Goal: Task Accomplishment & Management: Manage account settings

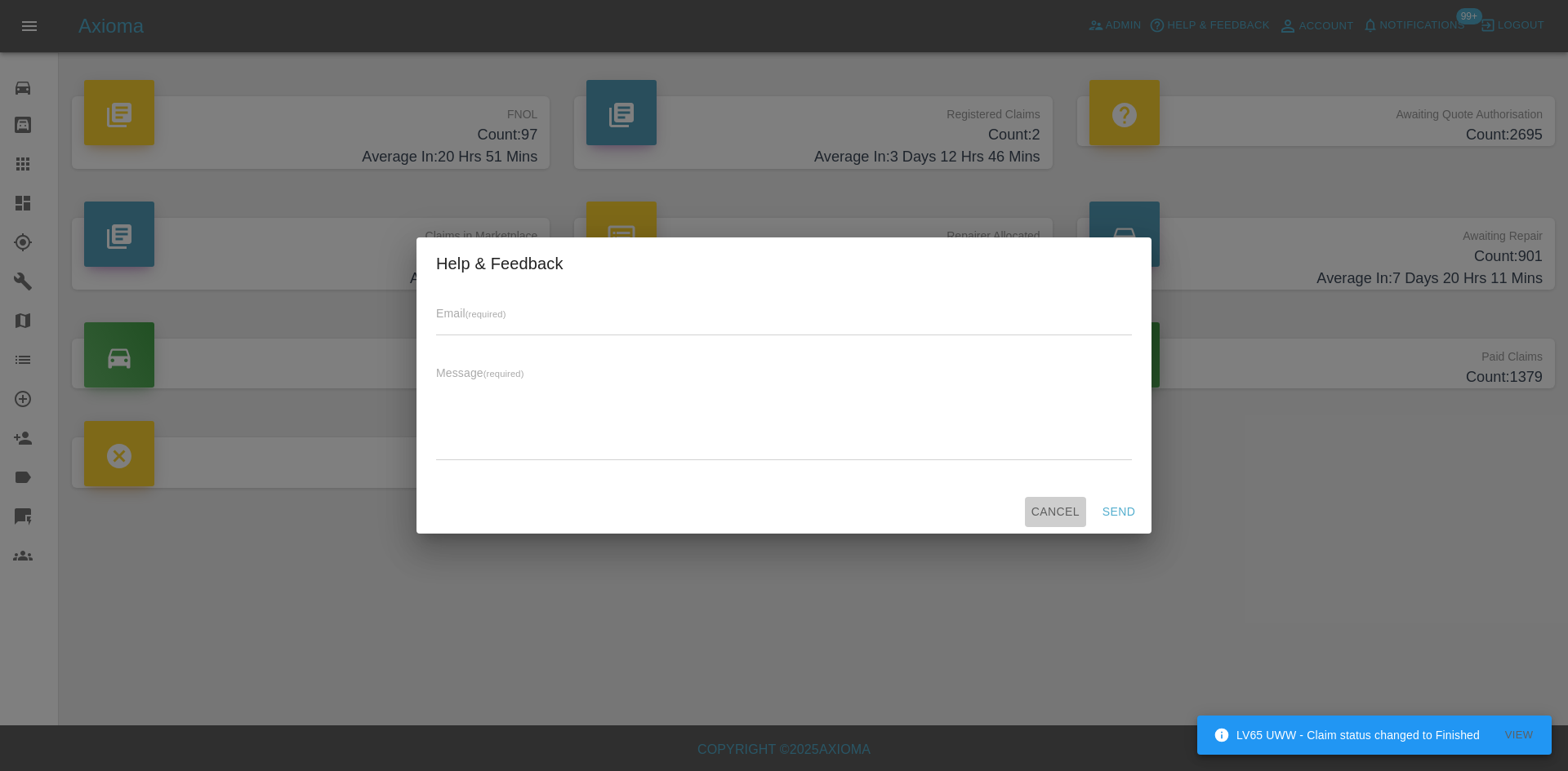
click at [1070, 506] on button "Cancel" at bounding box center [1055, 512] width 61 height 30
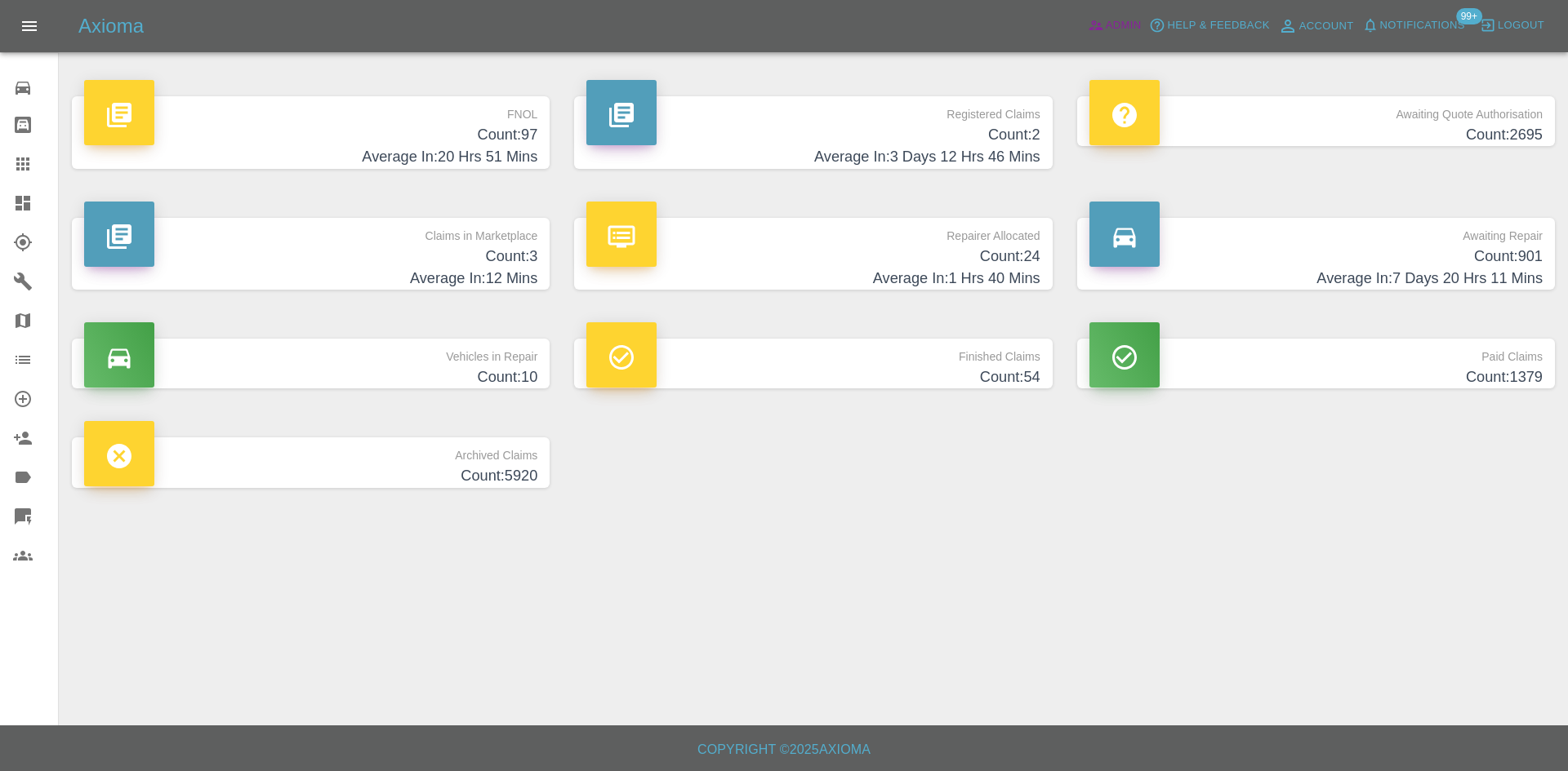
click at [1103, 30] on icon at bounding box center [1095, 25] width 17 height 17
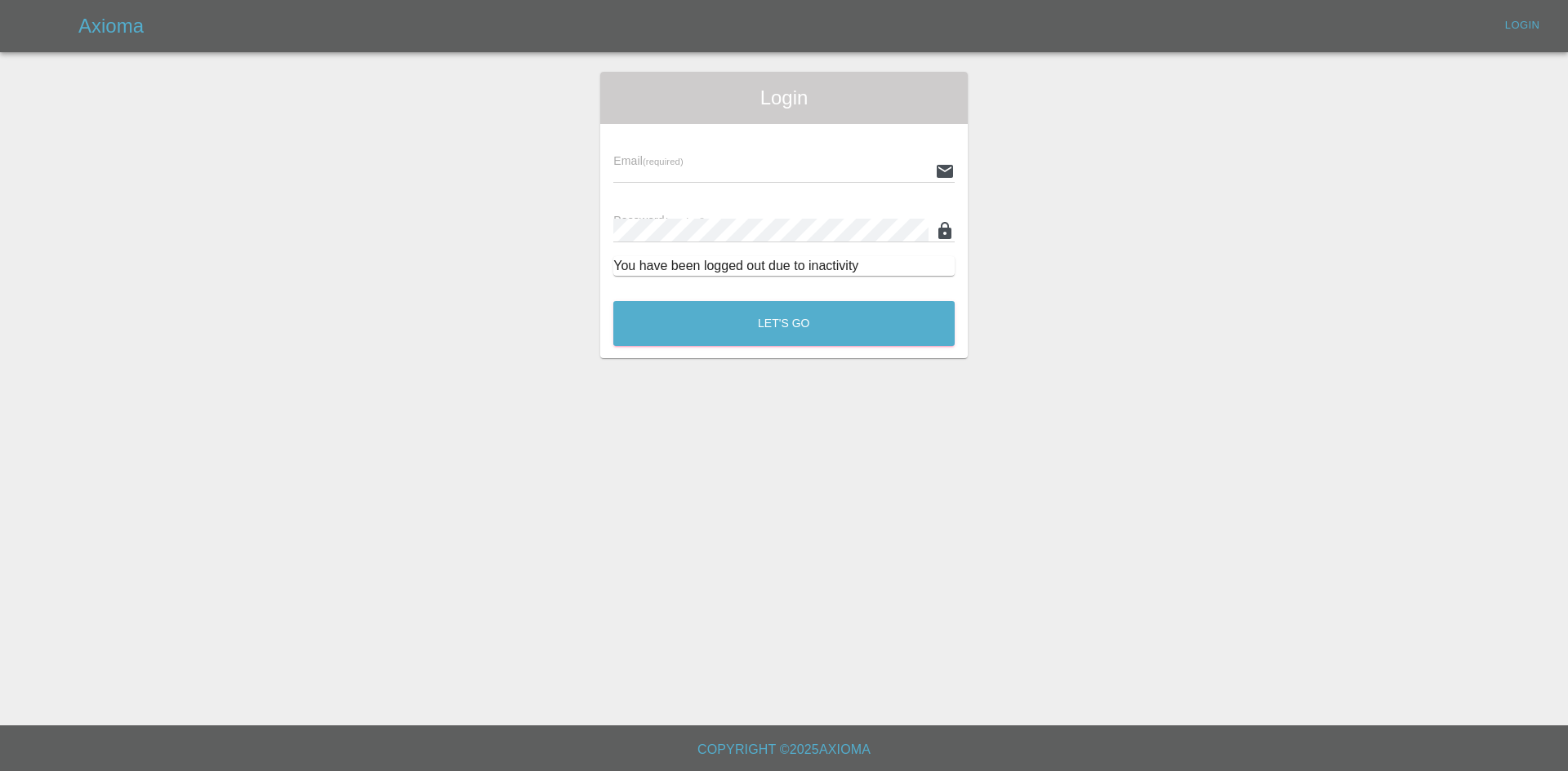
type input "[PERSON_NAME][EMAIL_ADDRESS][PERSON_NAME][DOMAIN_NAME]"
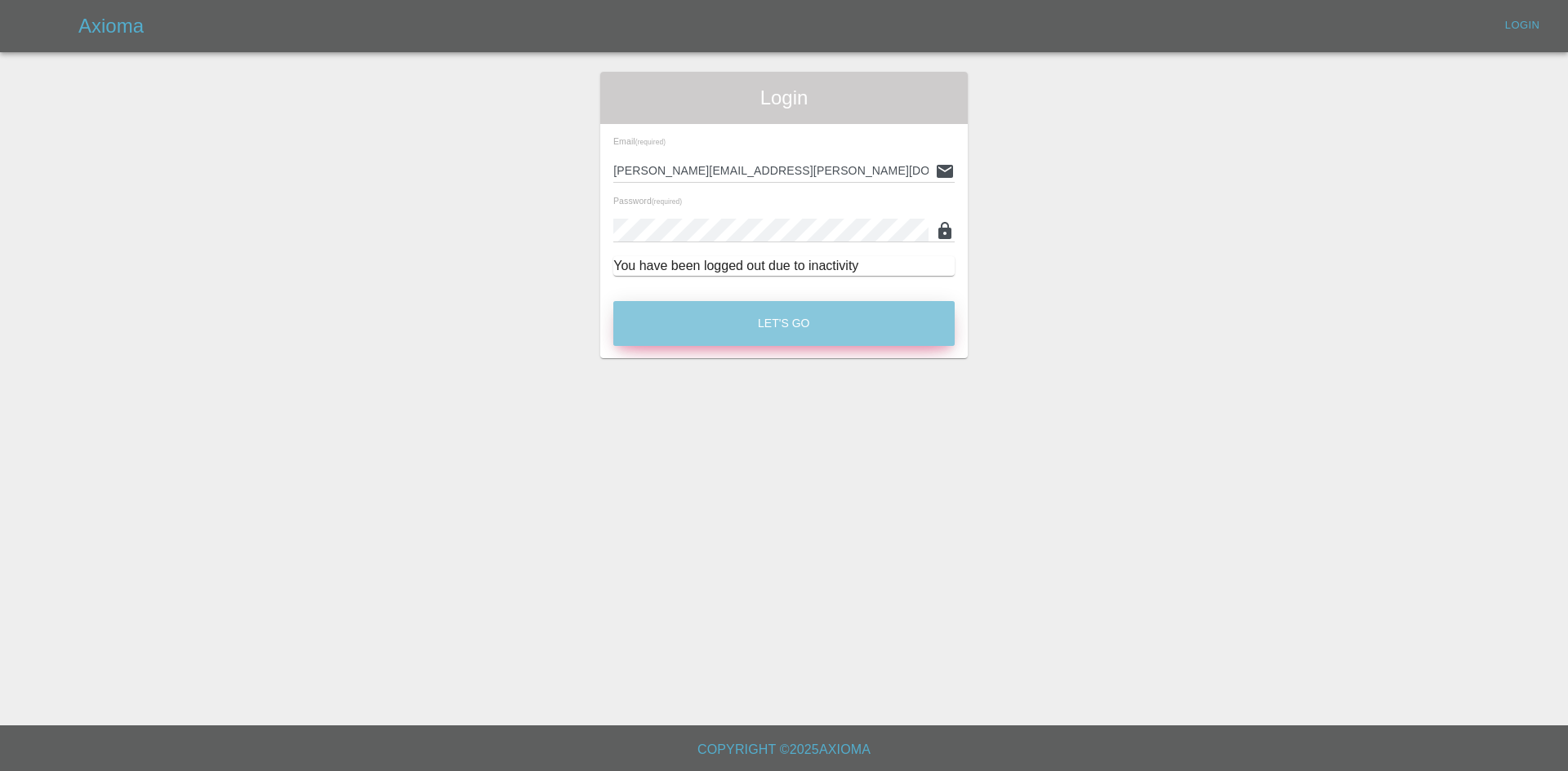
click at [772, 334] on button "Let's Go" at bounding box center [784, 324] width 341 height 45
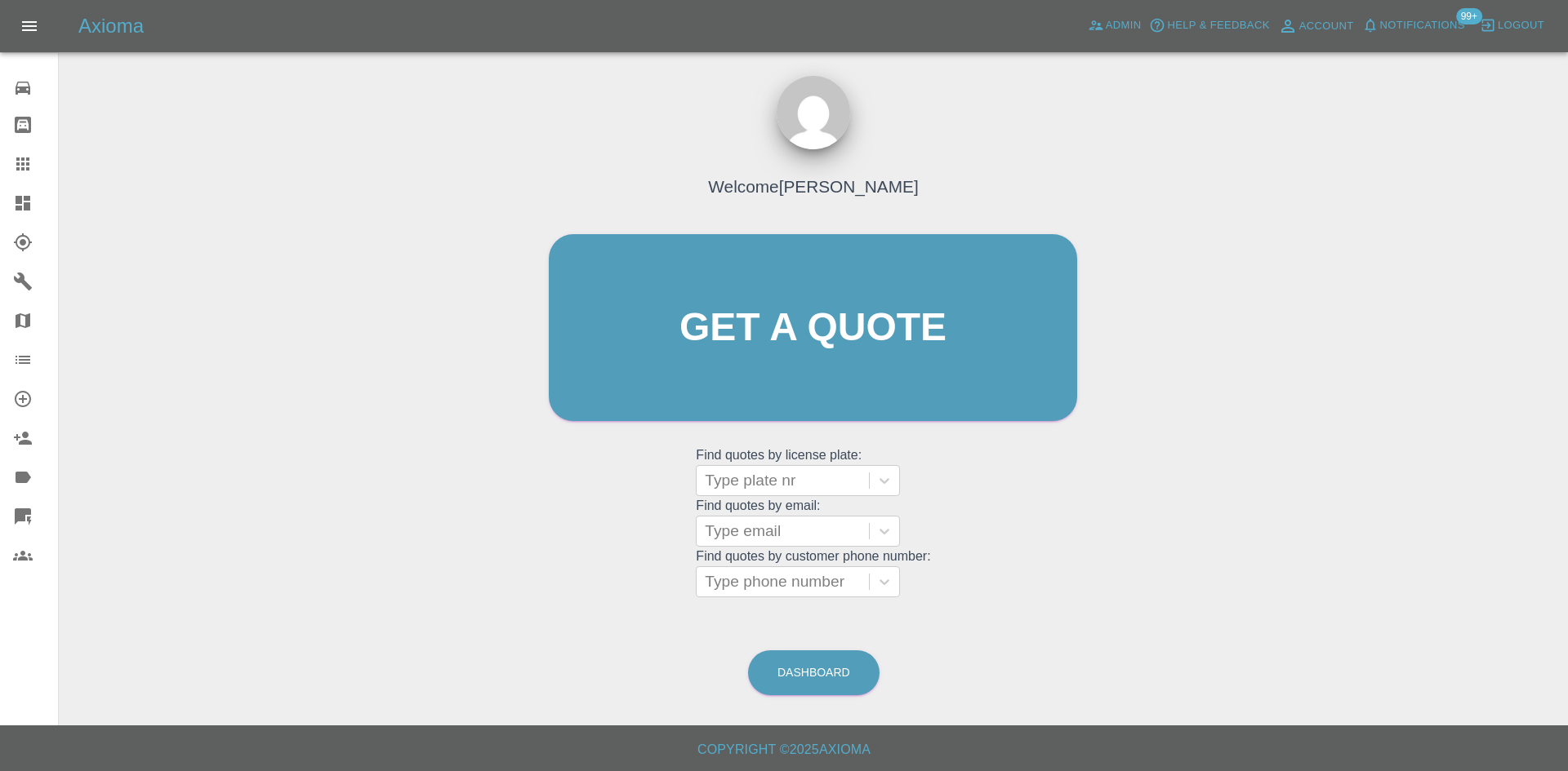
click at [37, 202] on div at bounding box center [36, 203] width 46 height 20
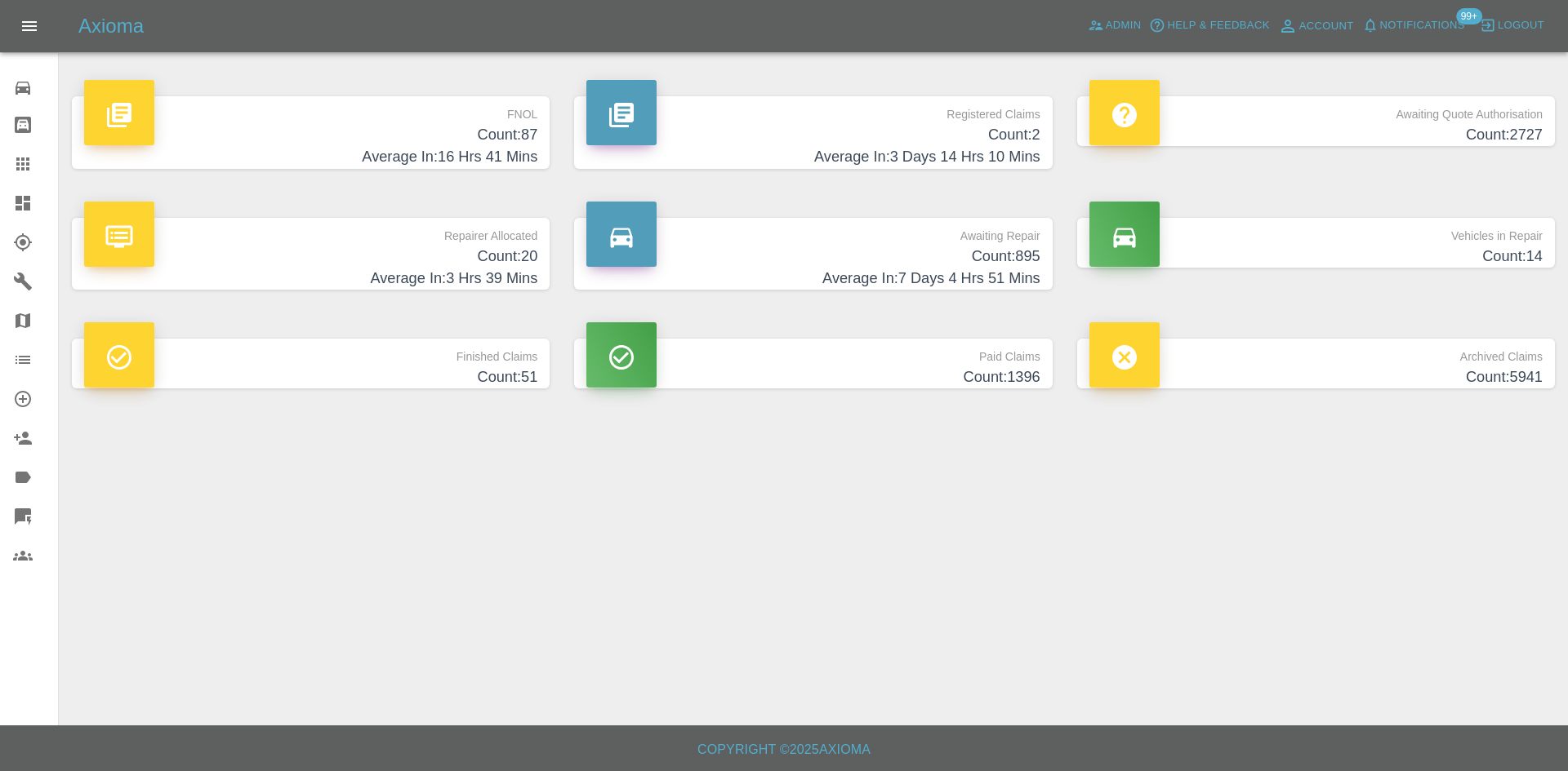
click at [765, 127] on h4 "Count: 2" at bounding box center [812, 135] width 453 height 22
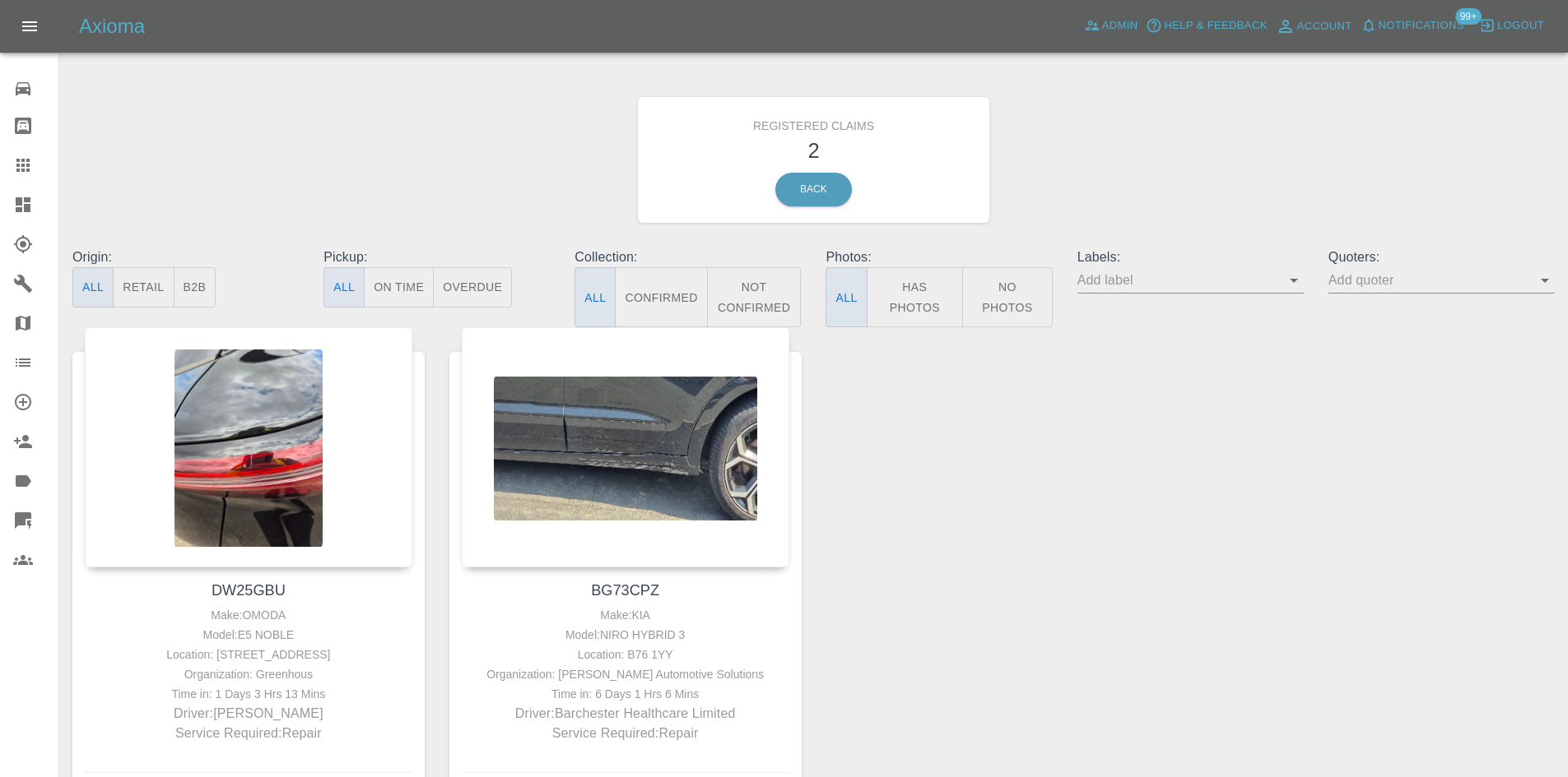
click at [22, 200] on icon at bounding box center [23, 204] width 15 height 15
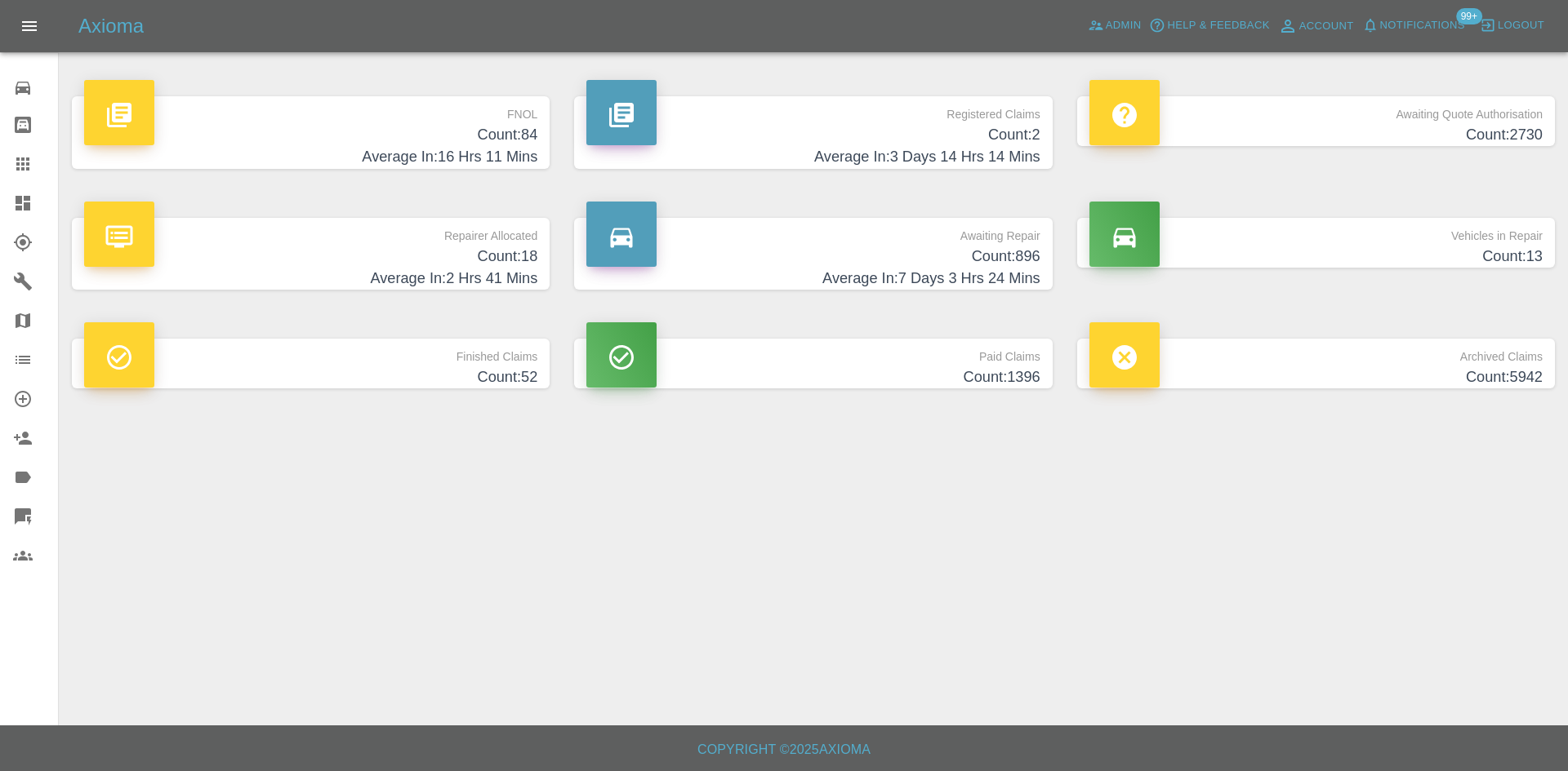
click at [1408, 37] on button "Notifications" at bounding box center [1414, 25] width 111 height 25
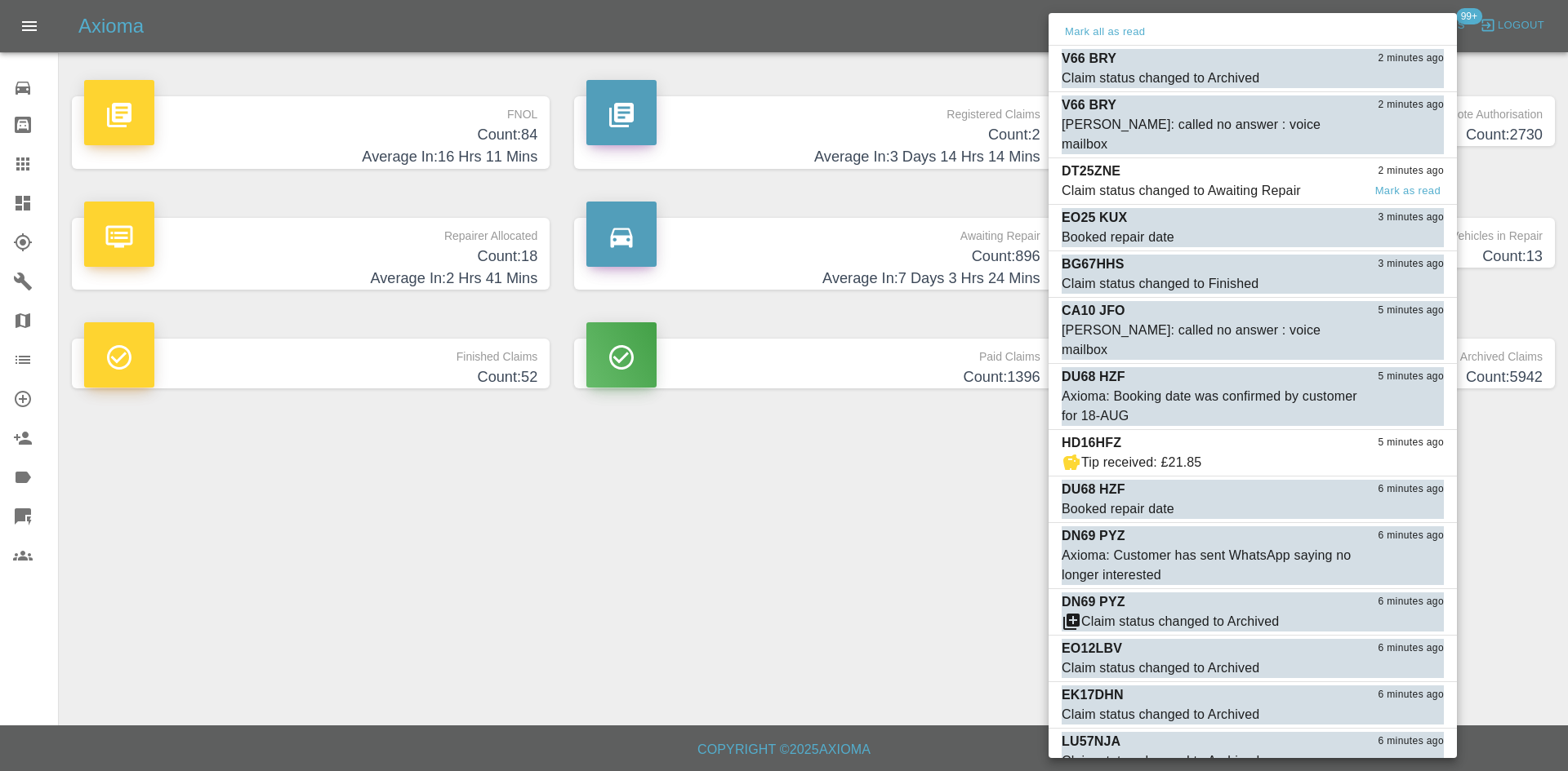
click at [1202, 181] on div "Claim status changed to Awaiting Repair" at bounding box center [1181, 191] width 239 height 20
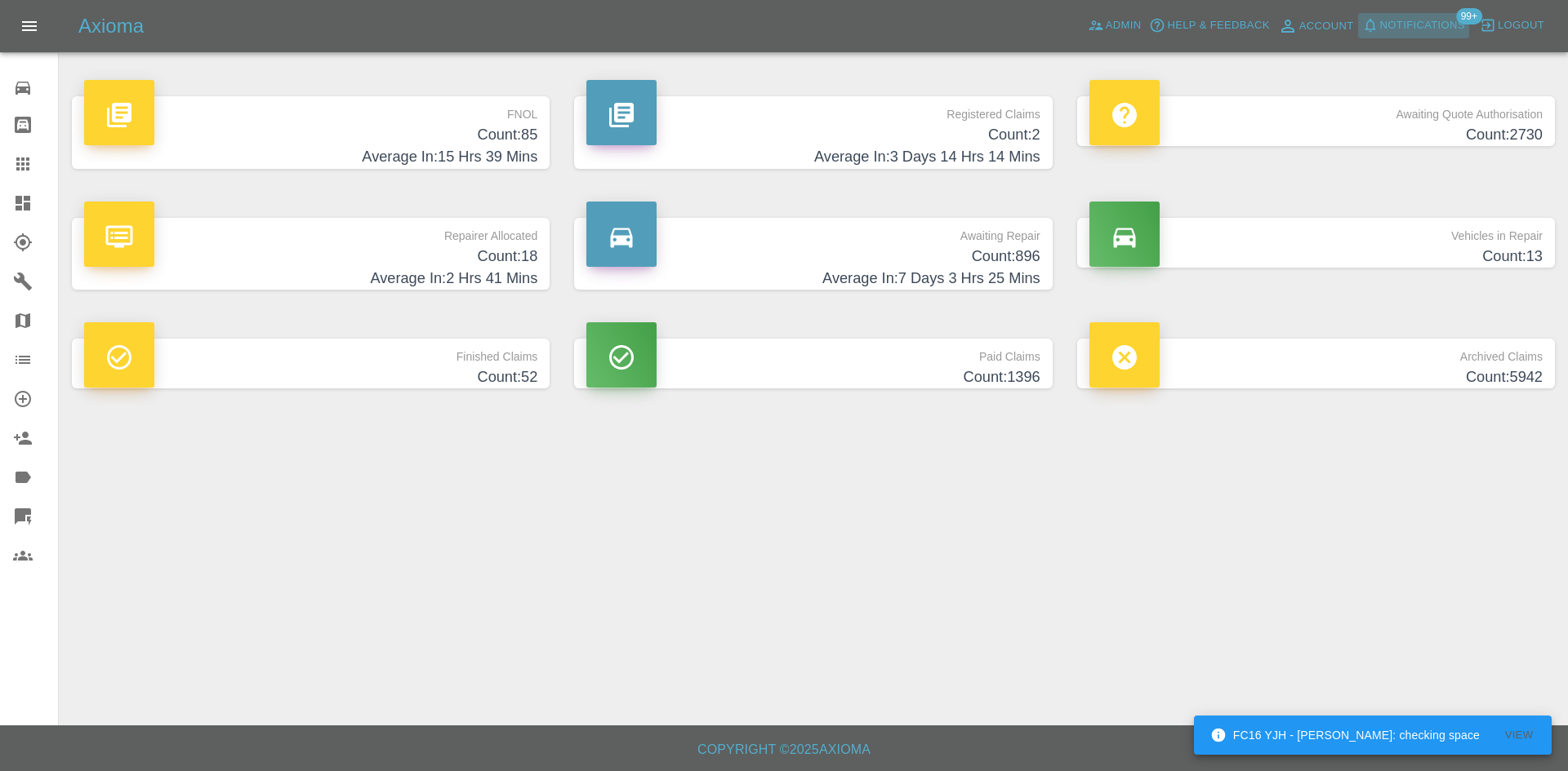
click at [1378, 22] on button "Notifications" at bounding box center [1414, 25] width 111 height 25
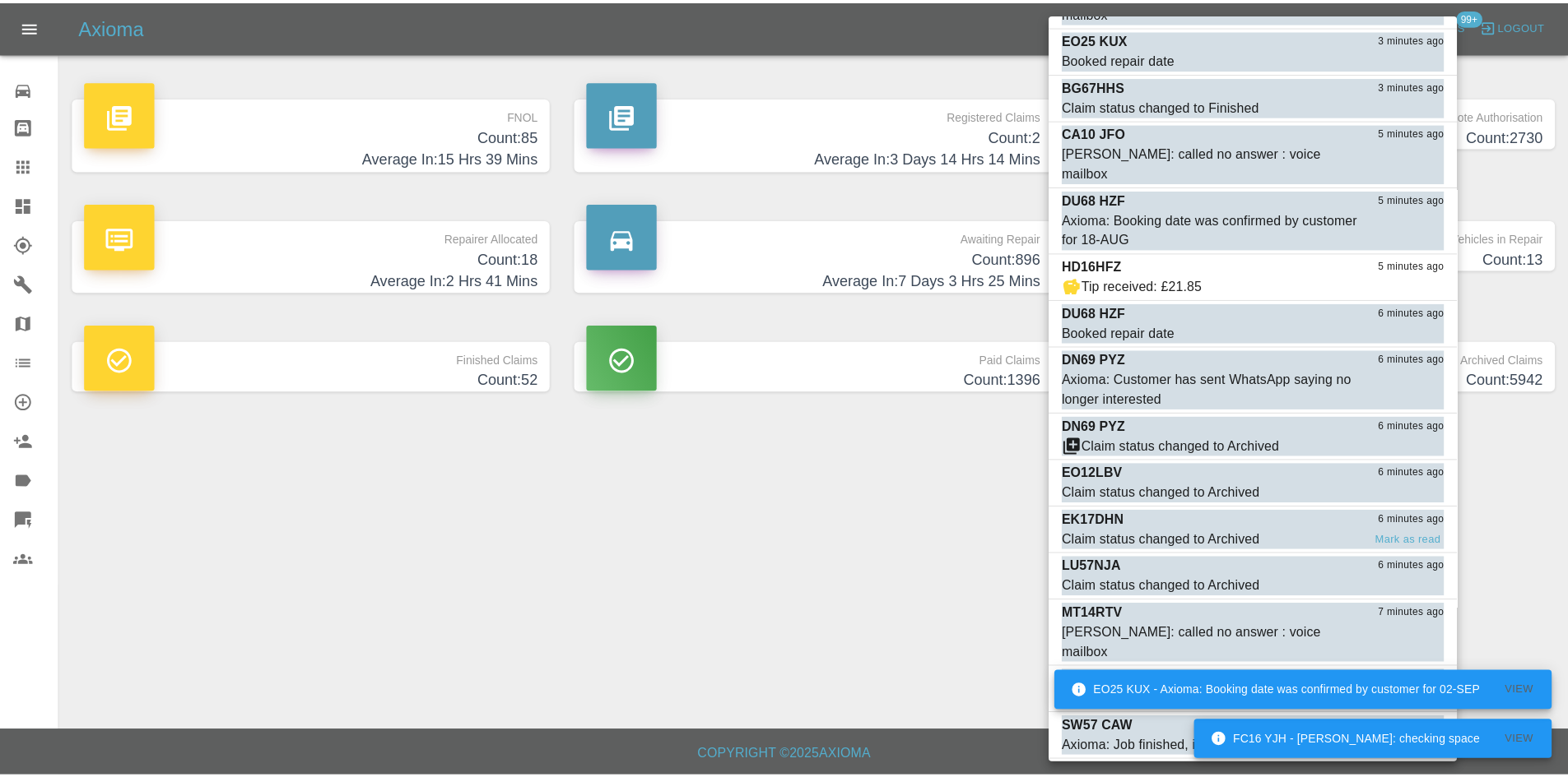
scroll to position [724, 0]
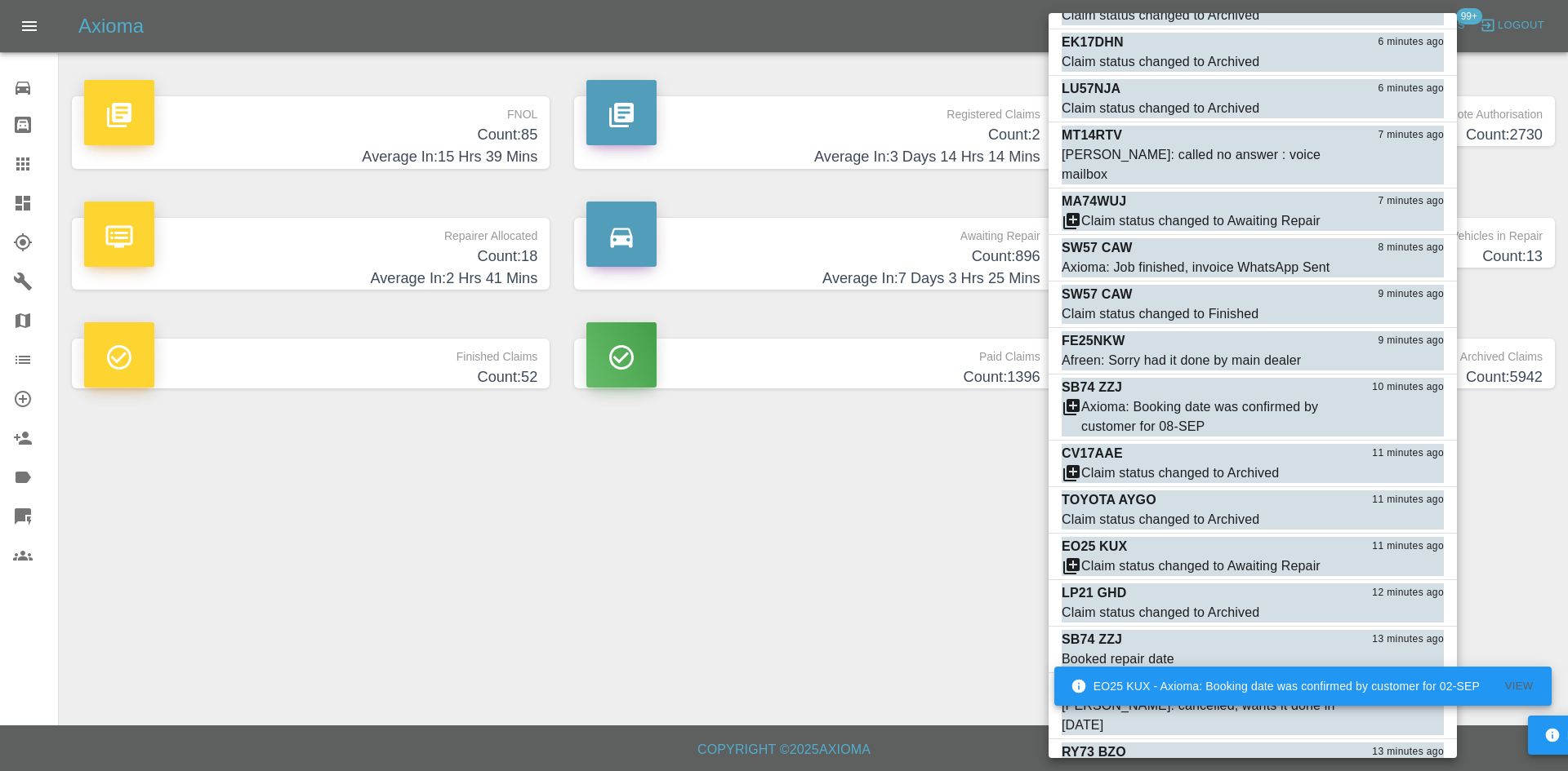
click at [755, 608] on div at bounding box center [784, 386] width 1568 height 771
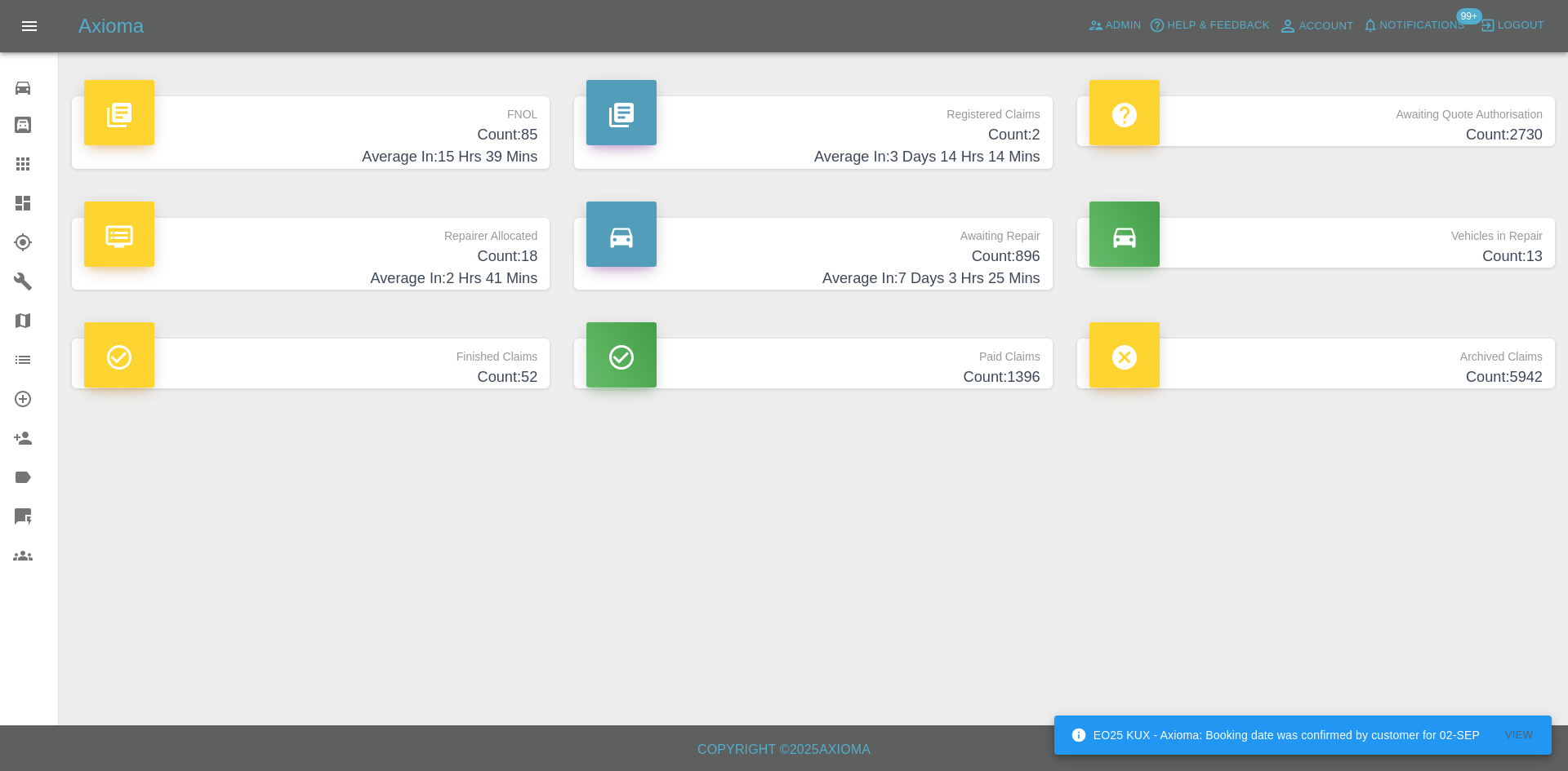
click at [968, 222] on p "Awaiting Repair" at bounding box center [812, 231] width 453 height 28
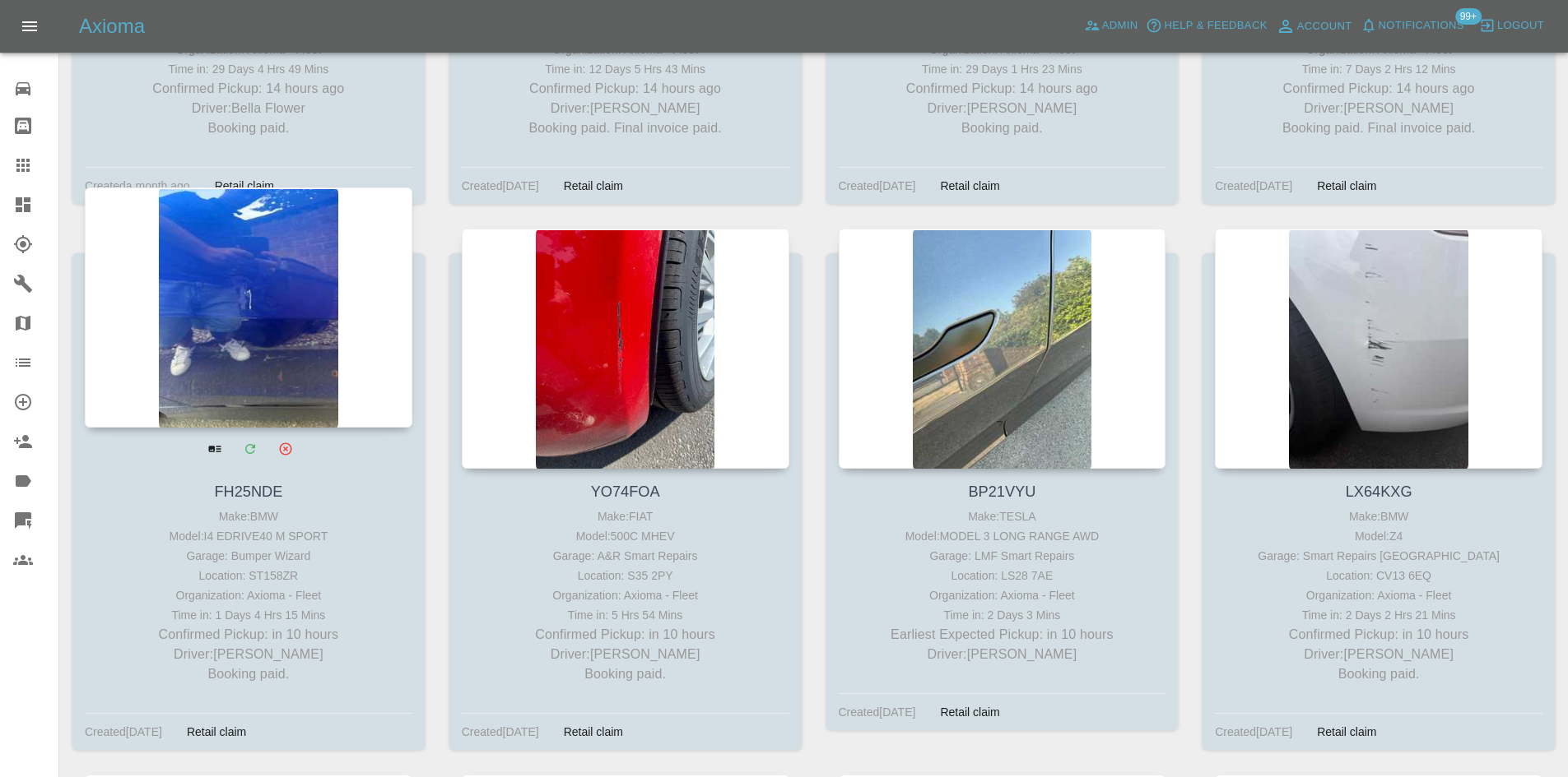
scroll to position [3043, 0]
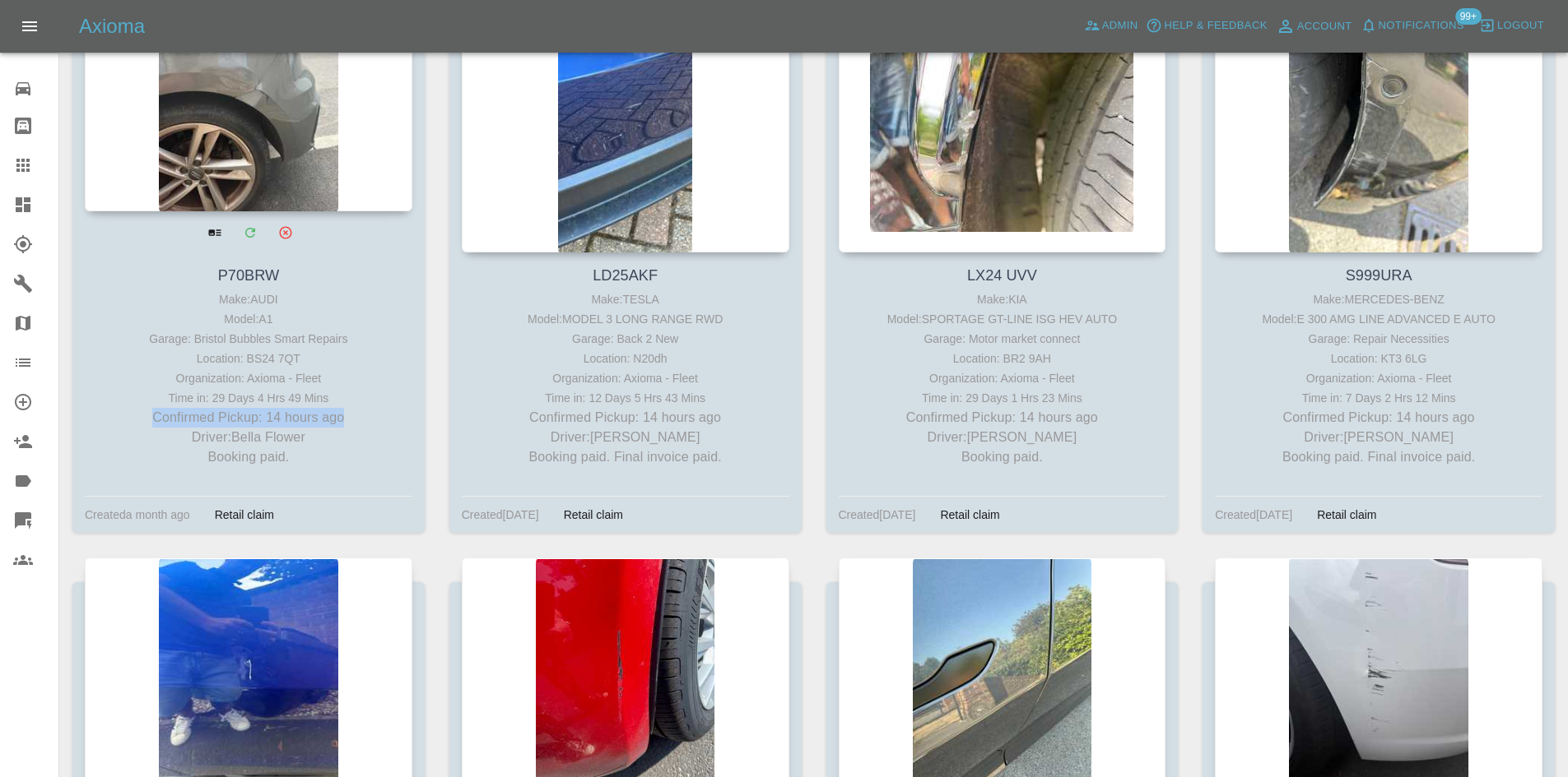
drag, startPoint x: 355, startPoint y: 418, endPoint x: 125, endPoint y: 422, distance: 230.0
click at [125, 422] on p "Confirmed Pickup: 14 hours ago" at bounding box center [248, 417] width 319 height 20
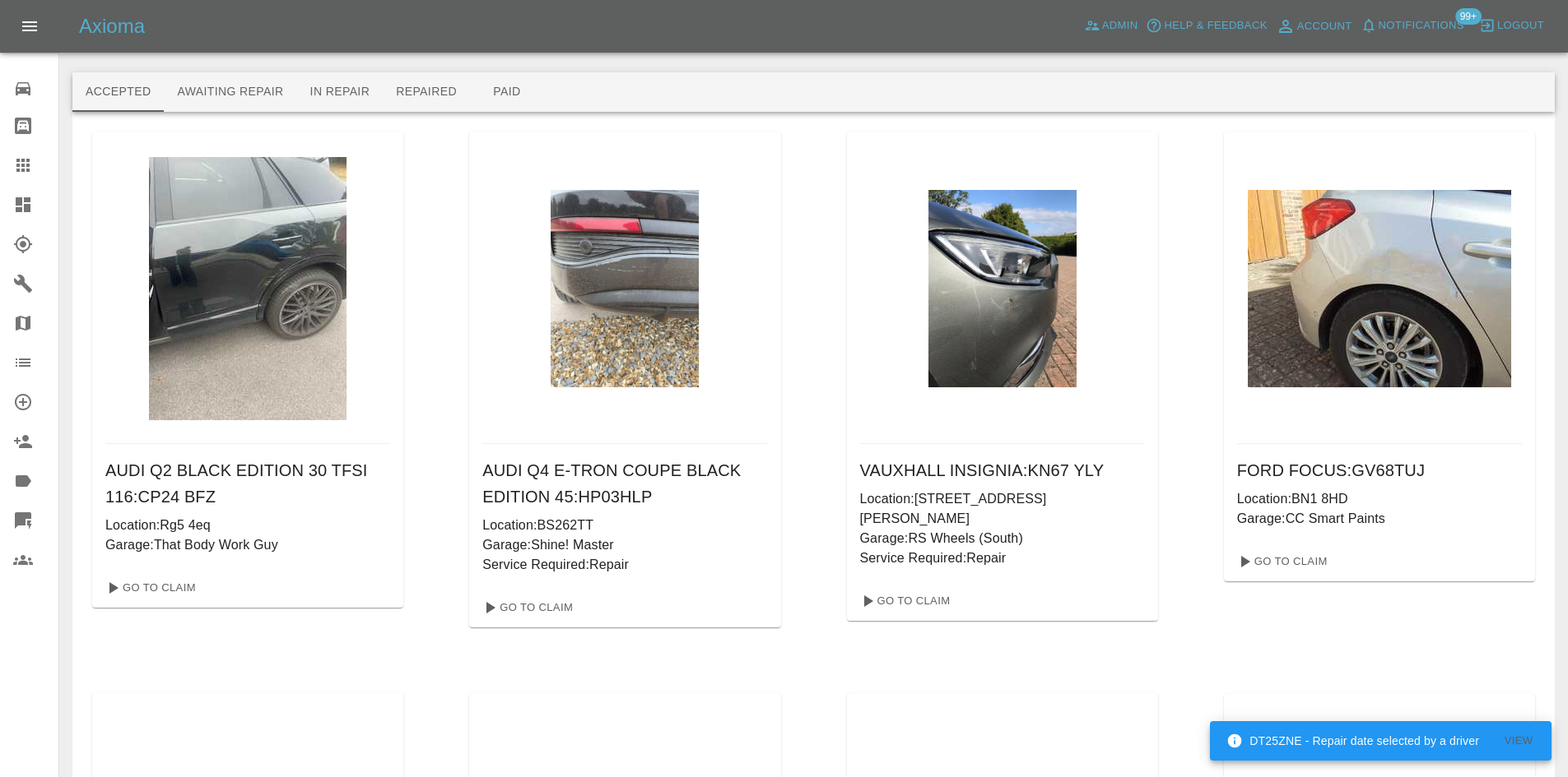
click at [1527, 745] on button "View" at bounding box center [1518, 741] width 53 height 25
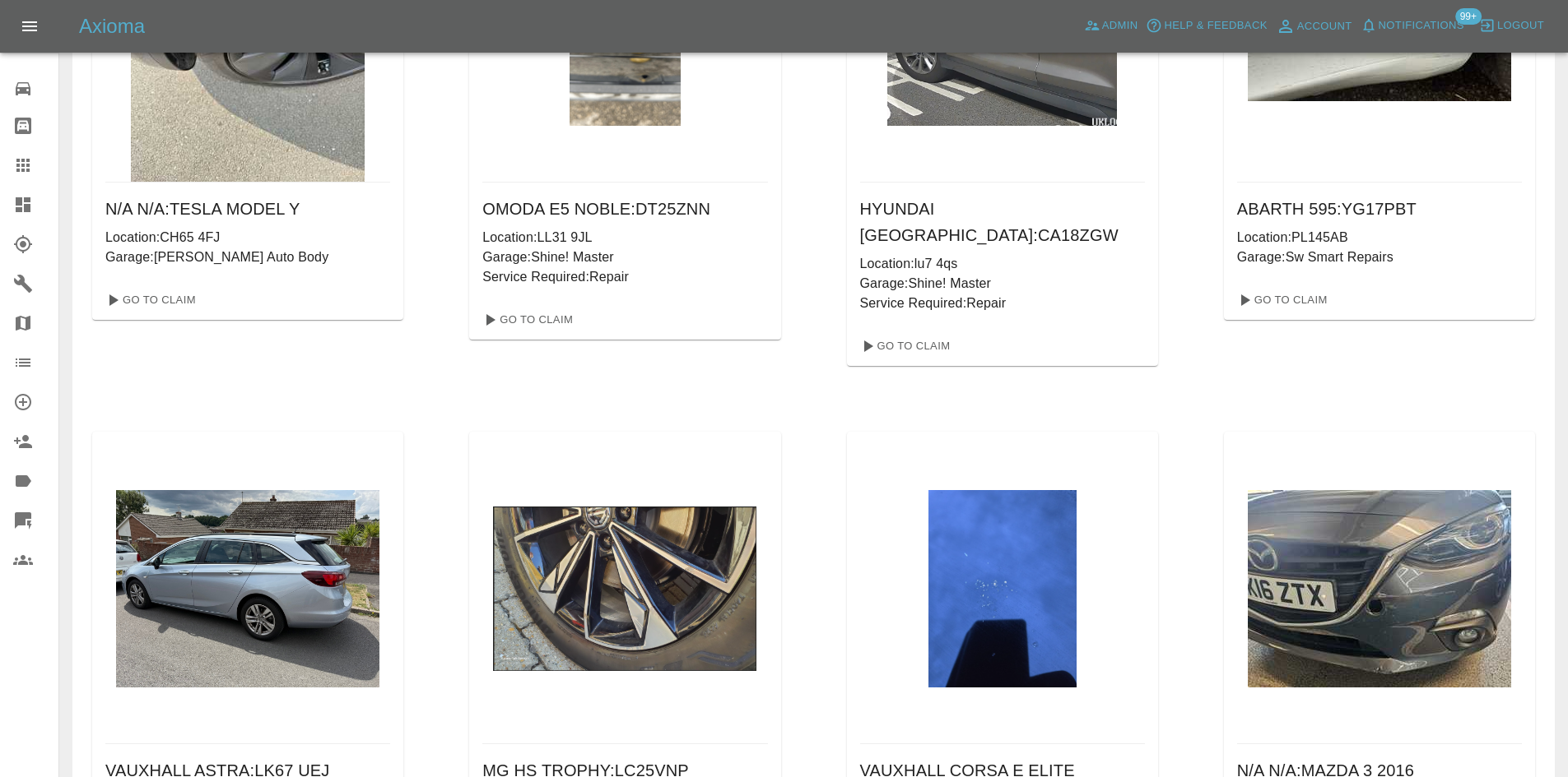
scroll to position [1645, 0]
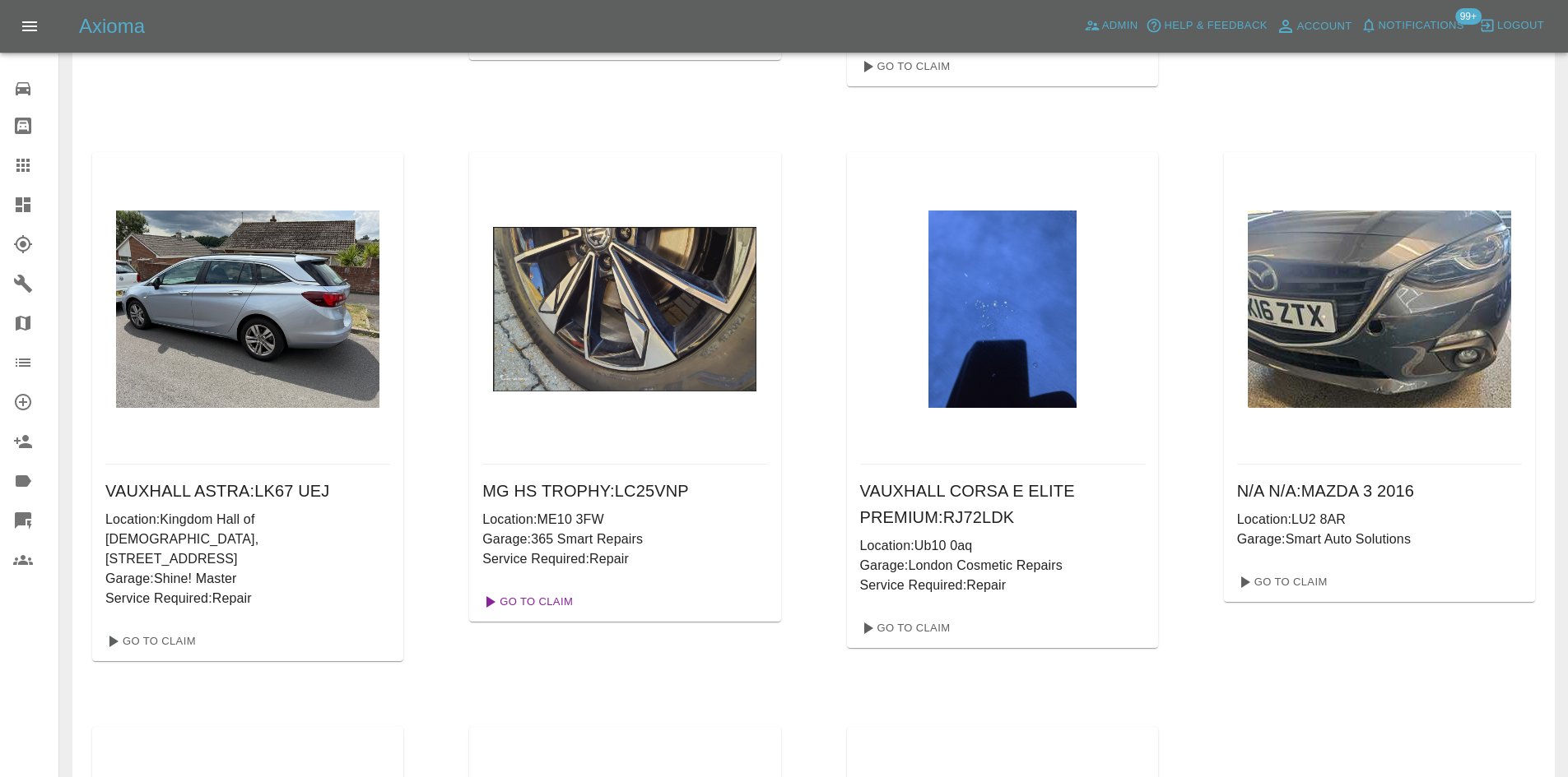
click at [570, 588] on link "Go To Claim" at bounding box center [526, 602] width 101 height 26
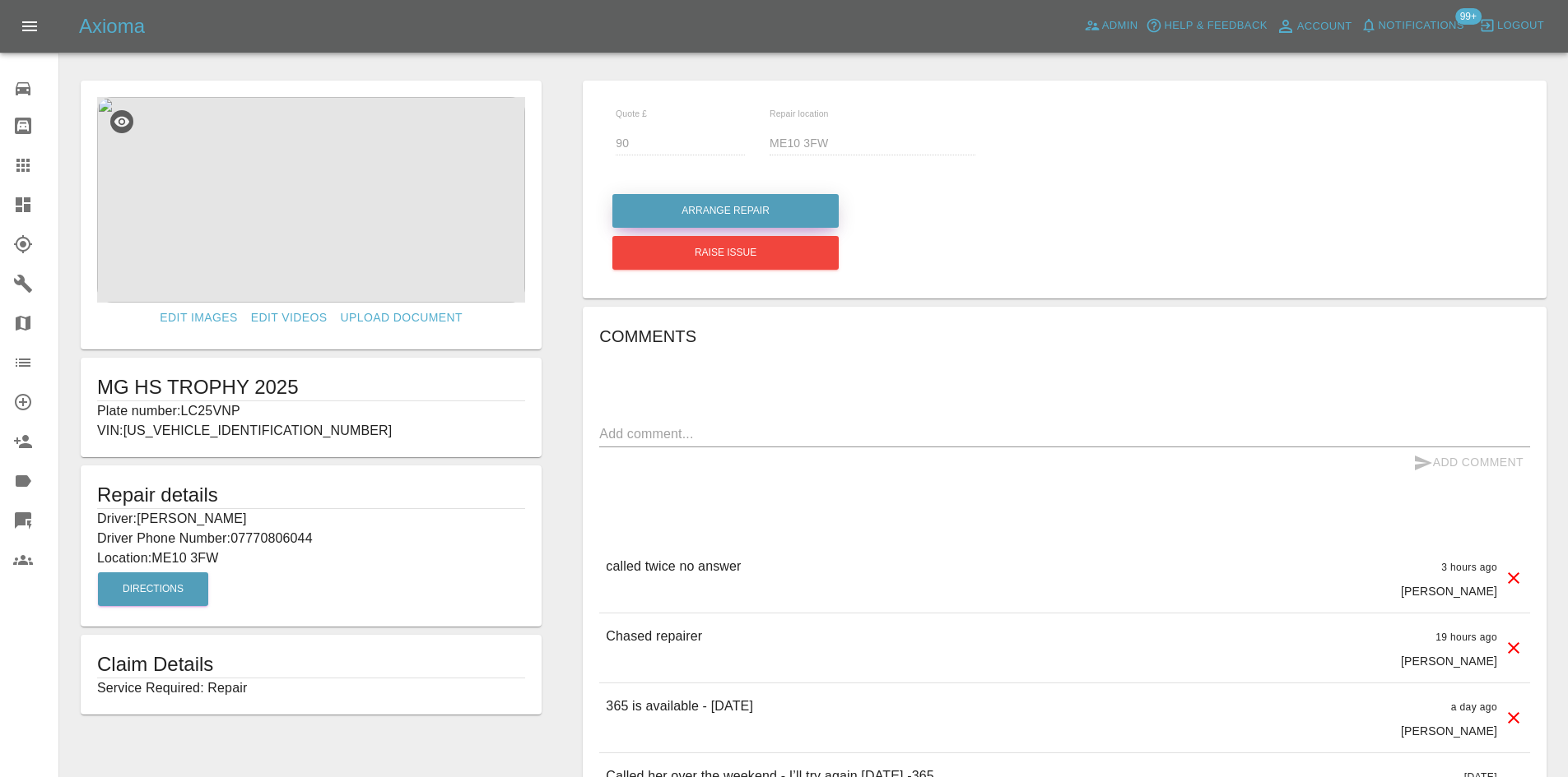
click at [717, 225] on button "Arrange Repair" at bounding box center [726, 210] width 226 height 33
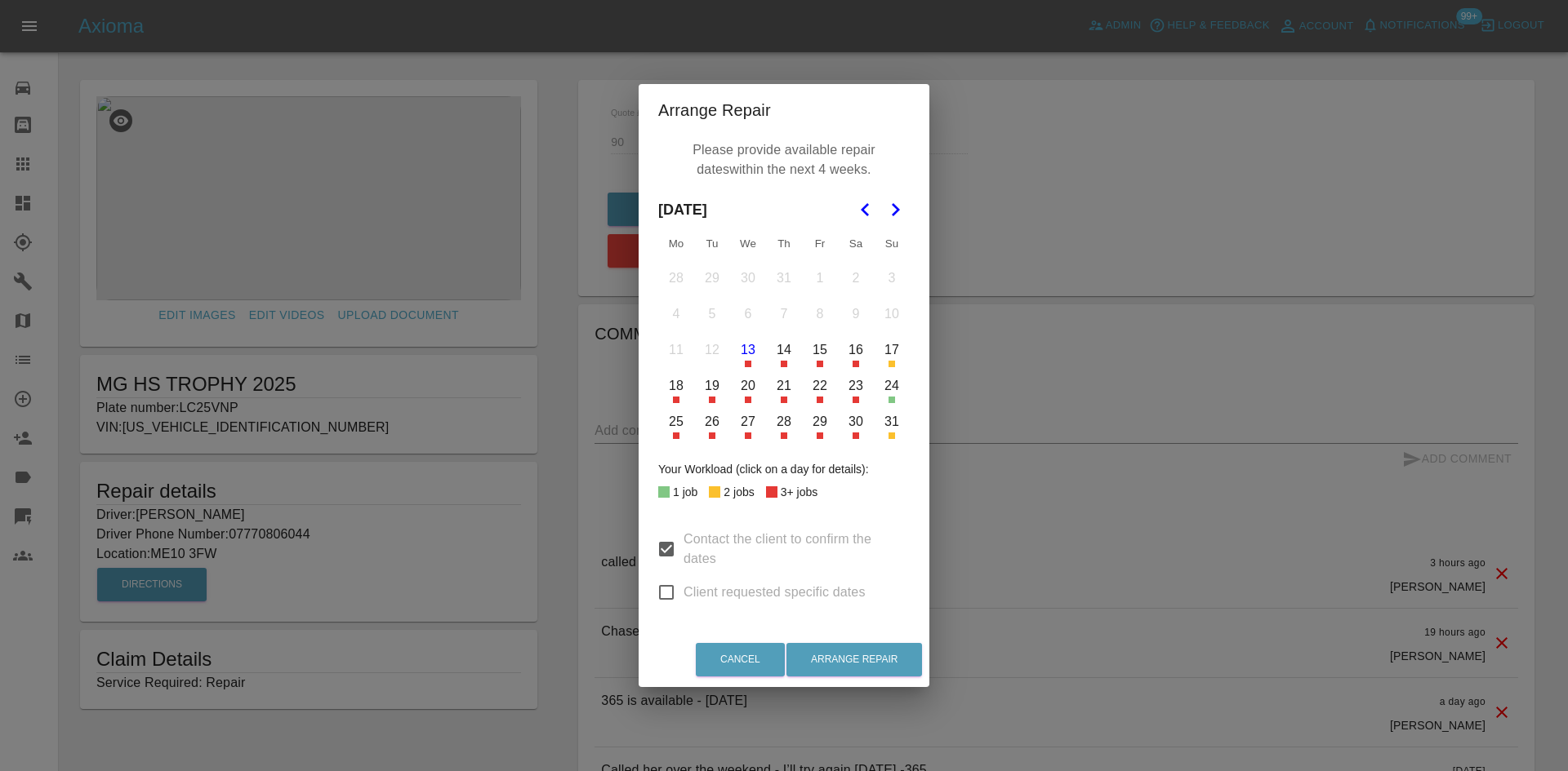
click at [716, 600] on span "Client requested specific dates" at bounding box center [774, 593] width 182 height 20
click at [683, 600] on input "Client requested specific dates" at bounding box center [666, 592] width 34 height 34
checkbox input "true"
click at [674, 555] on input "Contact the client to confirm the dates" at bounding box center [666, 548] width 34 height 34
checkbox input "false"
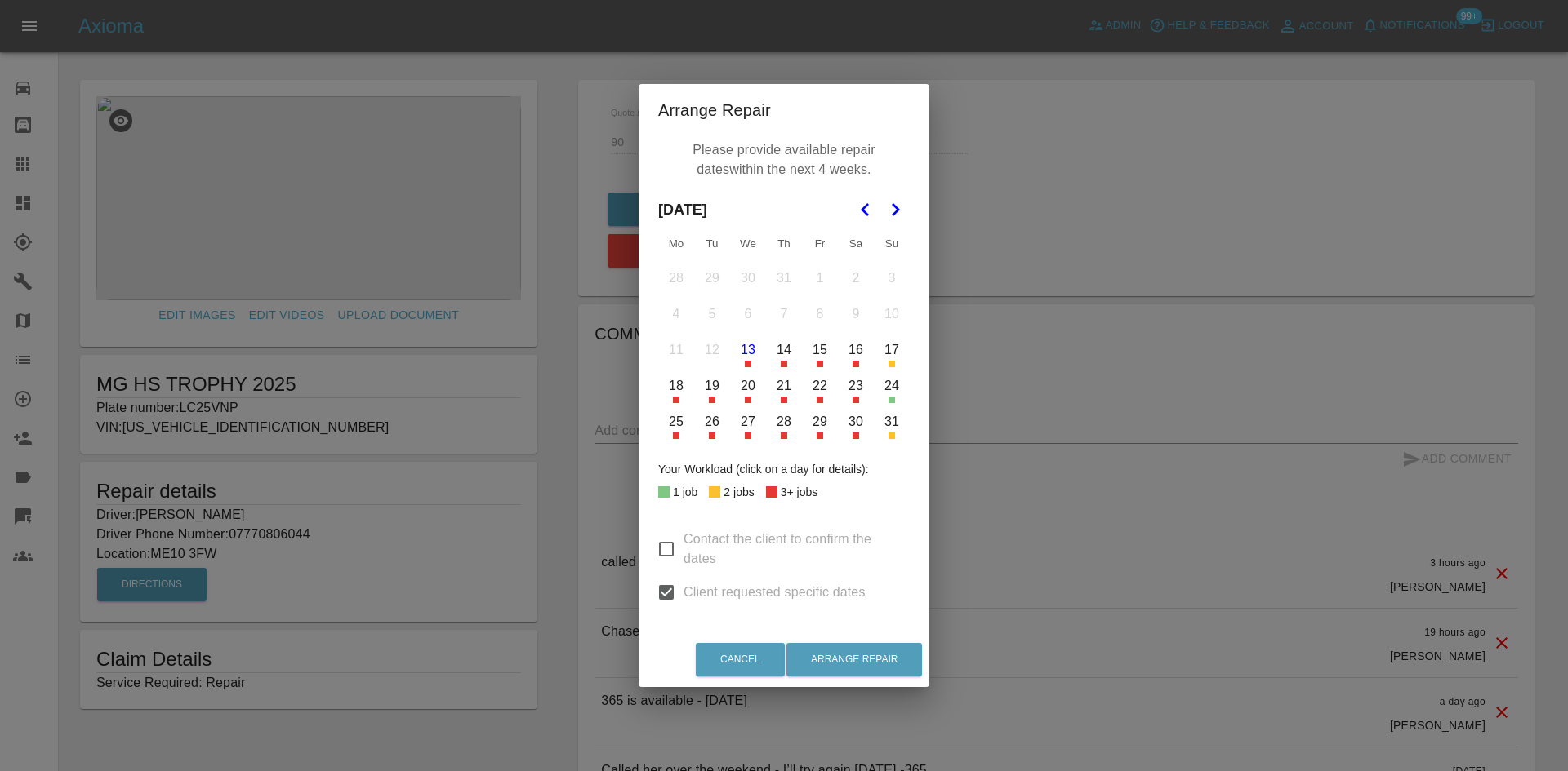
click at [719, 438] on td "26" at bounding box center [711, 421] width 36 height 36
click at [714, 424] on button "26" at bounding box center [711, 421] width 34 height 34
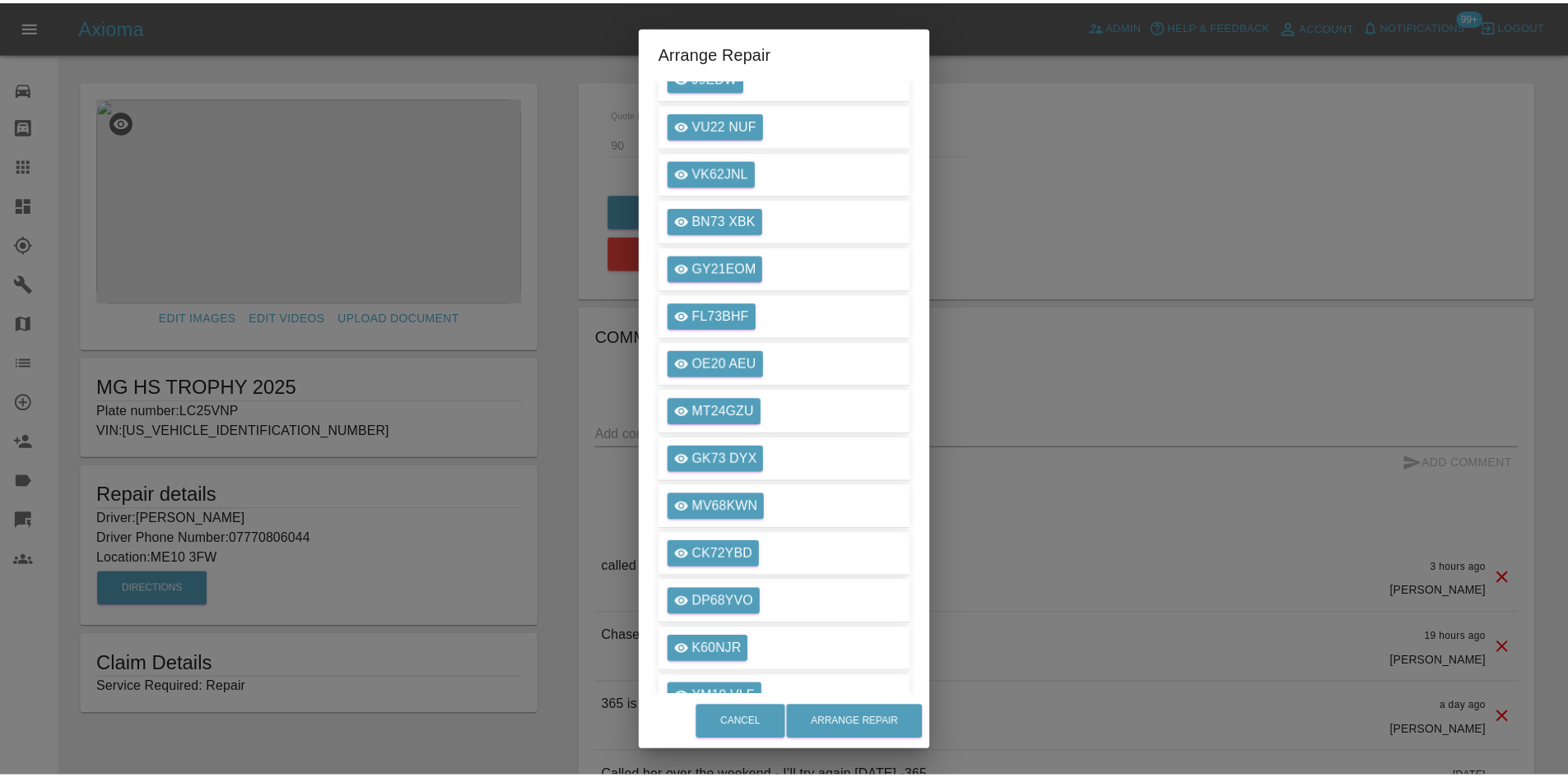
scroll to position [3294, 0]
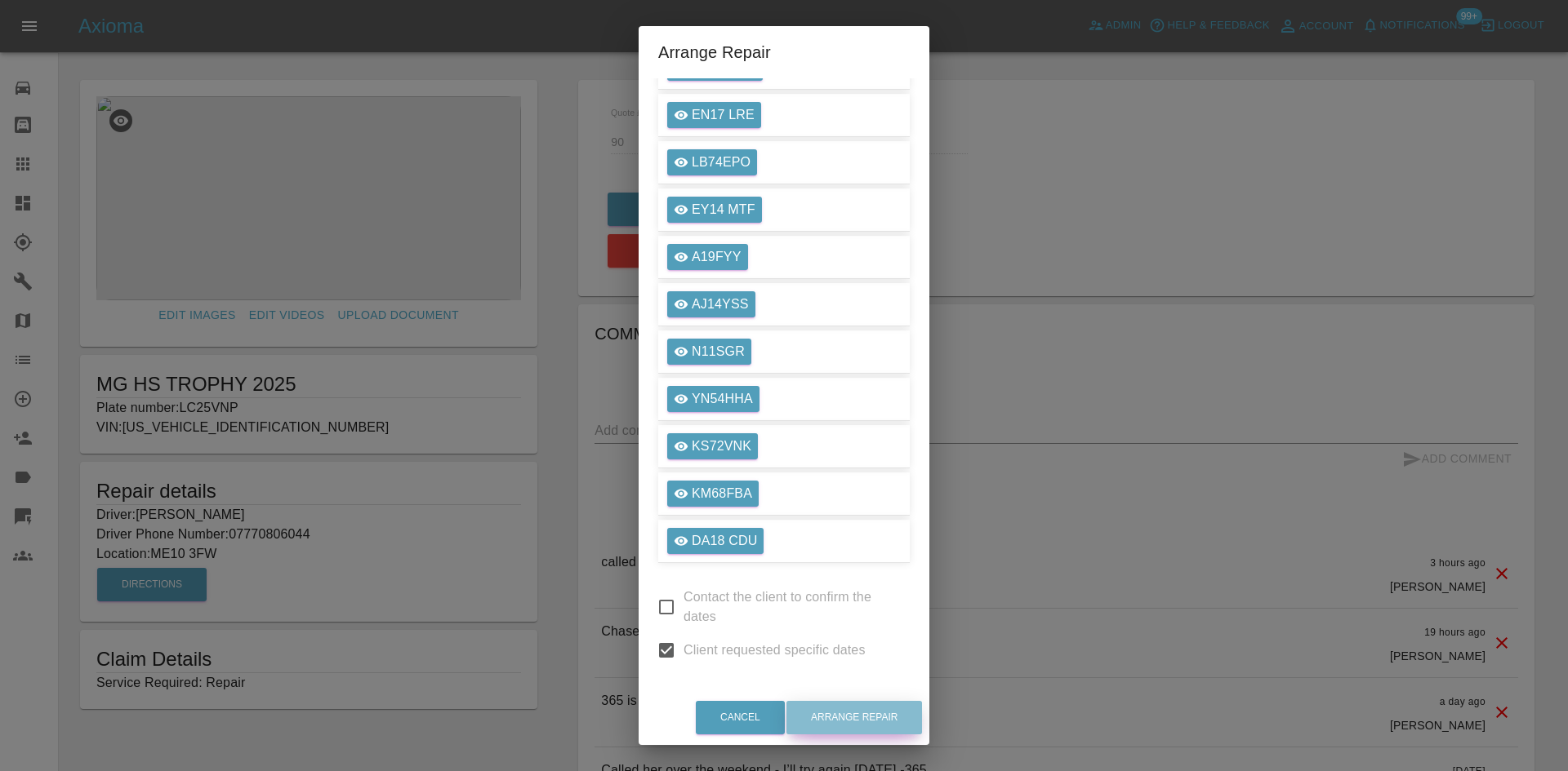
click at [858, 712] on button "Arrange Repair" at bounding box center [854, 718] width 136 height 33
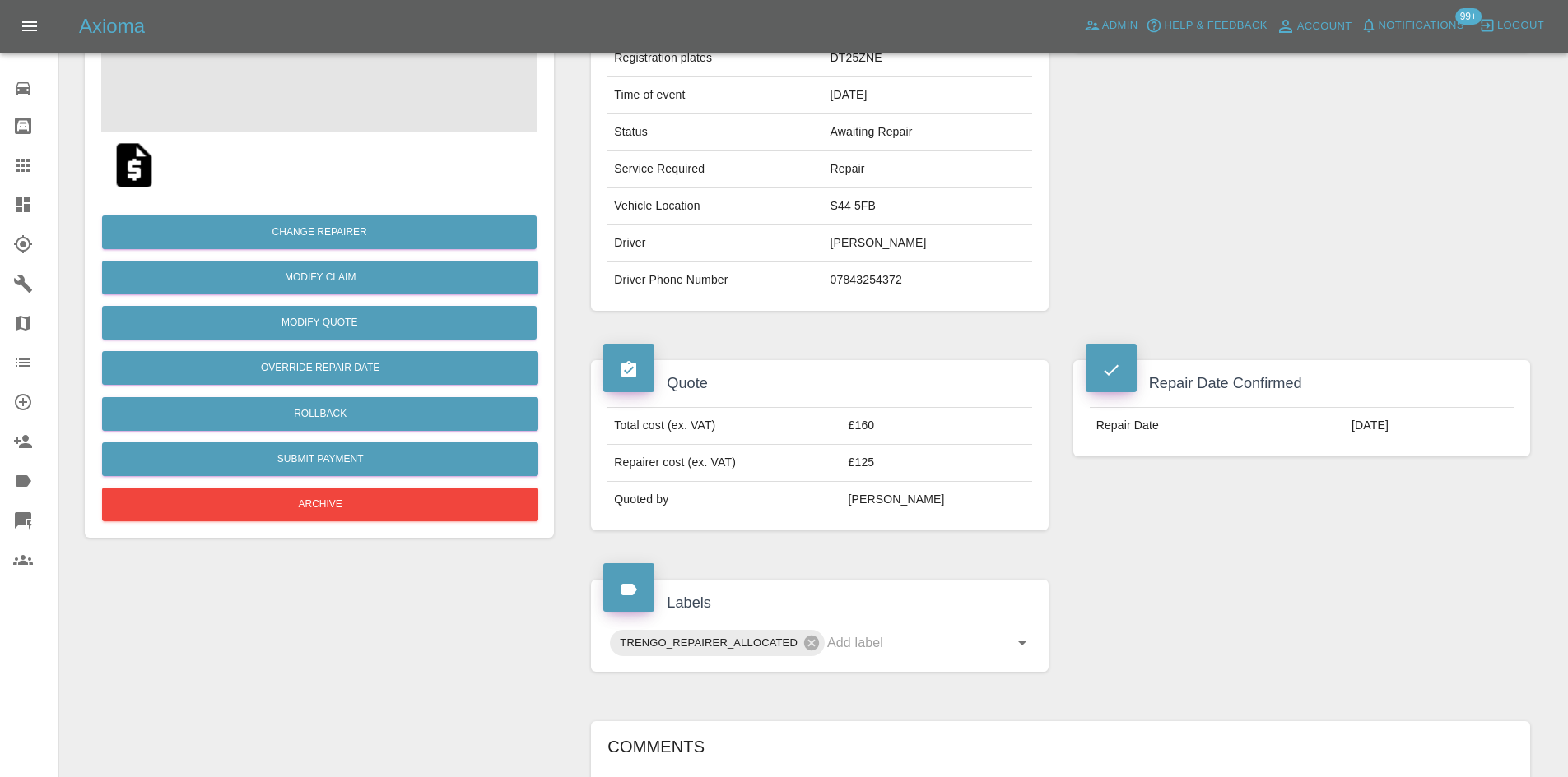
scroll to position [494, 0]
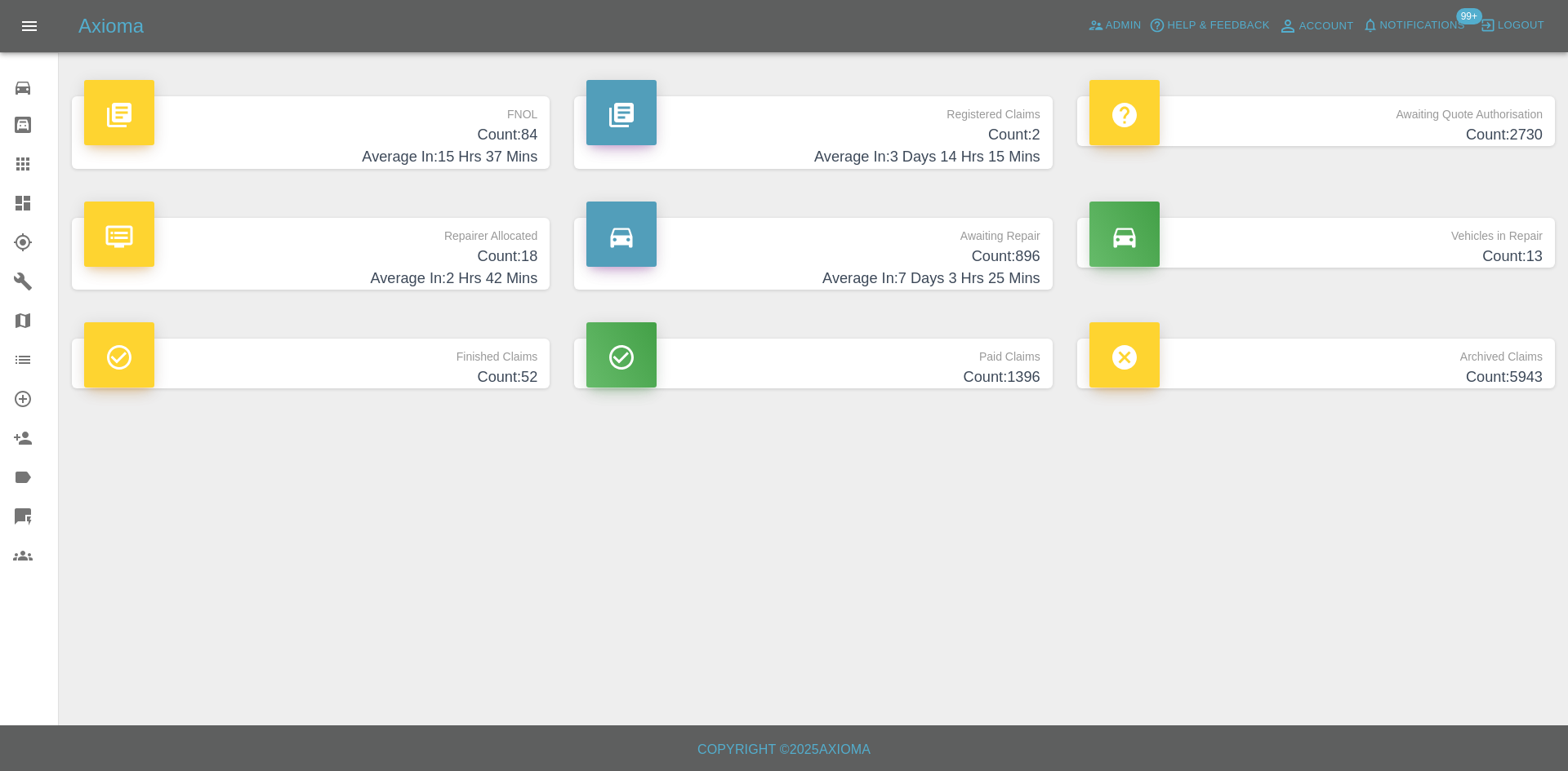
click at [825, 245] on h4 "Count: 896" at bounding box center [812, 256] width 453 height 22
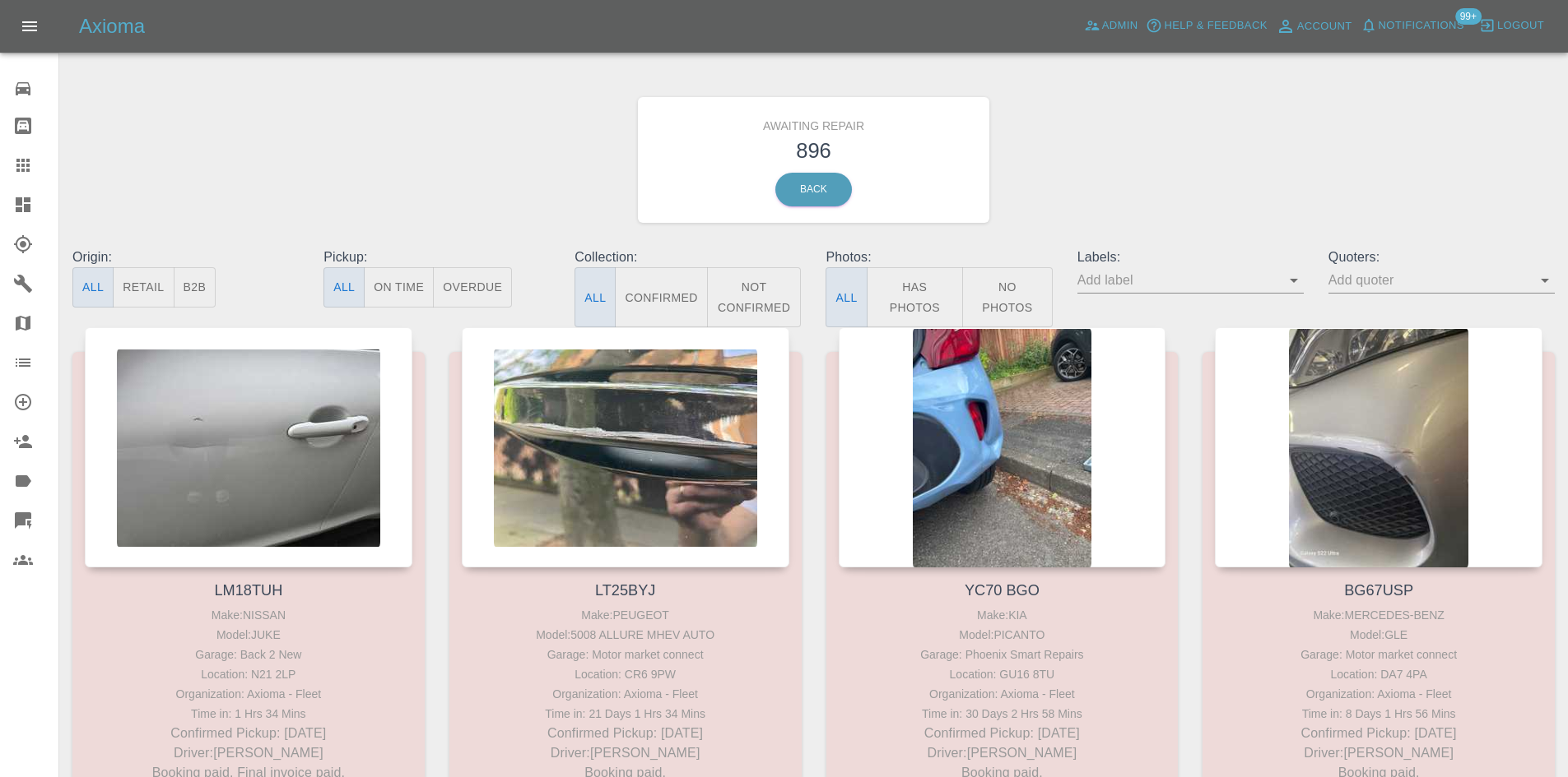
click at [204, 294] on button "B2B" at bounding box center [195, 288] width 43 height 40
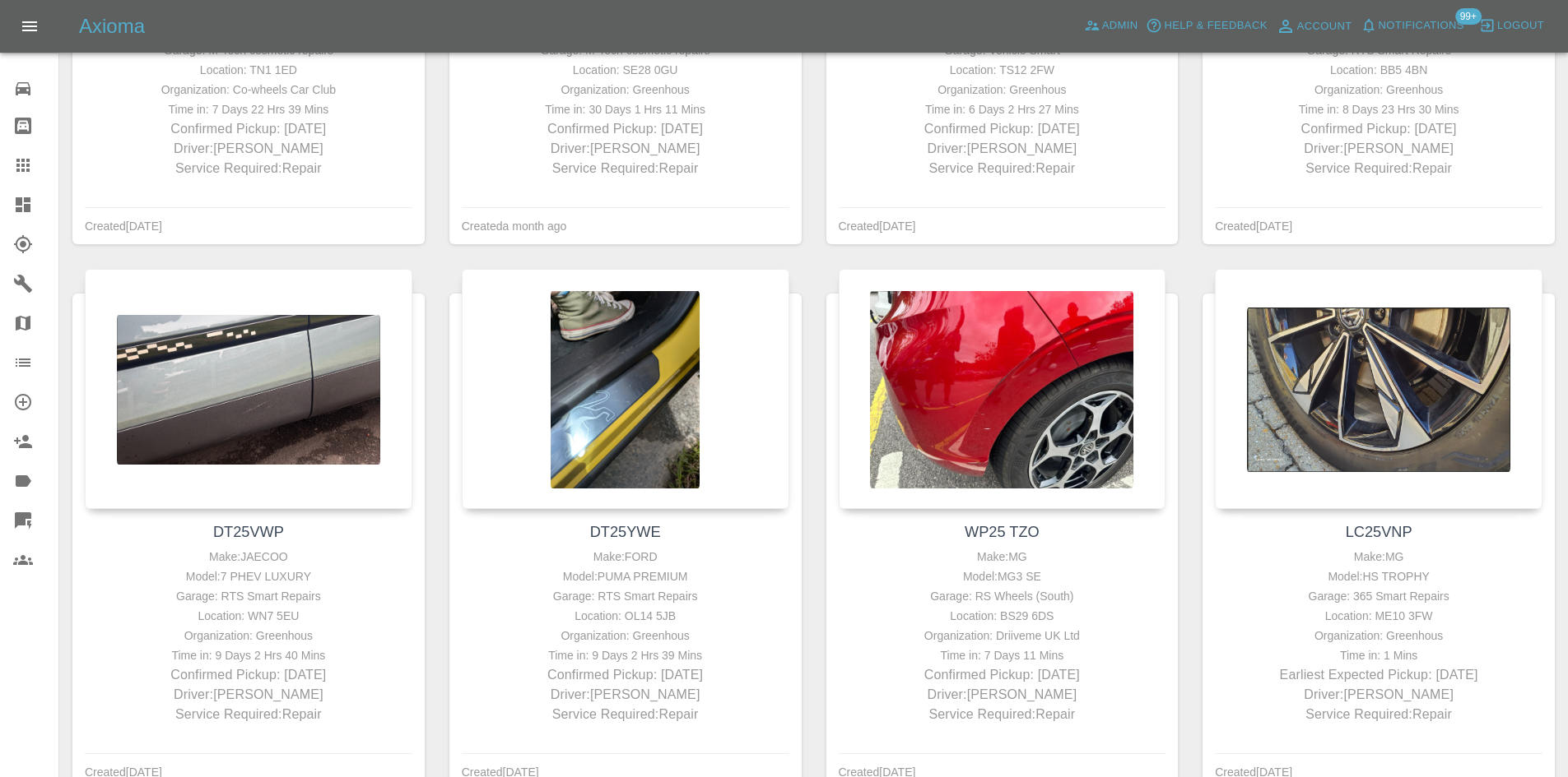
scroll to position [1700, 0]
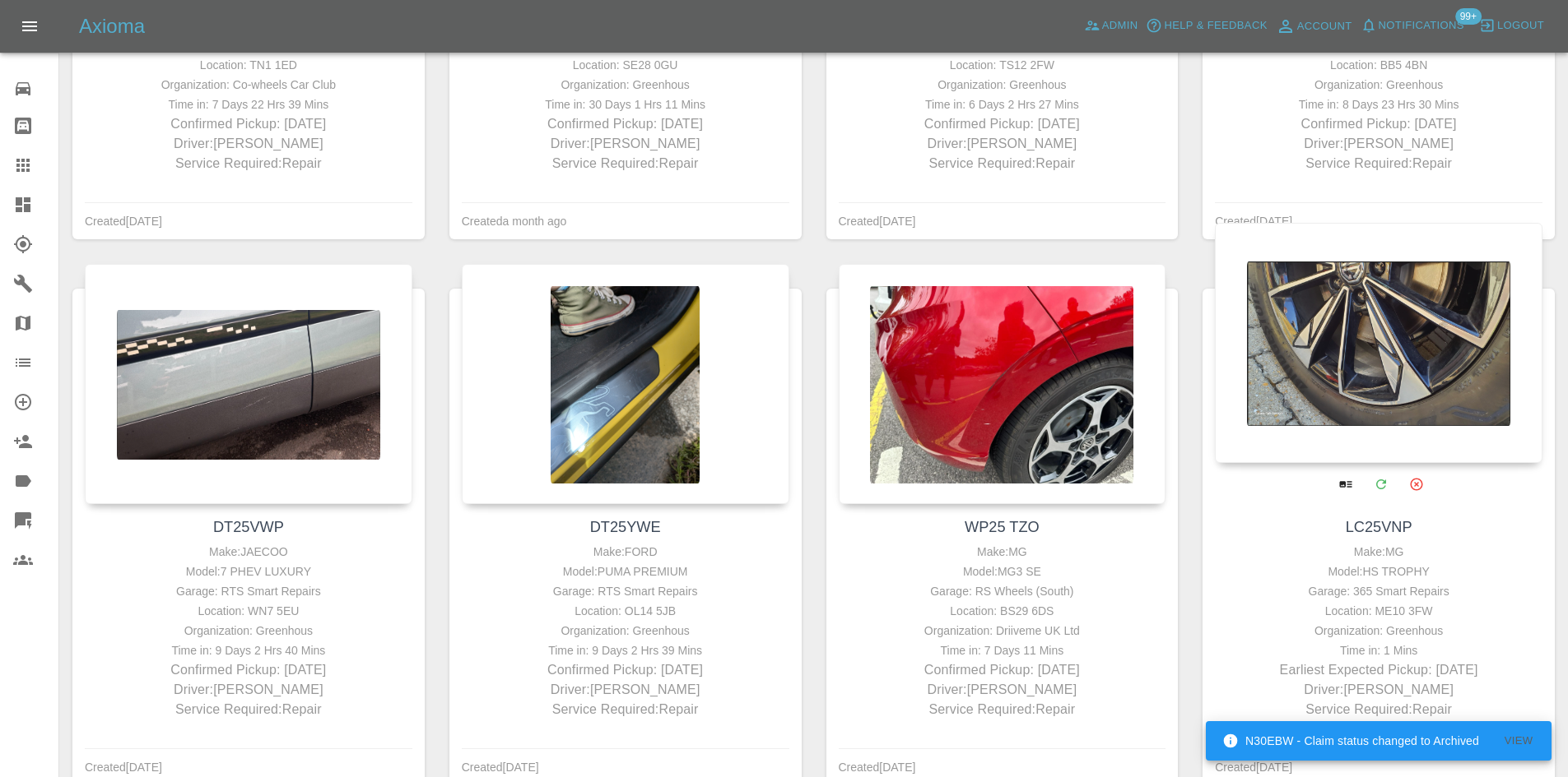
click at [1369, 331] on div at bounding box center [1378, 343] width 327 height 240
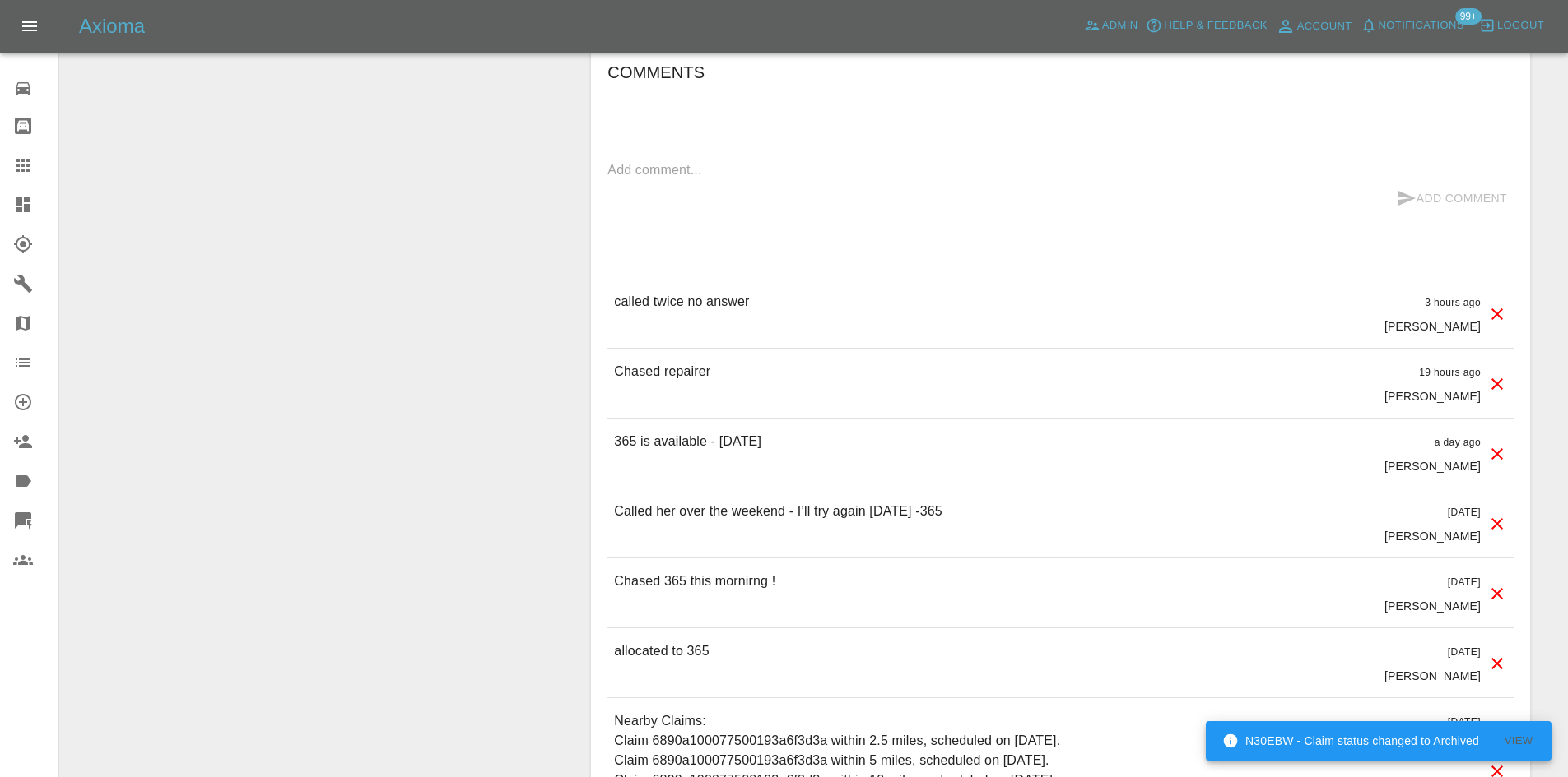
scroll to position [740, 0]
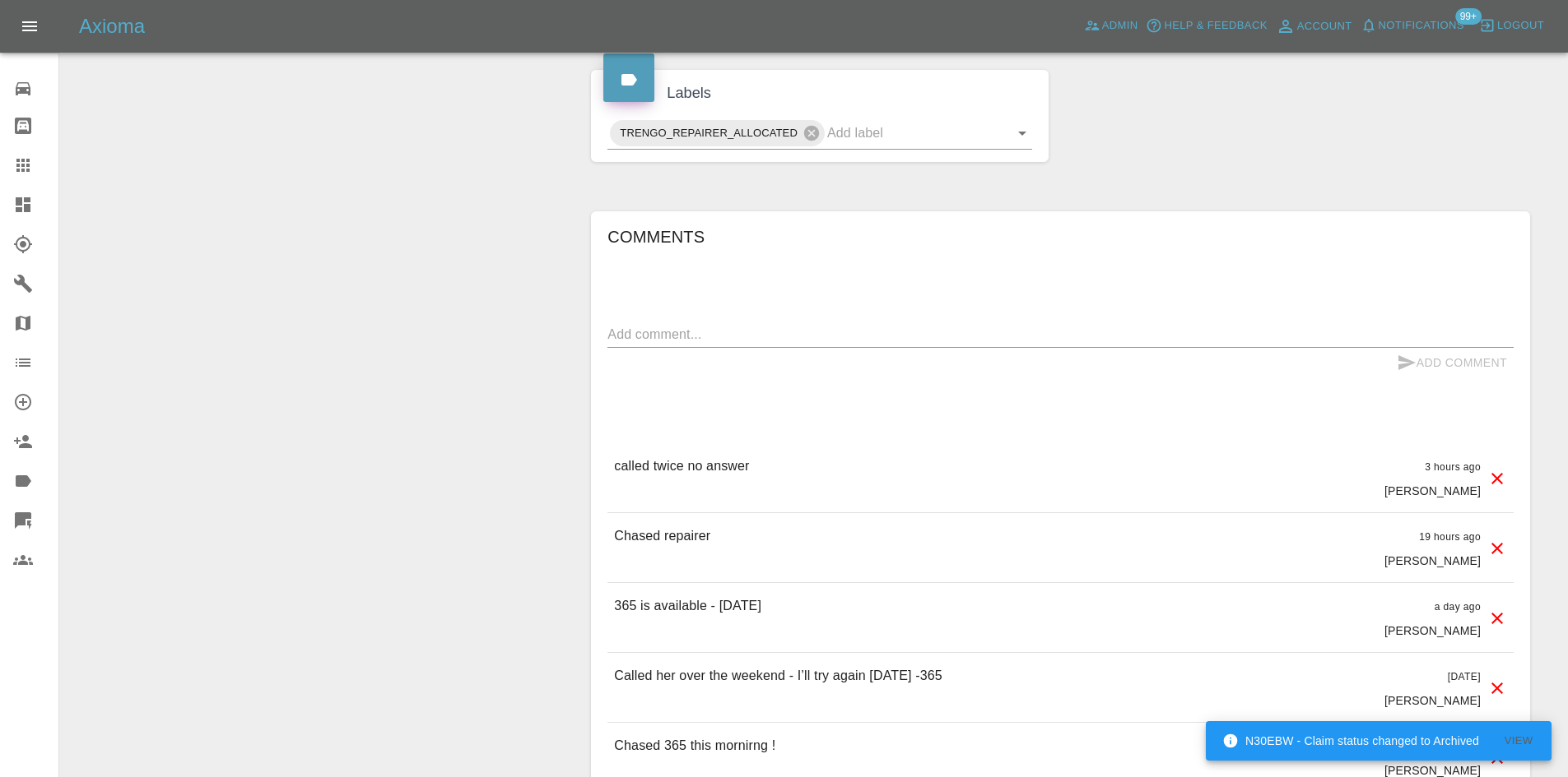
click at [693, 344] on div "x" at bounding box center [1060, 335] width 906 height 26
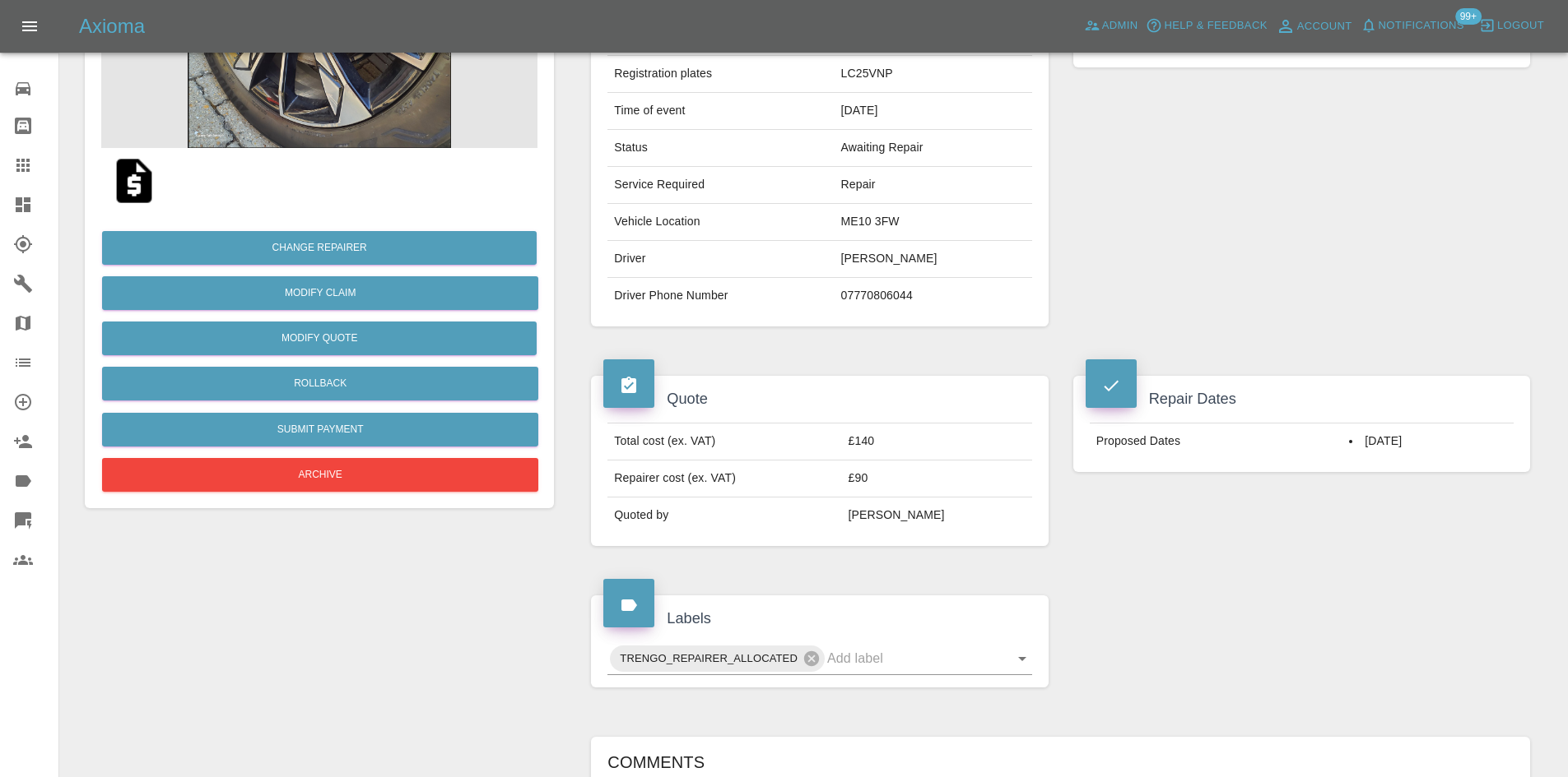
scroll to position [494, 0]
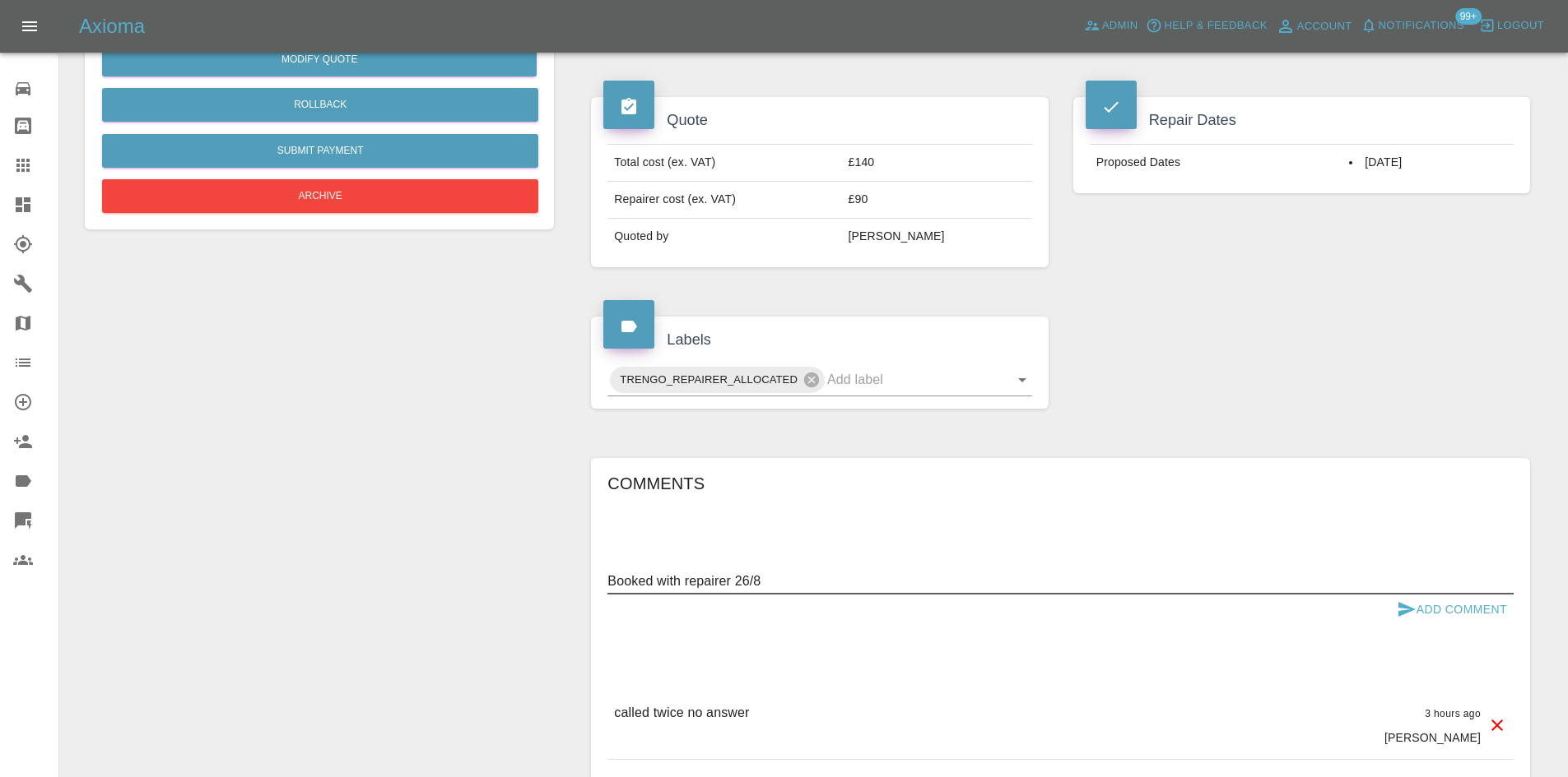
type textarea "Booked with repairer 26/8"
click at [1507, 609] on button "Add Comment" at bounding box center [1451, 609] width 124 height 31
click at [14, 181] on link "Claims" at bounding box center [29, 165] width 59 height 39
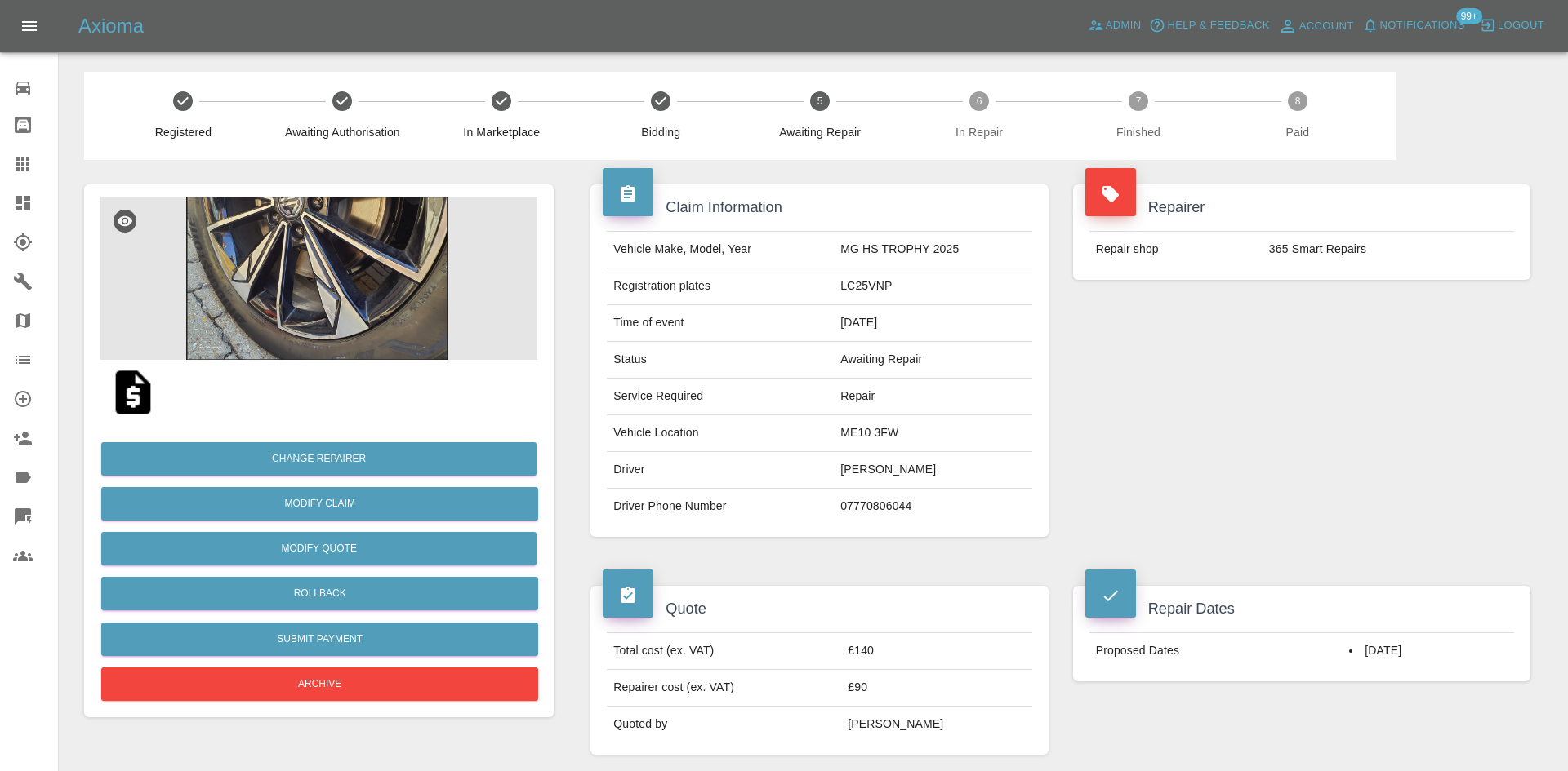
click at [9, 188] on link "Dashboard" at bounding box center [29, 203] width 58 height 39
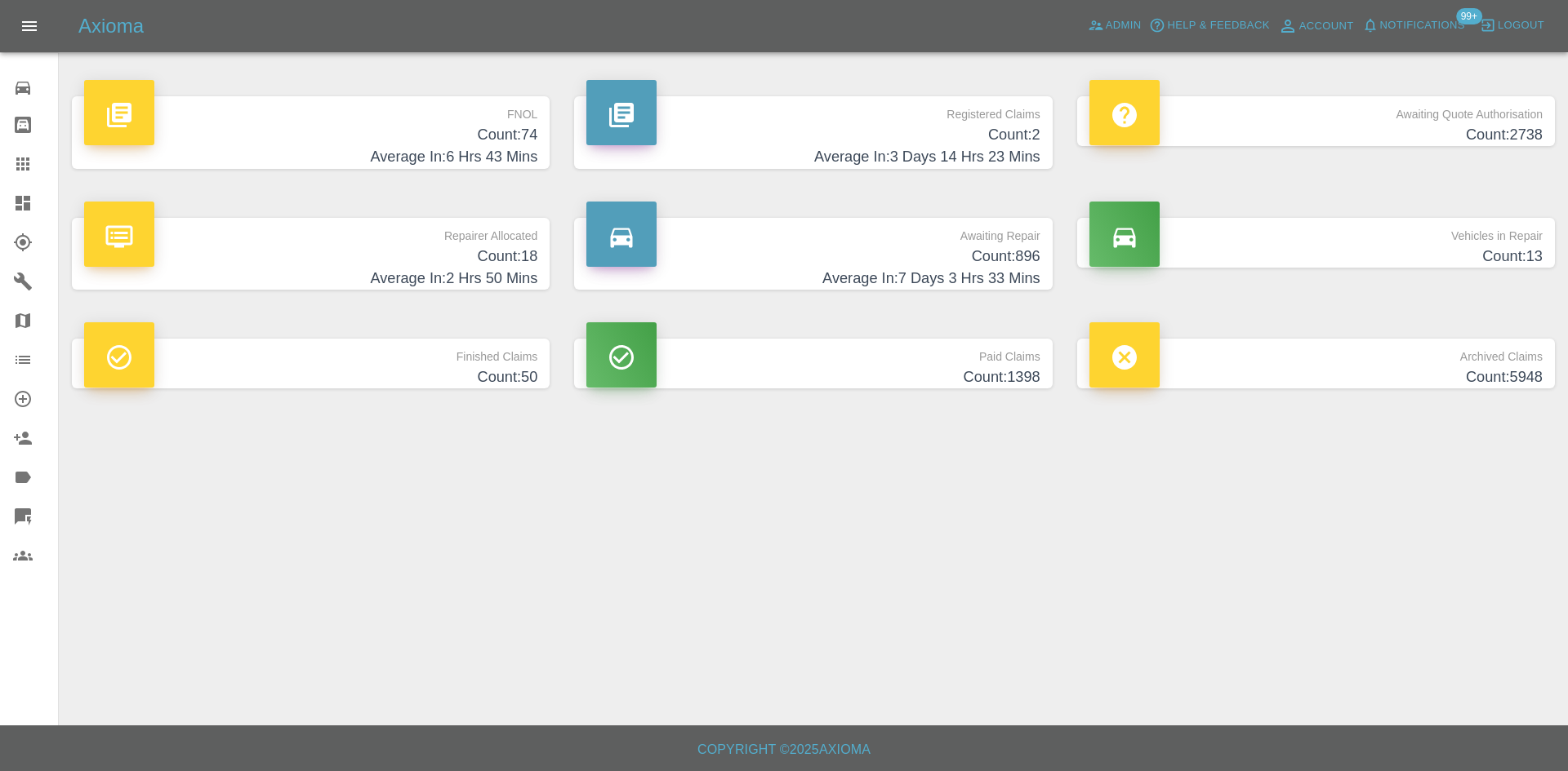
click at [306, 222] on p "Repairer Allocated" at bounding box center [311, 231] width 453 height 28
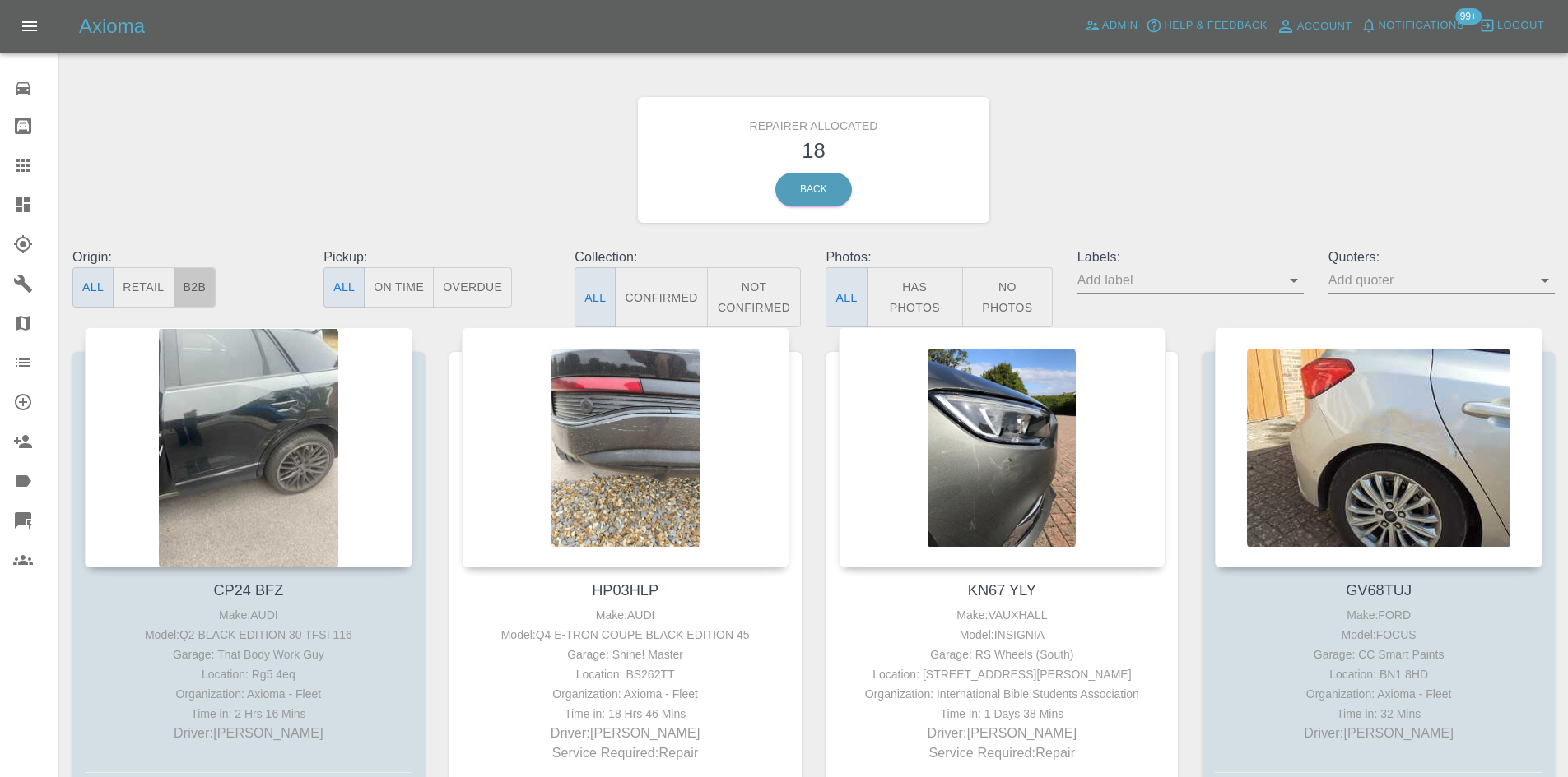
click at [208, 299] on button "B2B" at bounding box center [195, 288] width 43 height 40
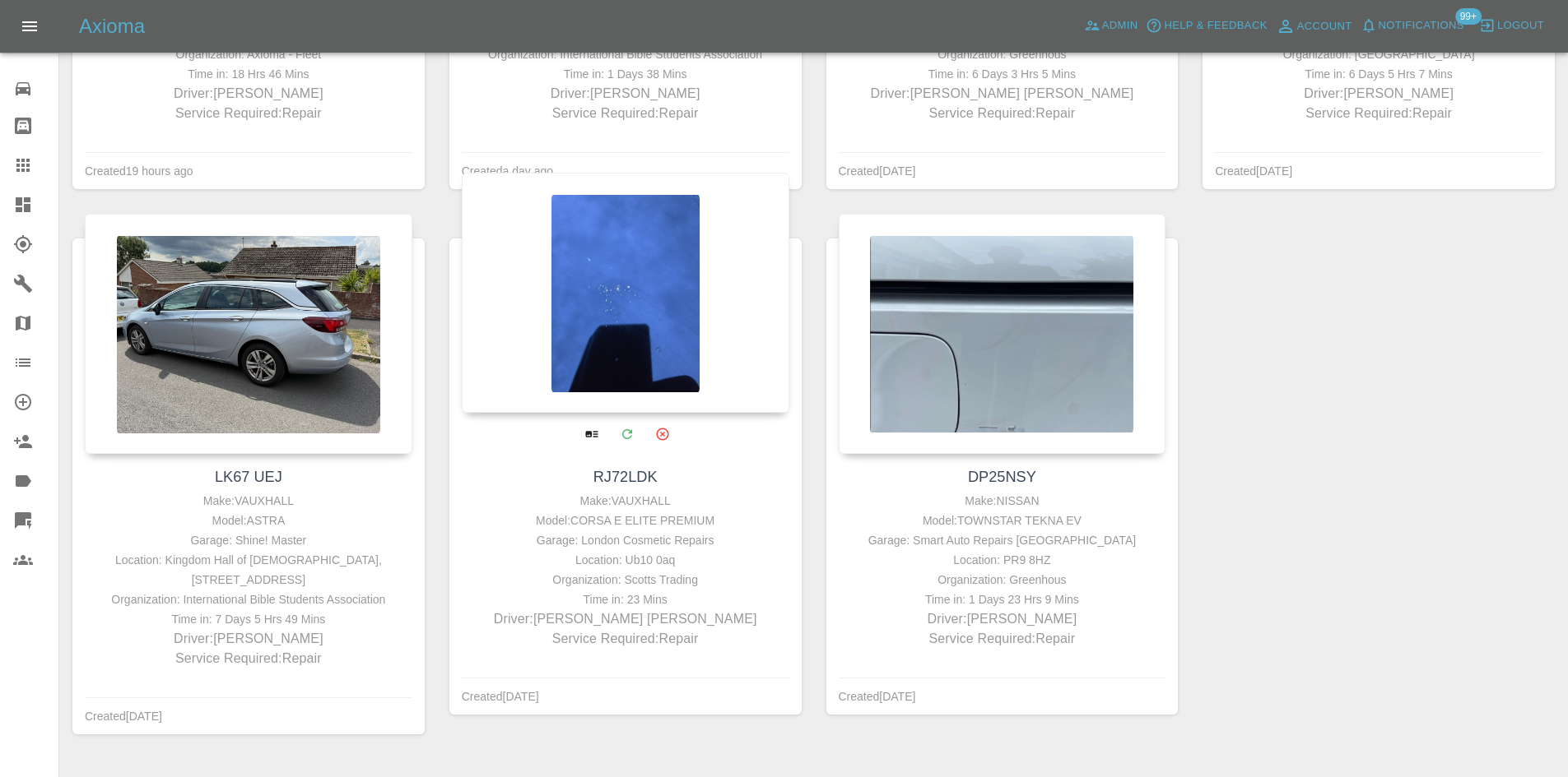
scroll to position [658, 0]
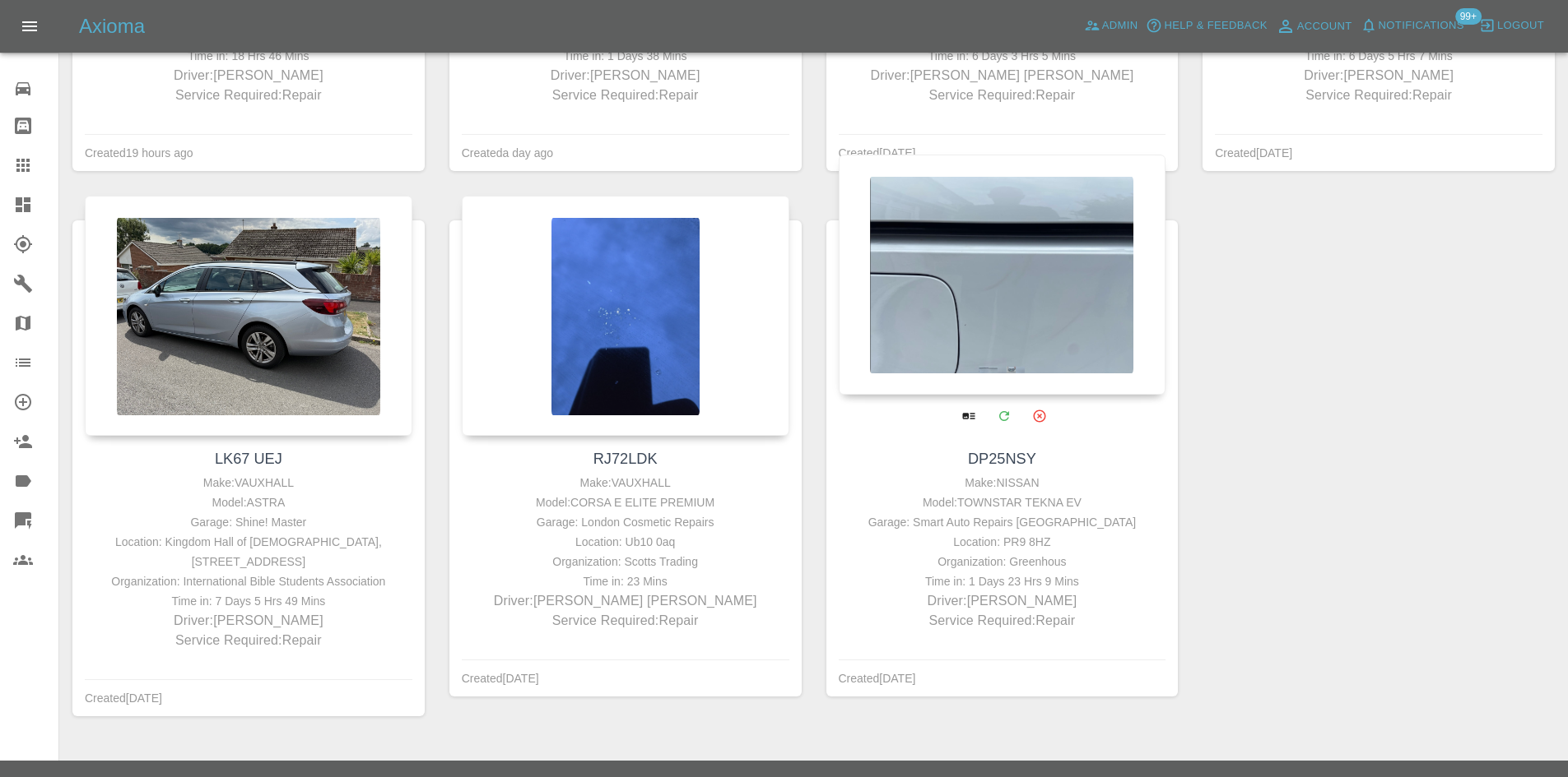
click at [1048, 332] on div at bounding box center [1002, 274] width 327 height 240
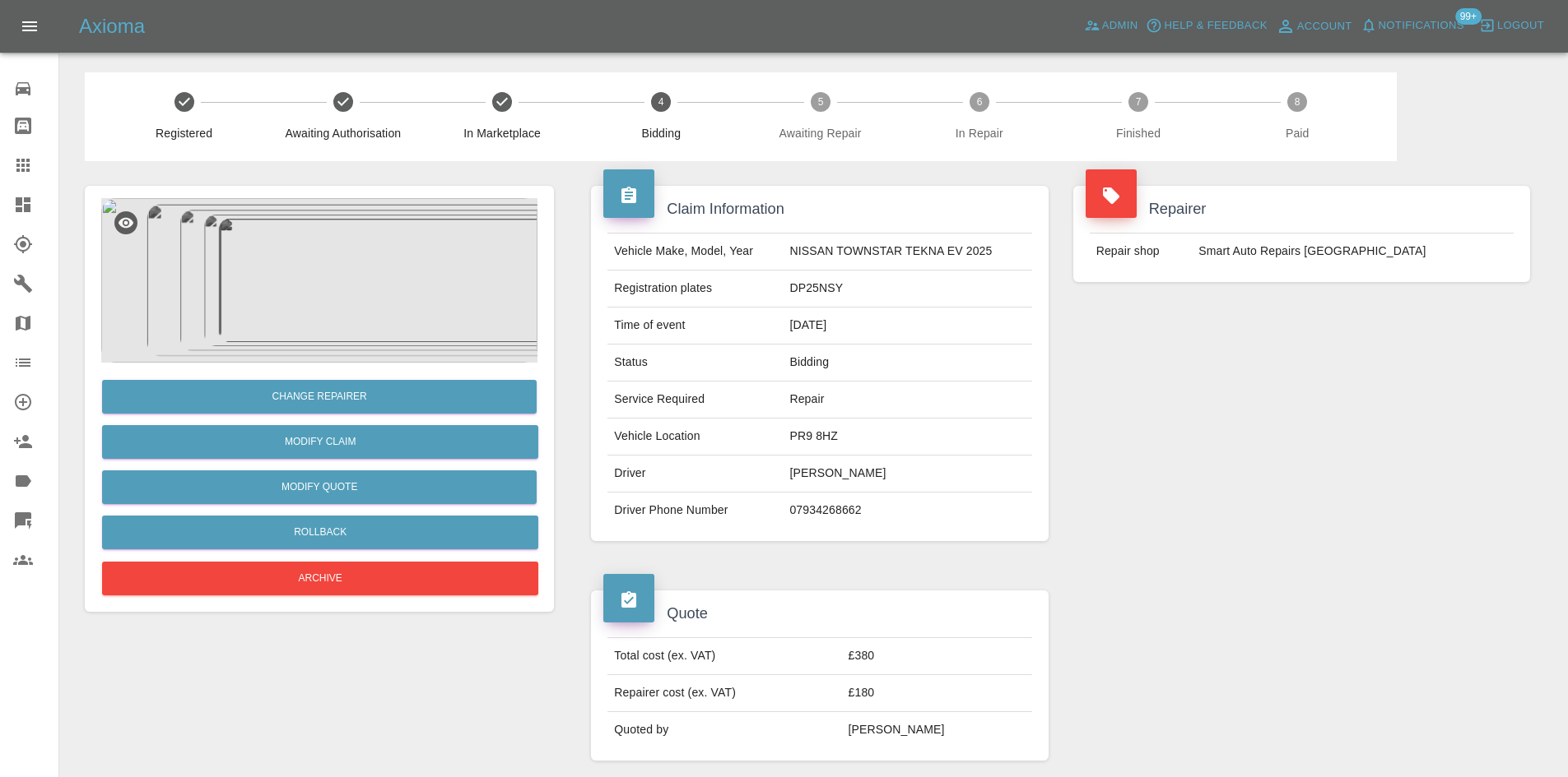
click at [0, 202] on link "Dashboard" at bounding box center [29, 204] width 59 height 39
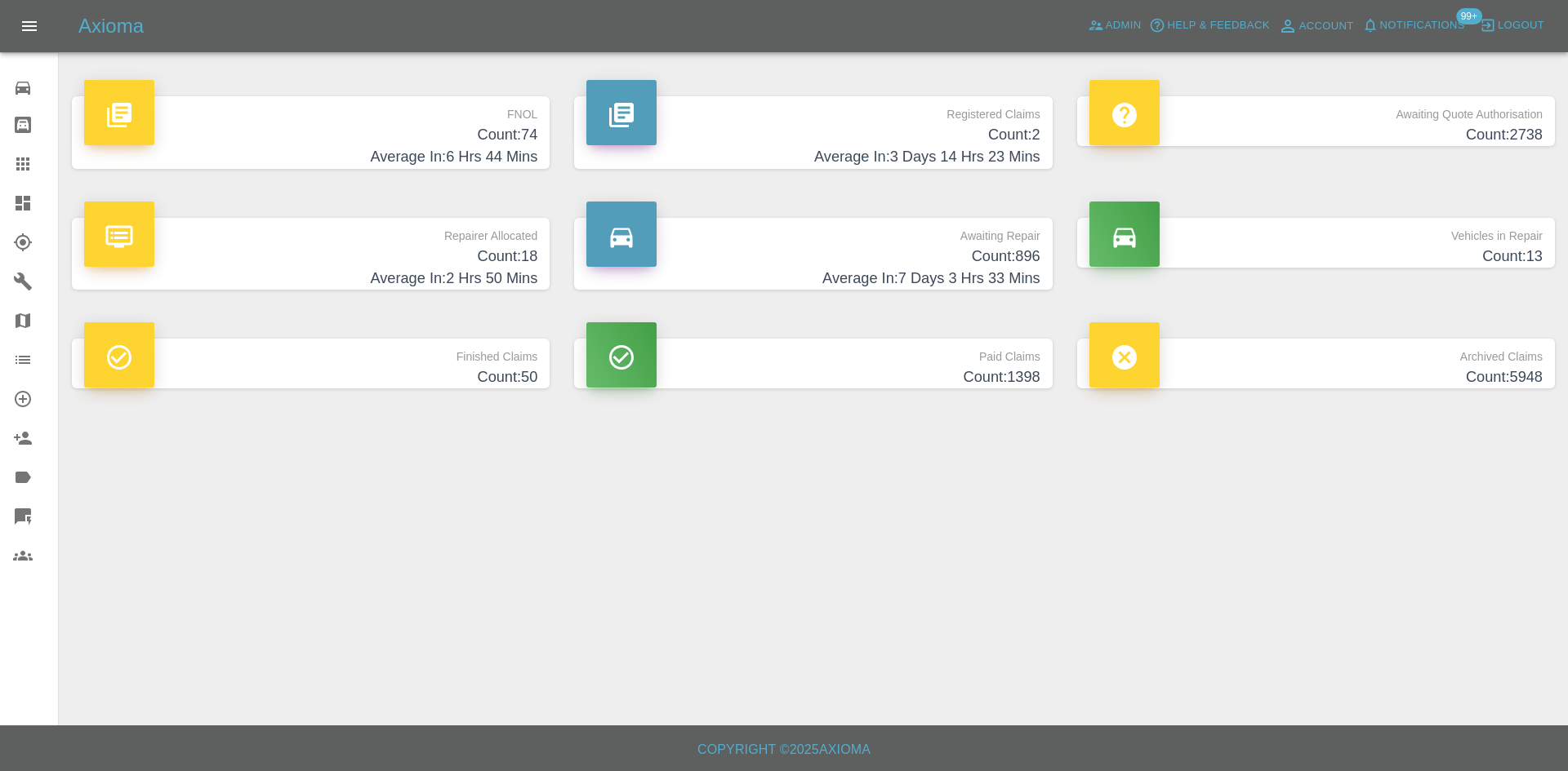
click at [387, 241] on p "Repairer Allocated" at bounding box center [311, 231] width 453 height 28
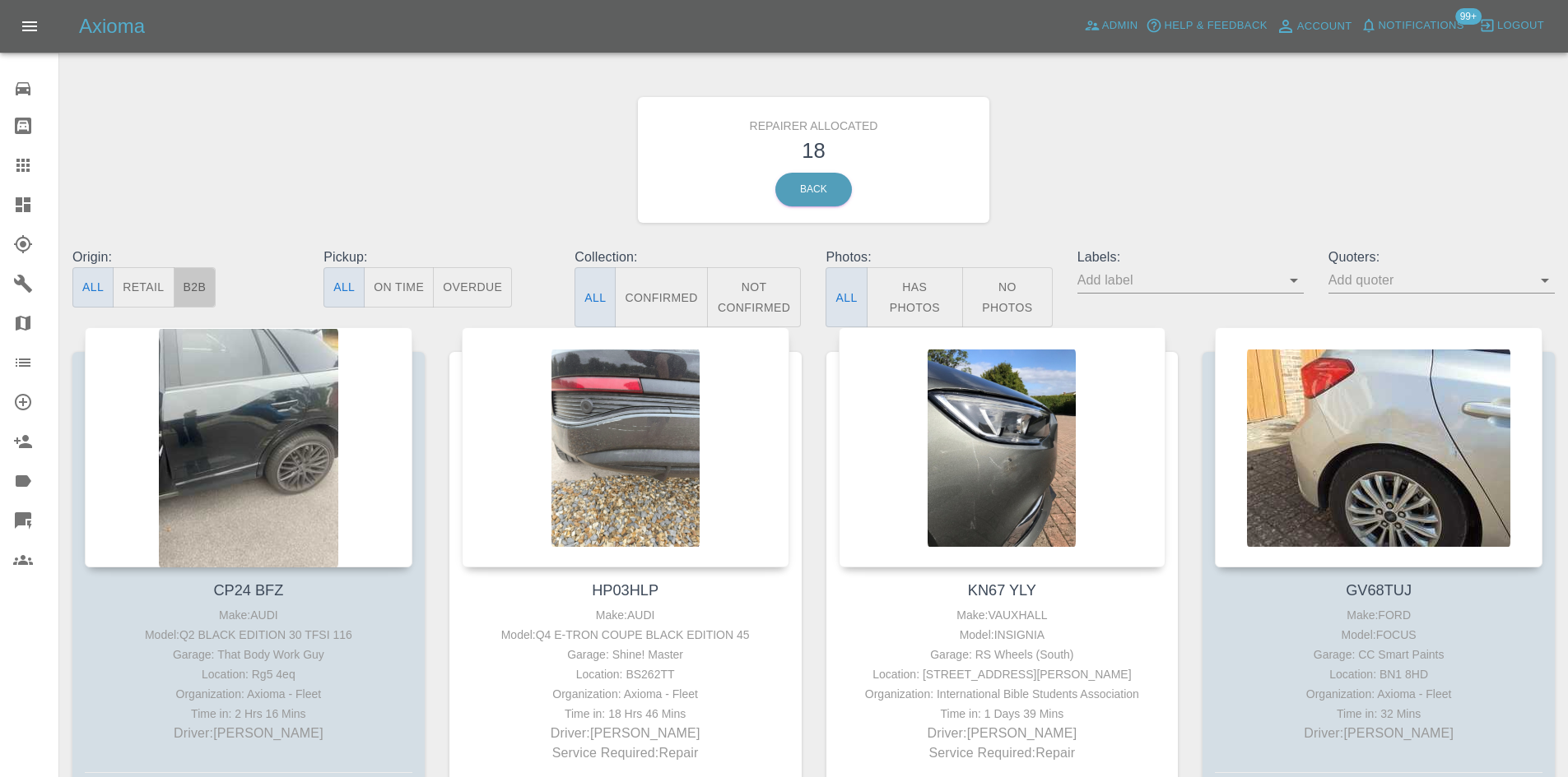
click at [205, 294] on button "B2B" at bounding box center [195, 288] width 43 height 40
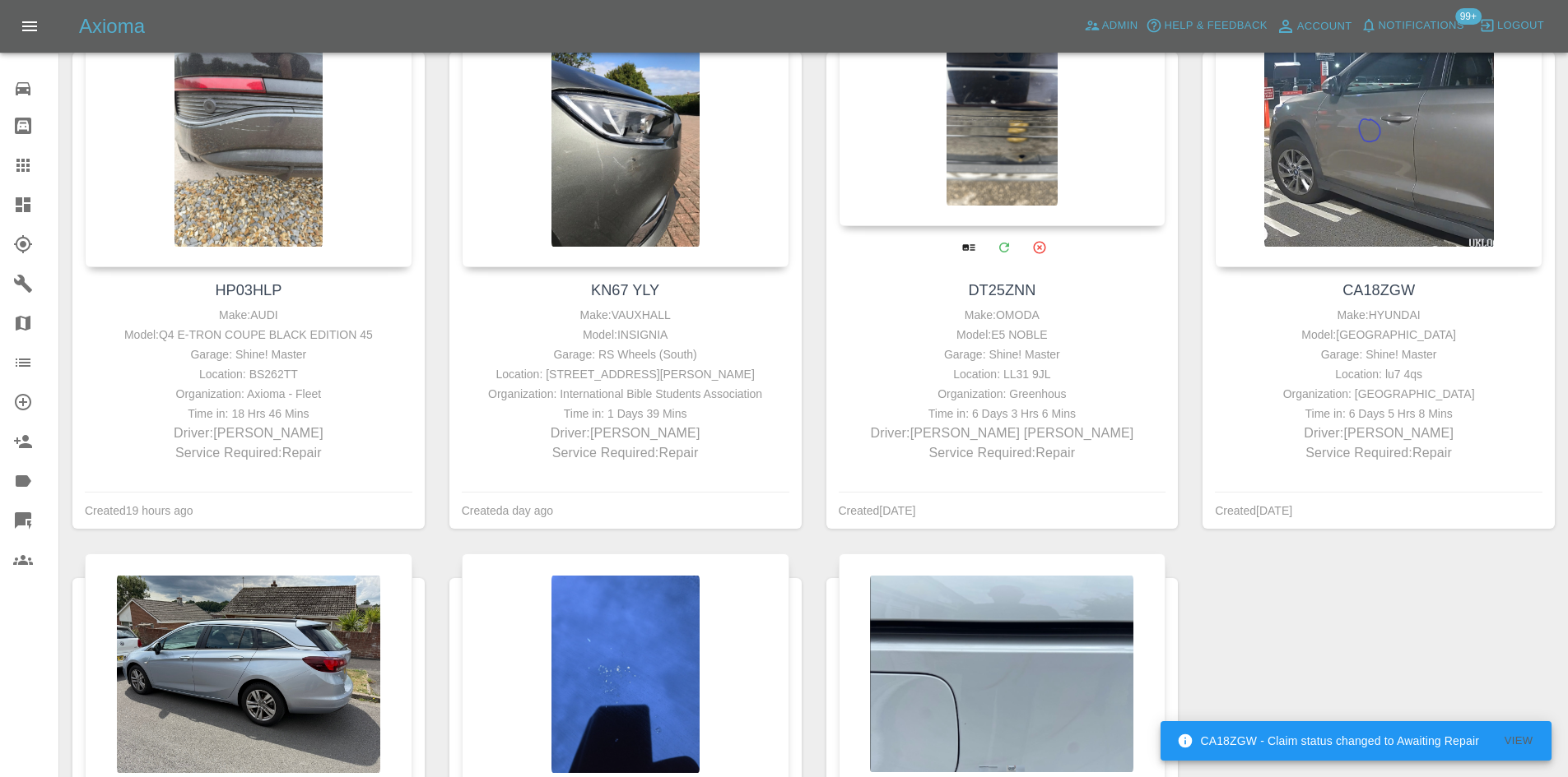
scroll to position [214, 0]
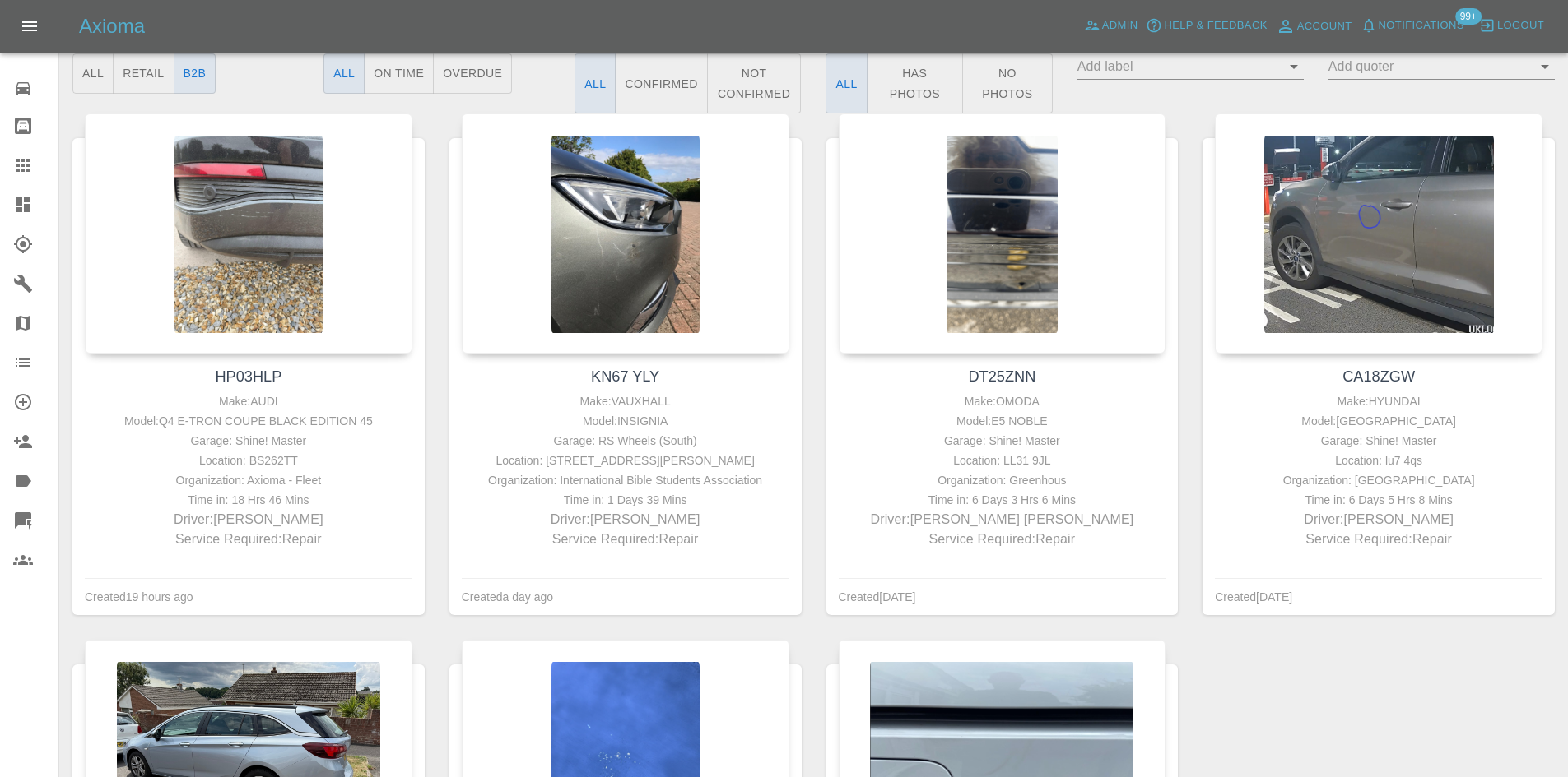
click at [1, 210] on link "Dashboard" at bounding box center [29, 204] width 59 height 39
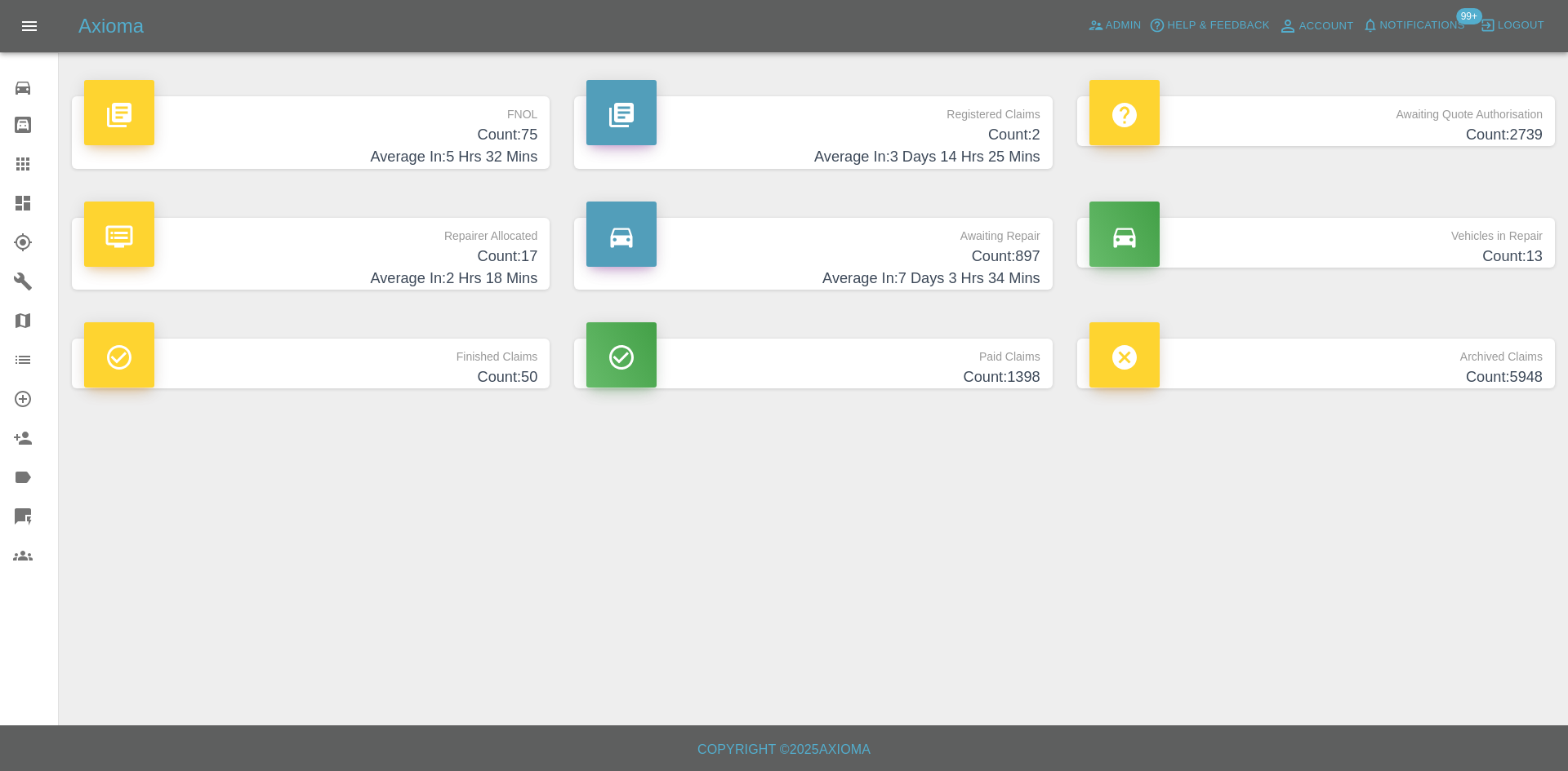
click at [884, 138] on h4 "Count: 2" at bounding box center [812, 135] width 453 height 22
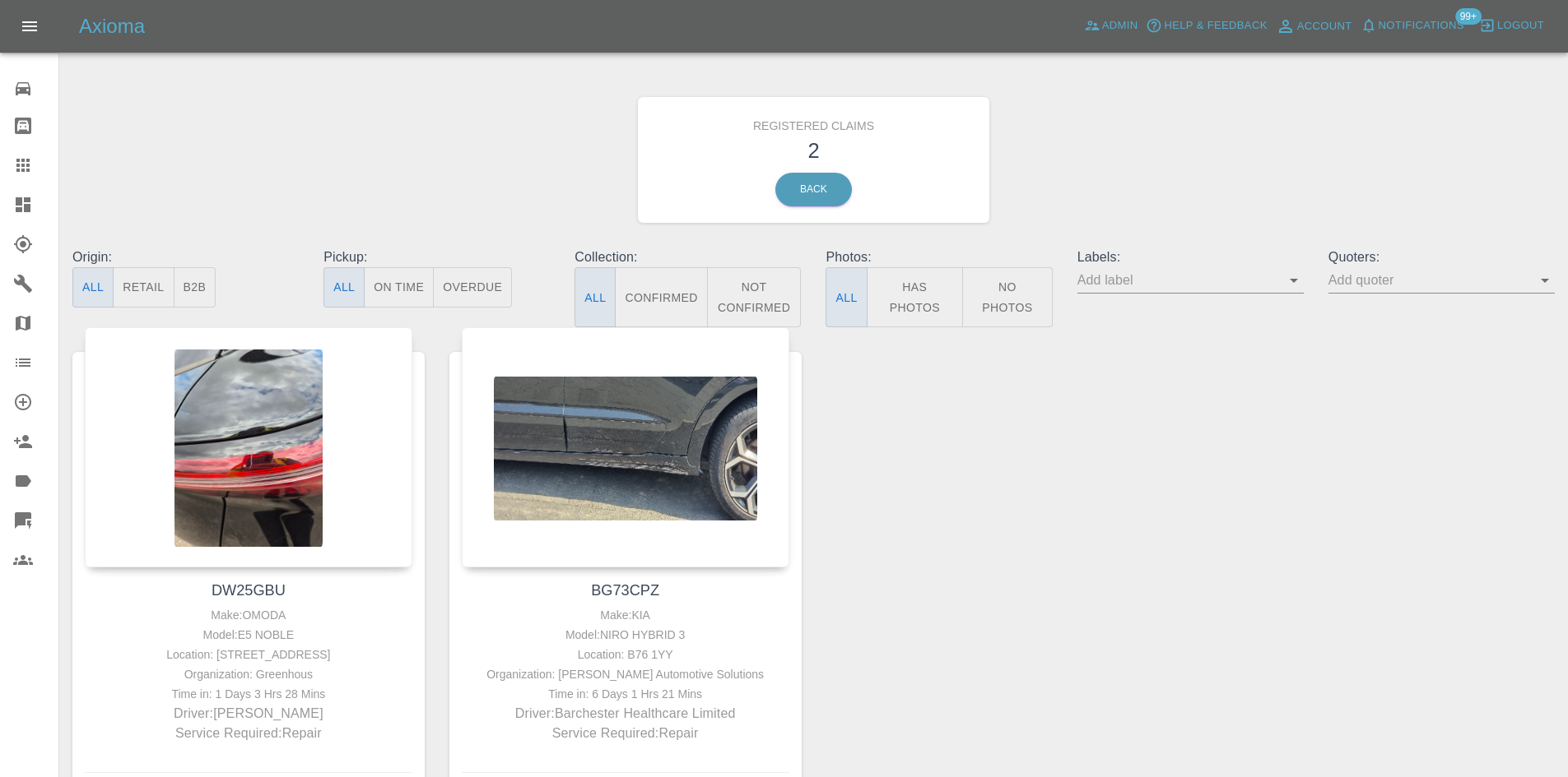
click at [37, 205] on div at bounding box center [36, 204] width 47 height 20
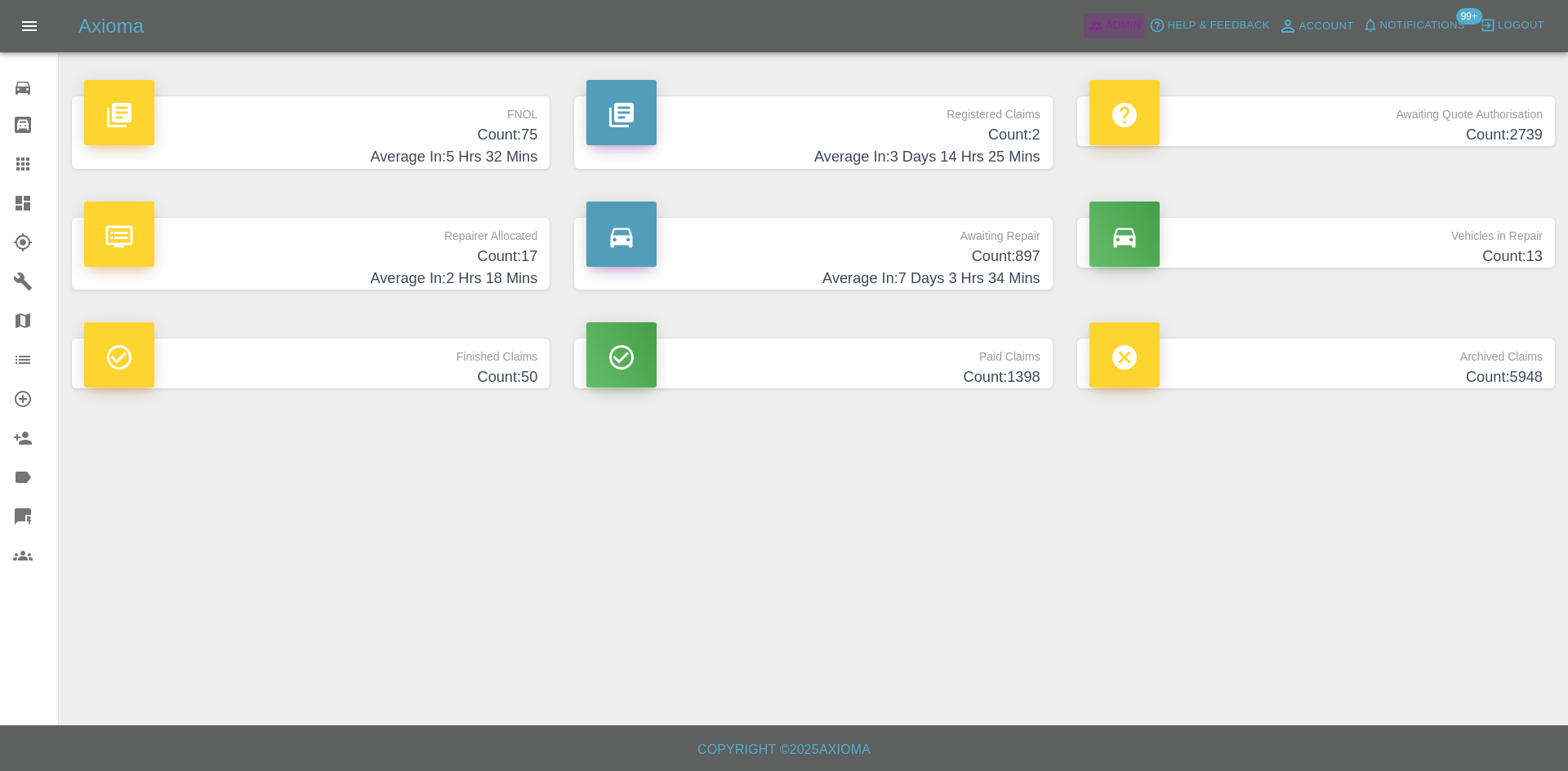
click at [1109, 27] on span "Admin" at bounding box center [1123, 26] width 36 height 19
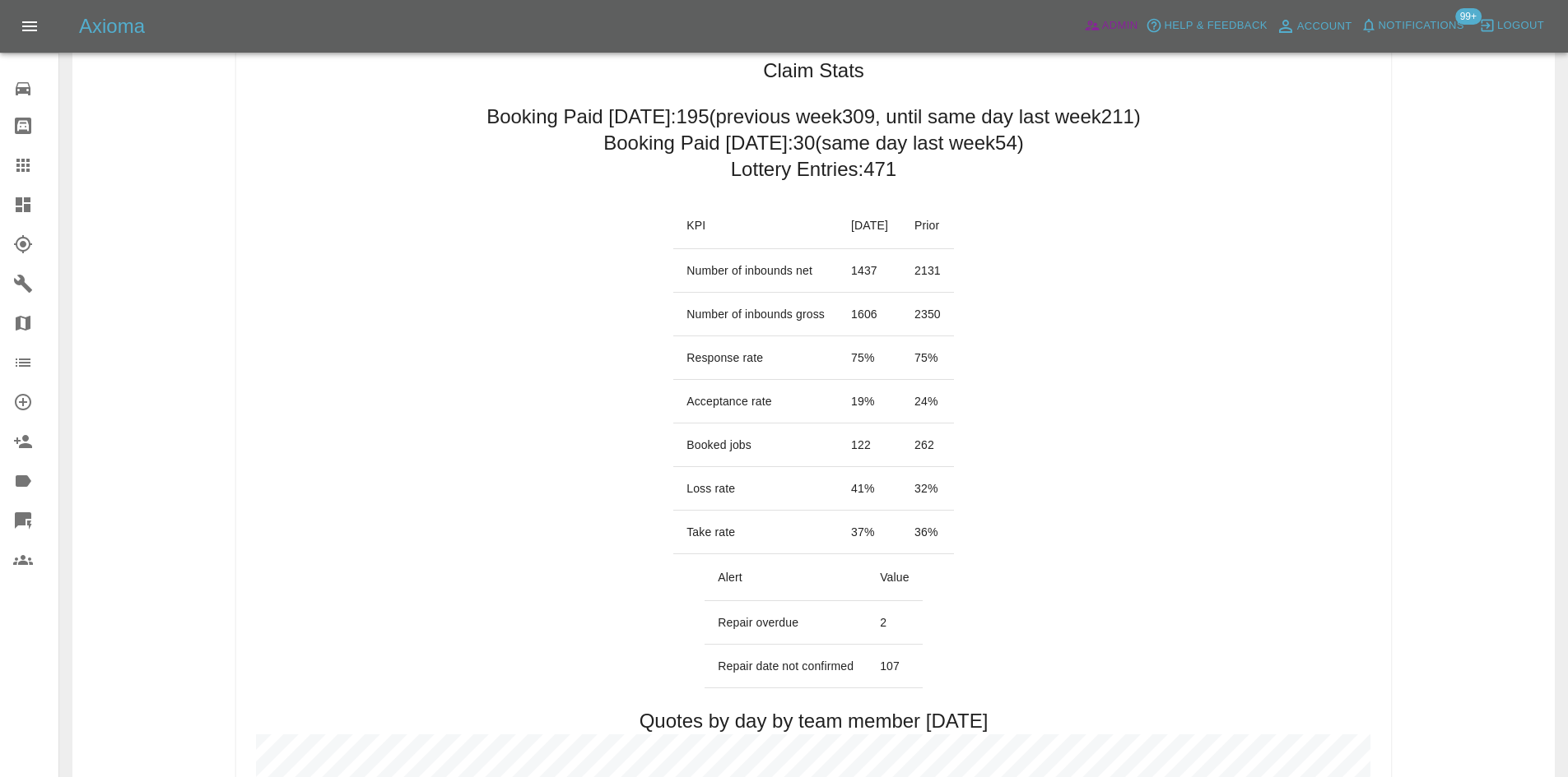
scroll to position [165, 0]
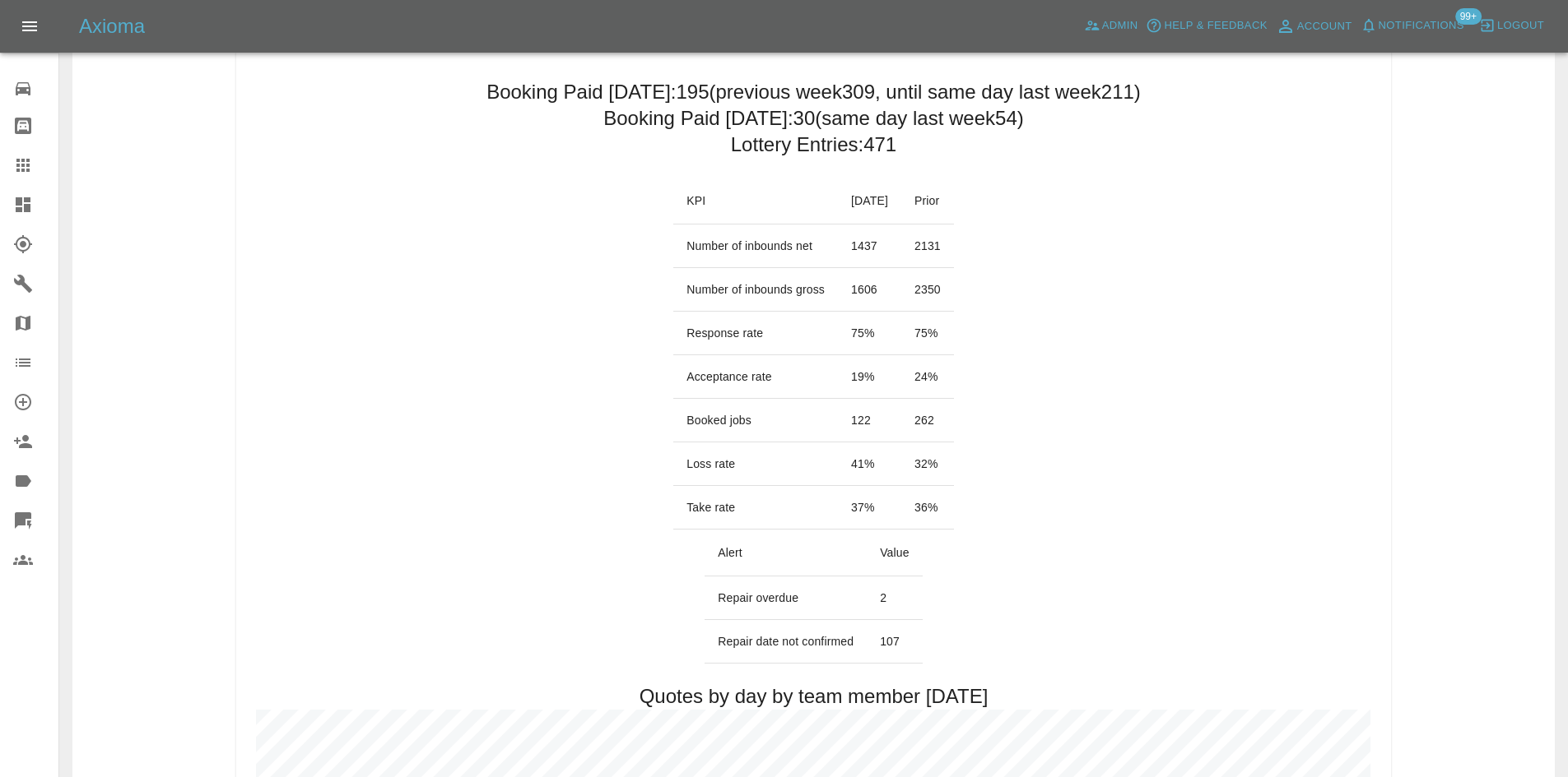
click at [7, 194] on link "Dashboard" at bounding box center [29, 204] width 59 height 39
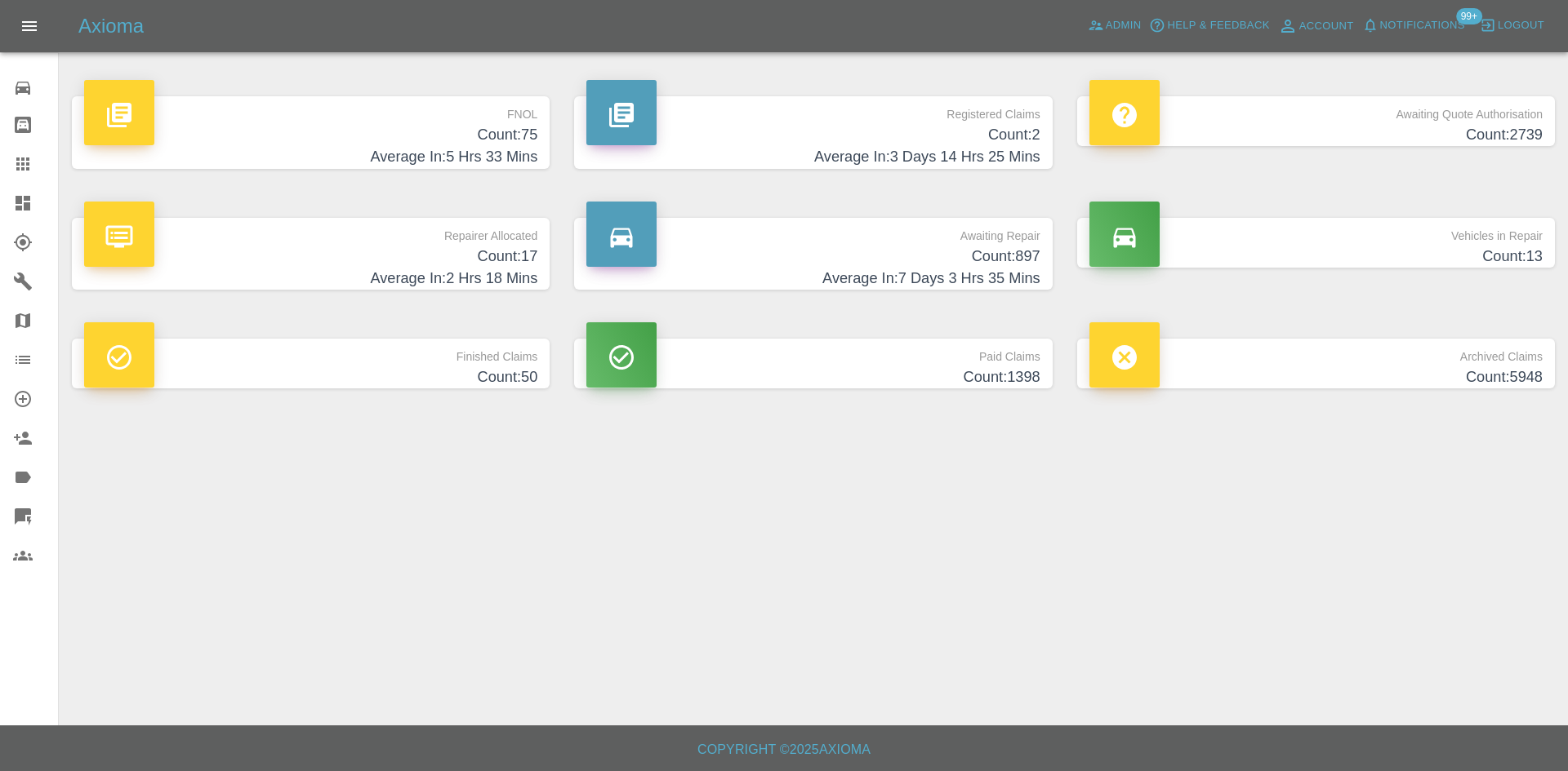
click at [851, 107] on p "Registered Claims" at bounding box center [812, 111] width 453 height 28
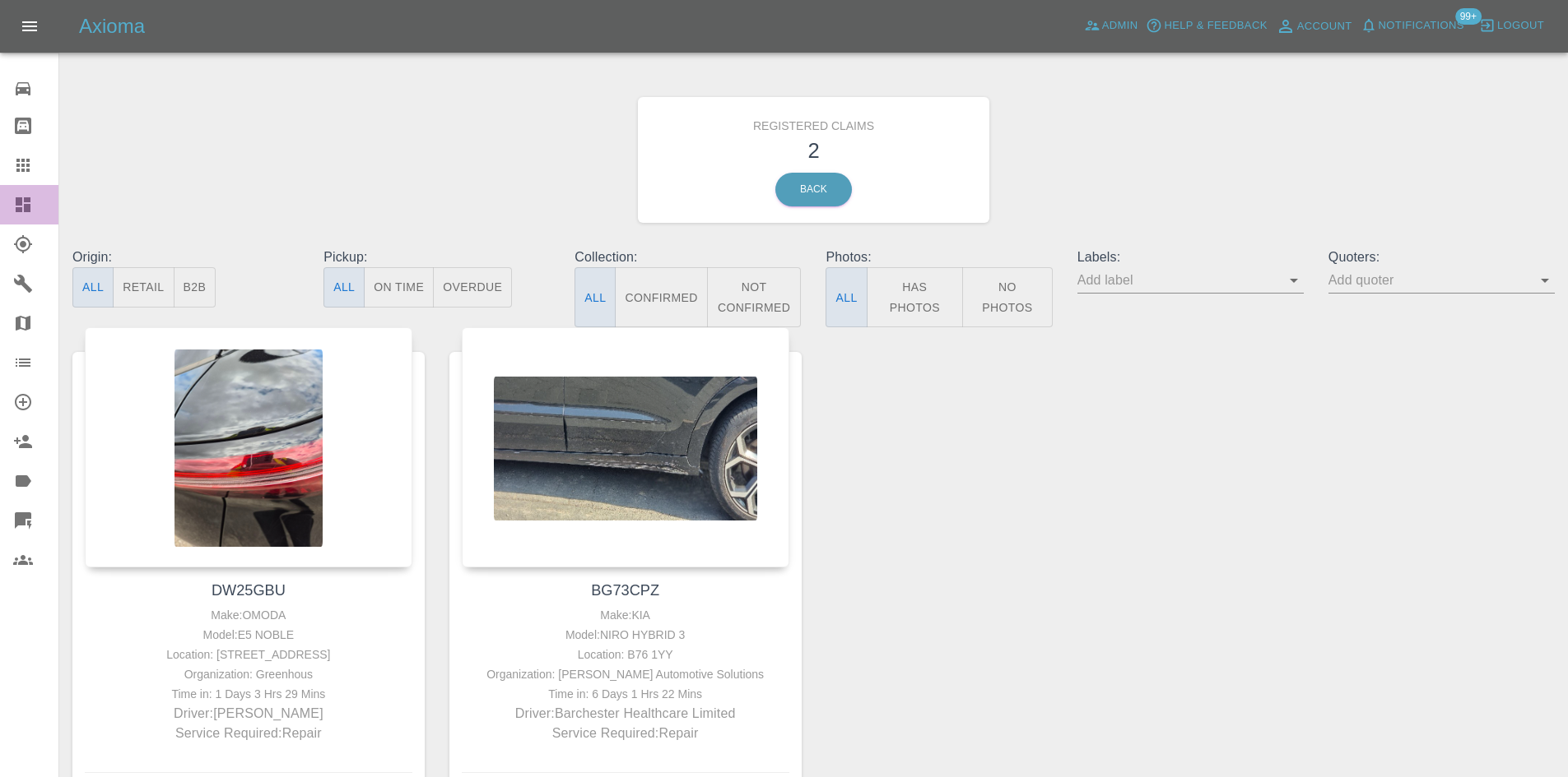
click at [32, 203] on icon at bounding box center [23, 204] width 20 height 20
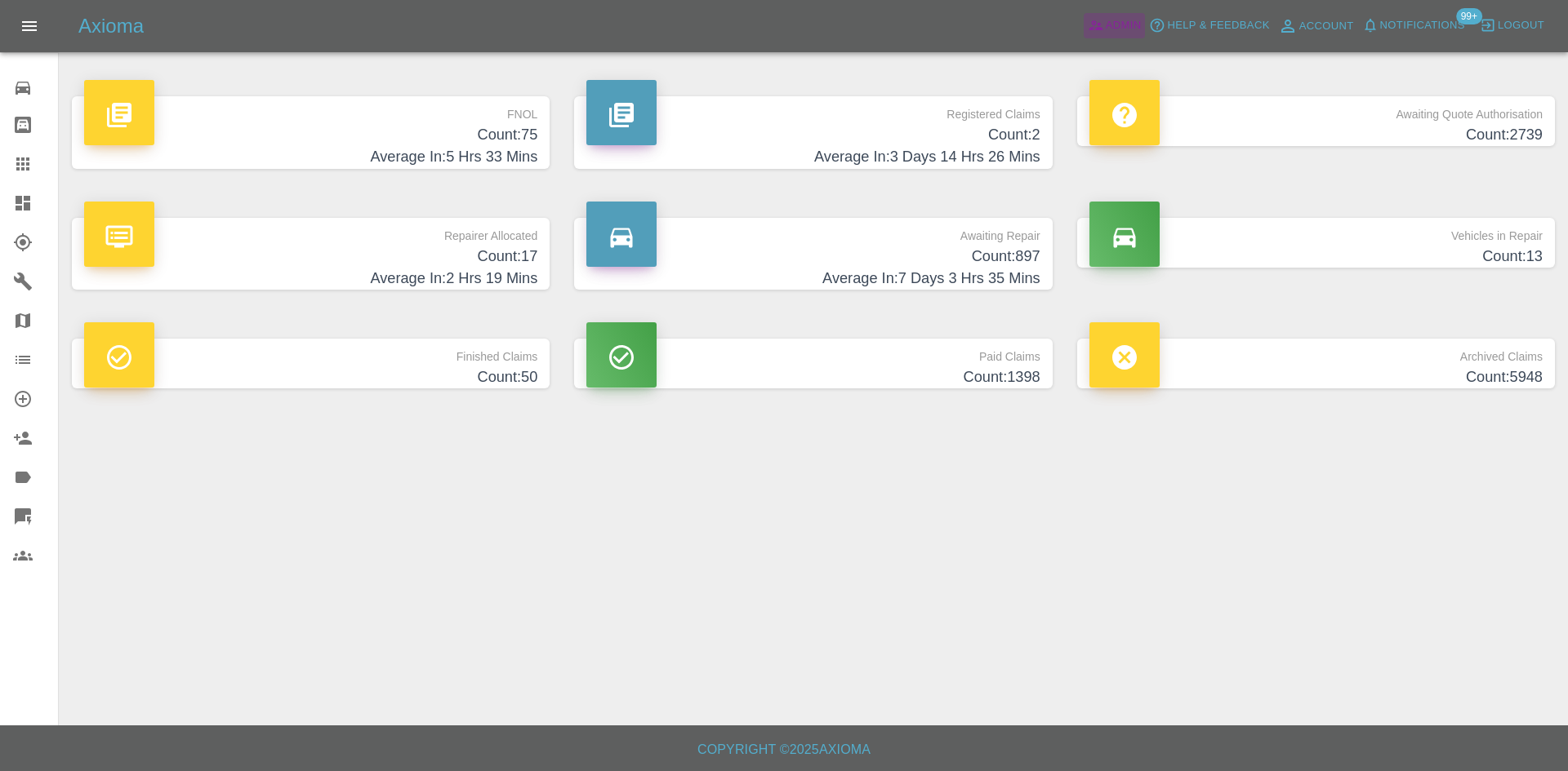
click at [1127, 26] on span "Admin" at bounding box center [1123, 26] width 36 height 19
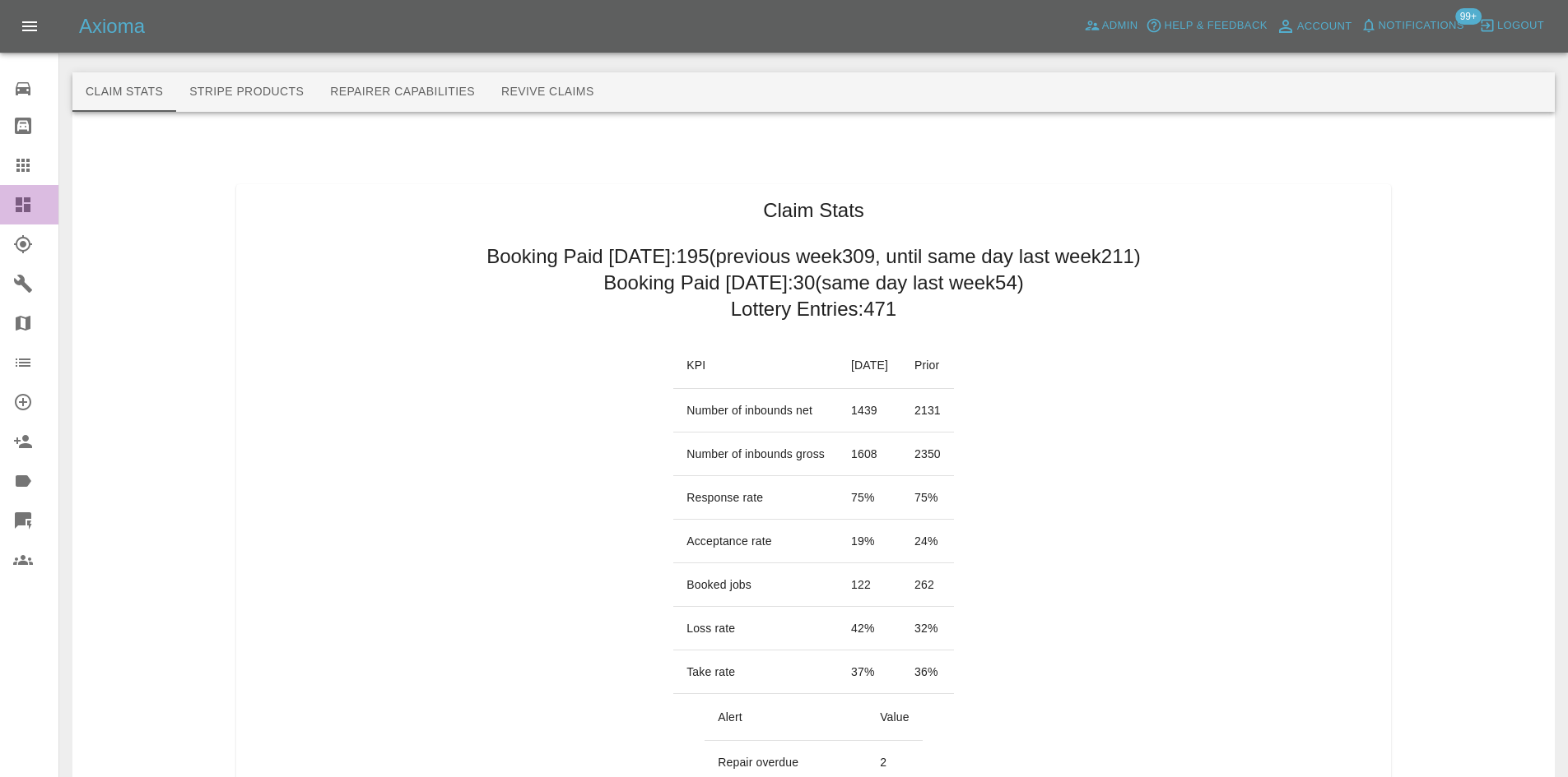
click at [24, 197] on icon at bounding box center [23, 204] width 15 height 15
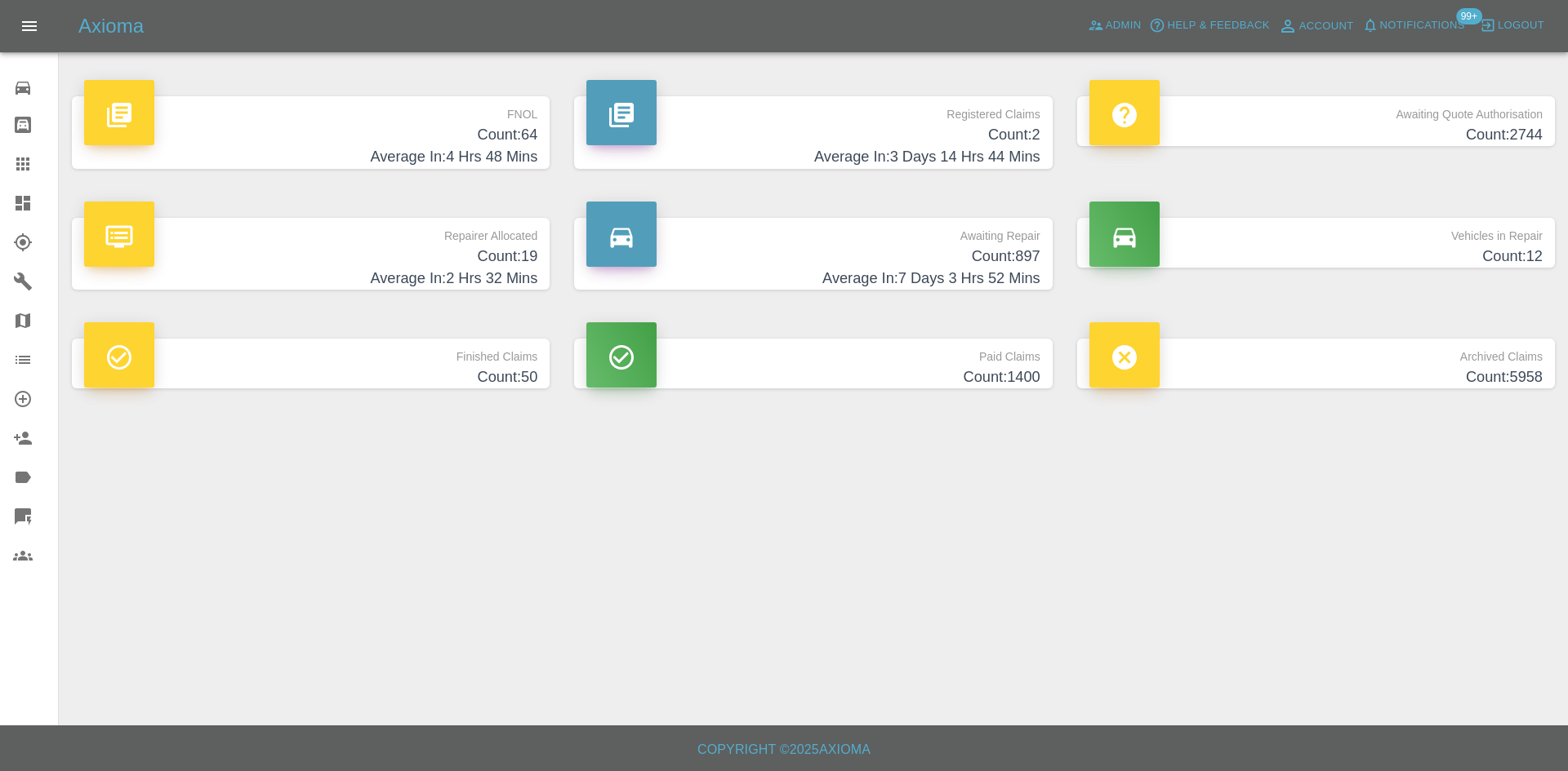
click at [703, 142] on h4 "Count: 2" at bounding box center [812, 135] width 453 height 22
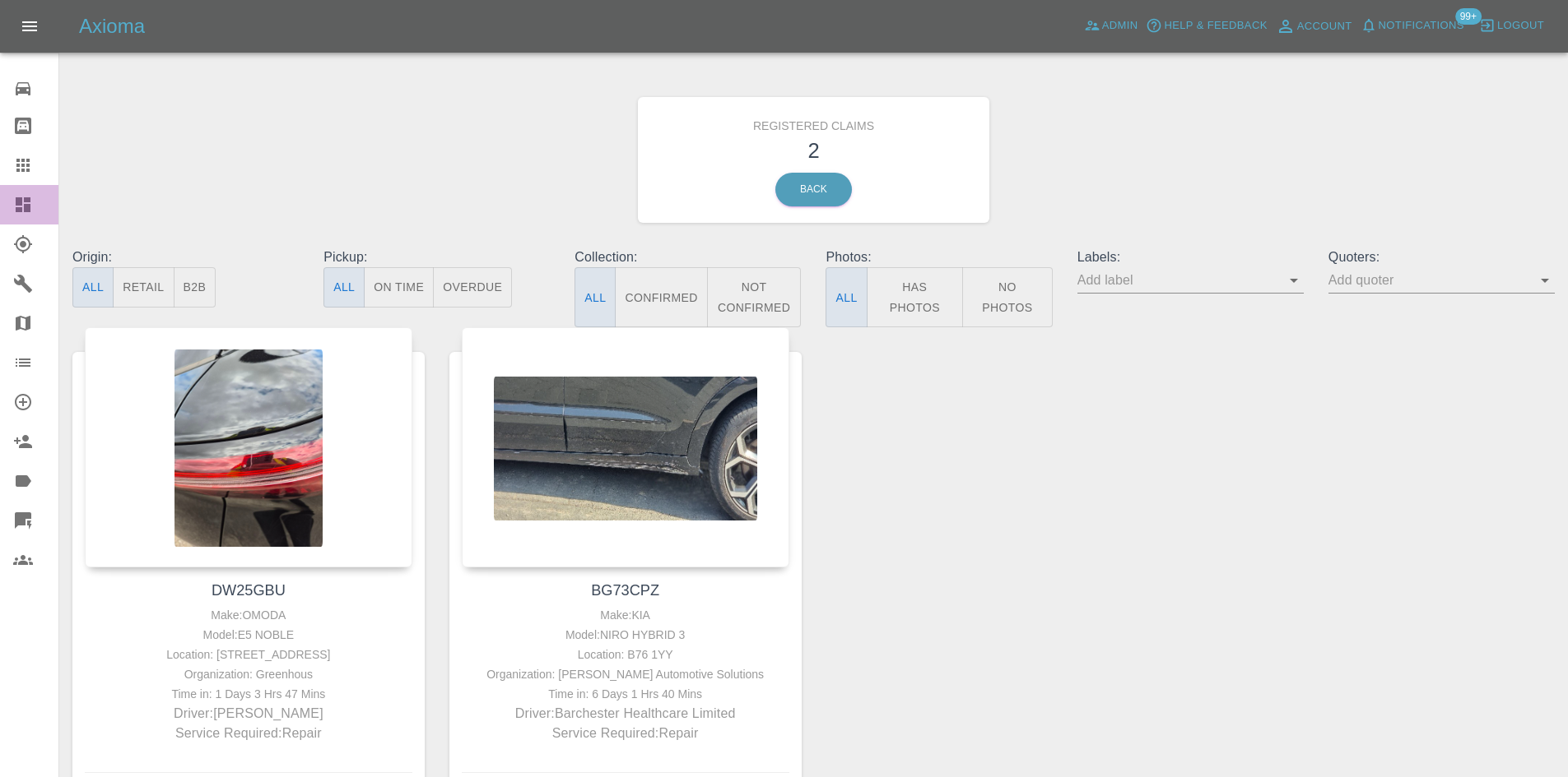
click at [20, 197] on icon at bounding box center [23, 204] width 15 height 15
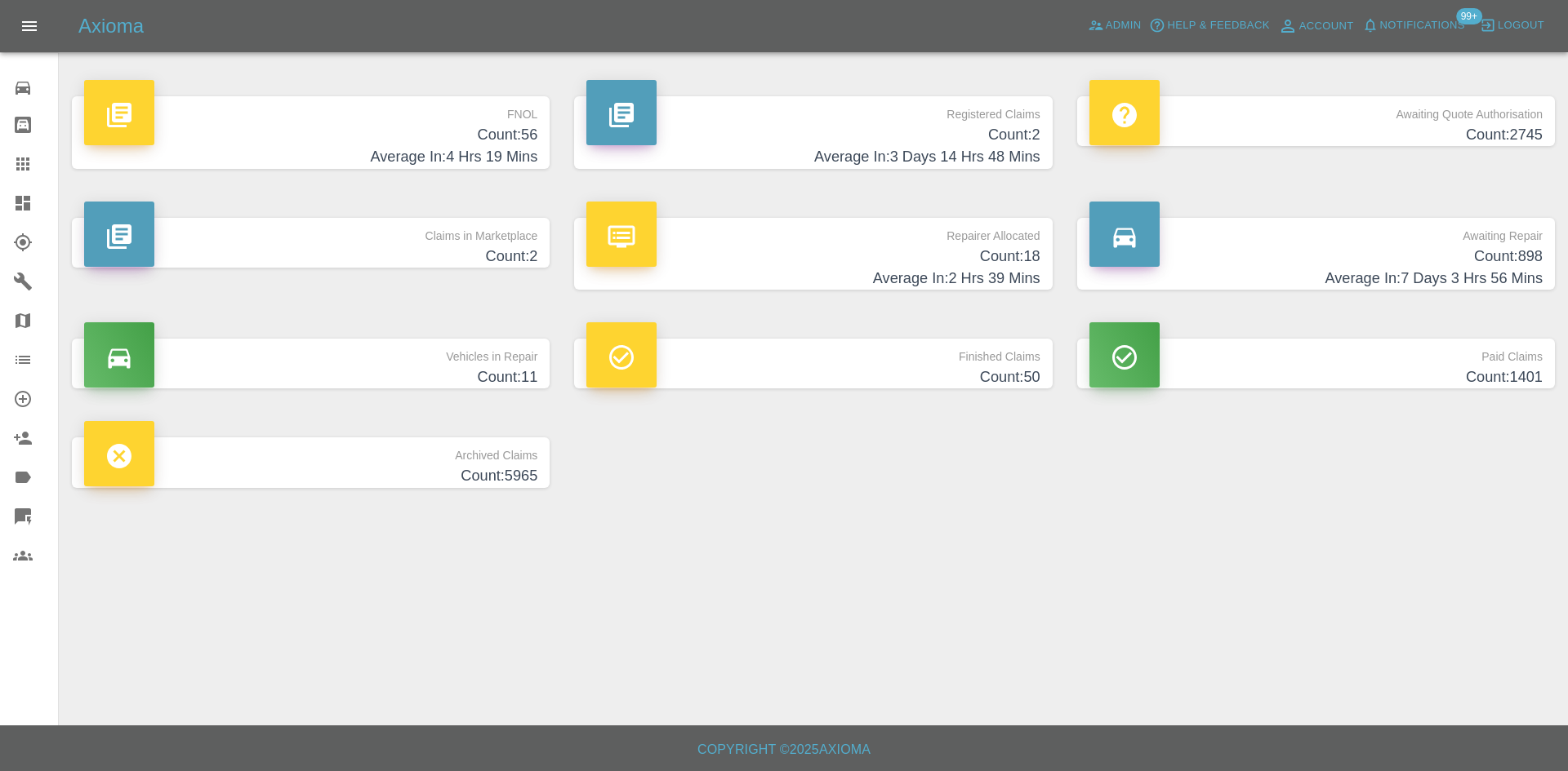
click at [850, 139] on h4 "Count: 2" at bounding box center [812, 135] width 453 height 22
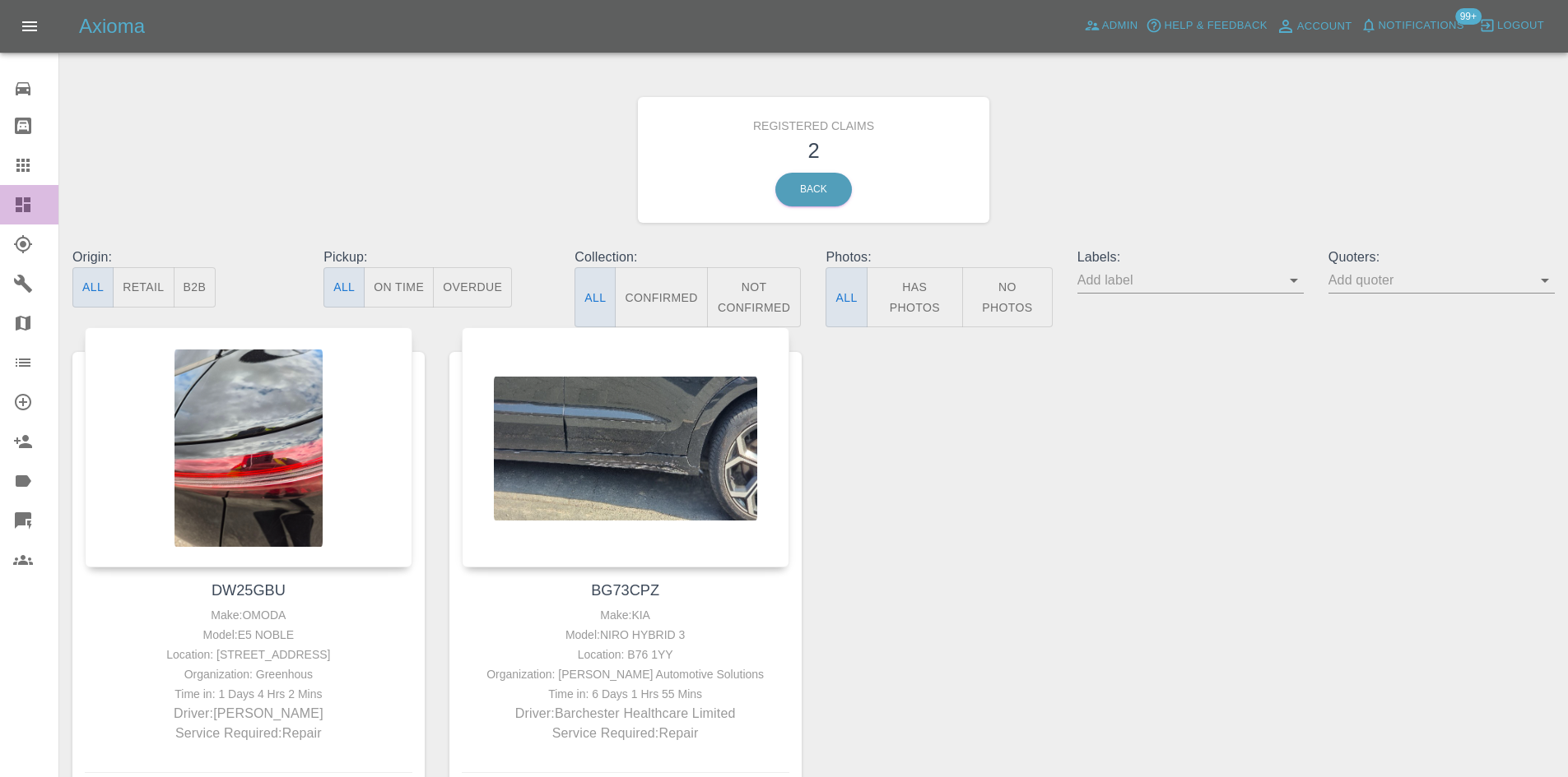
click at [35, 205] on div at bounding box center [36, 204] width 47 height 20
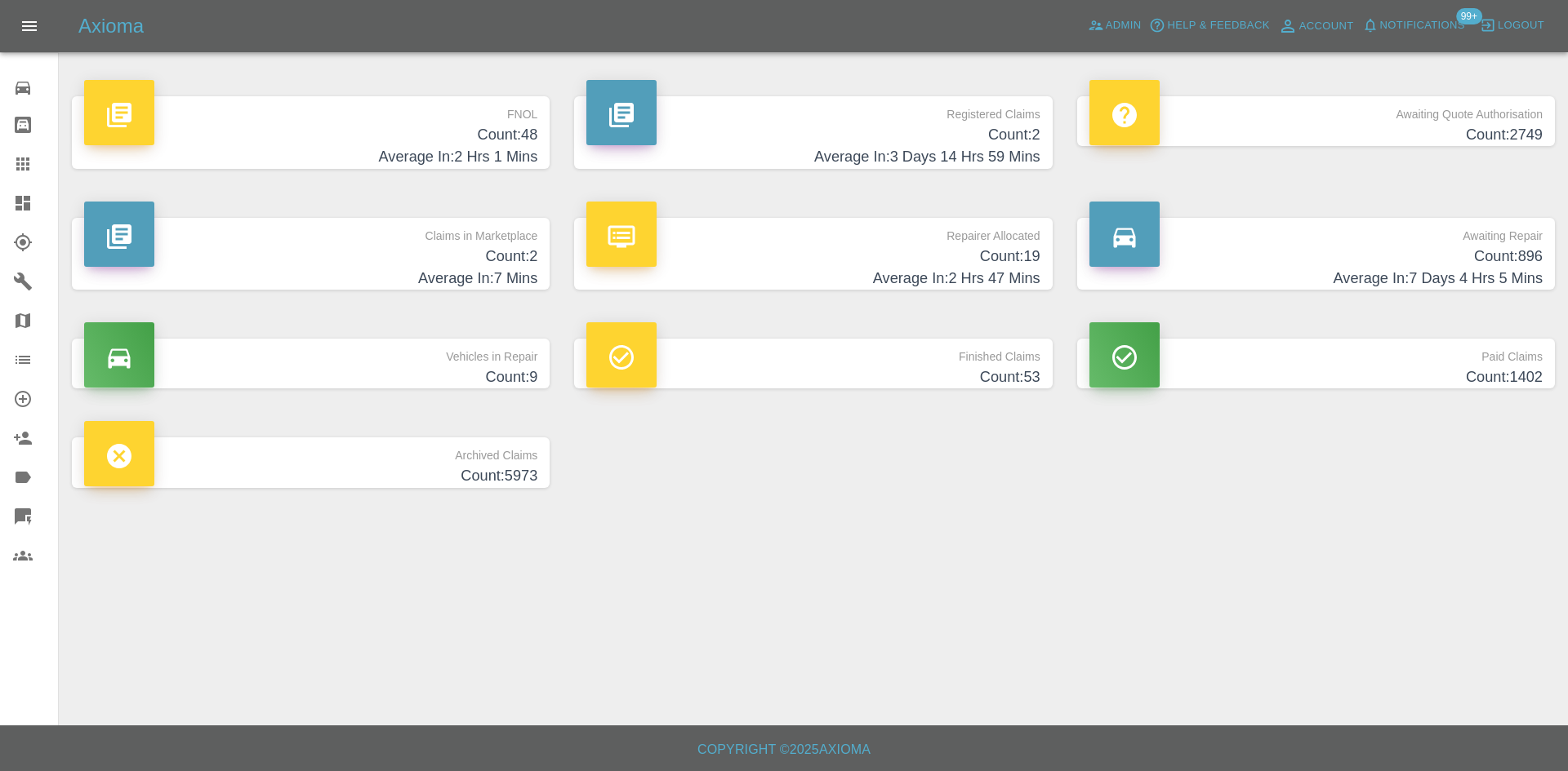
click at [885, 115] on p "Registered Claims" at bounding box center [812, 111] width 453 height 28
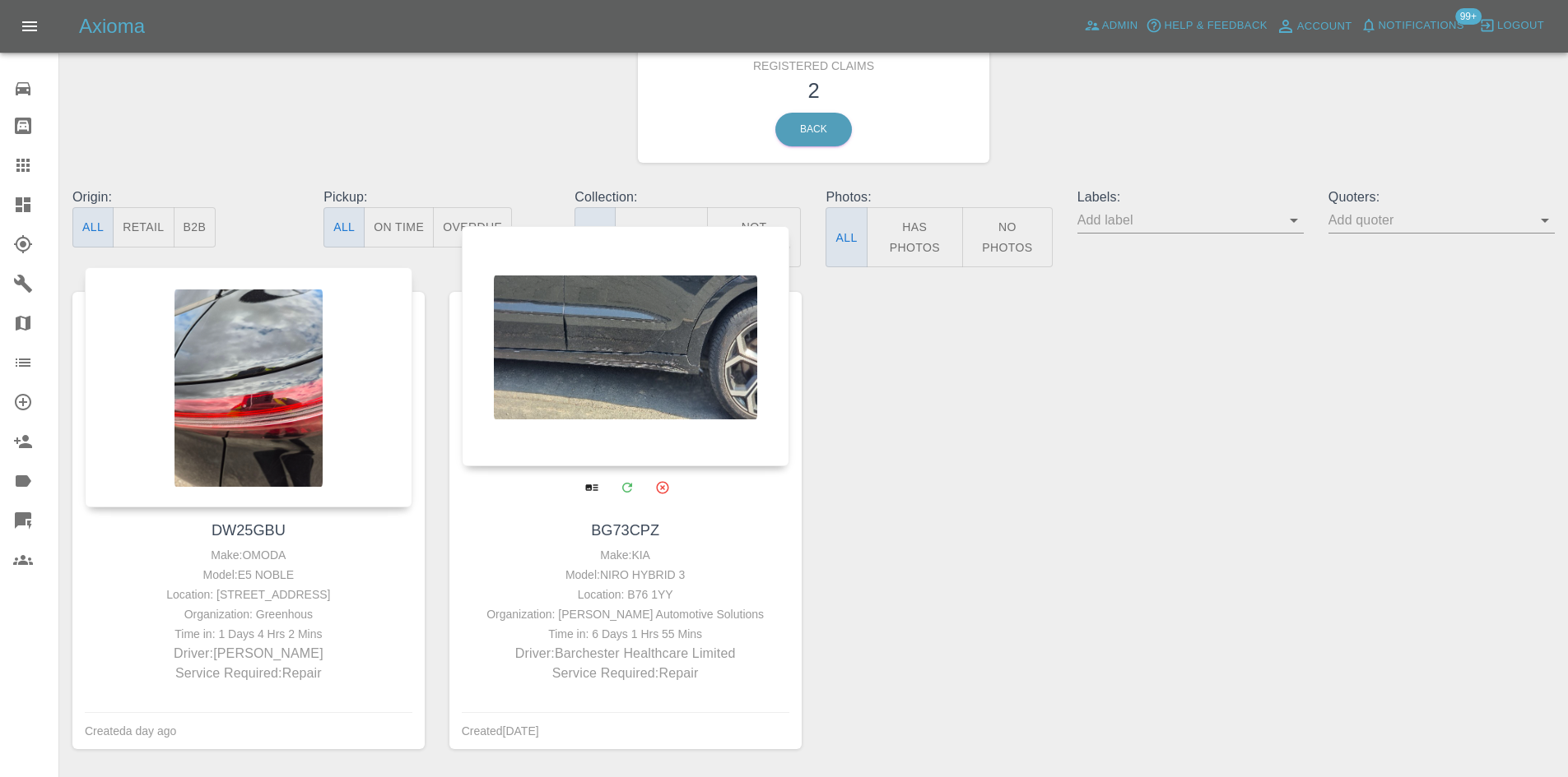
scroll to position [123, 0]
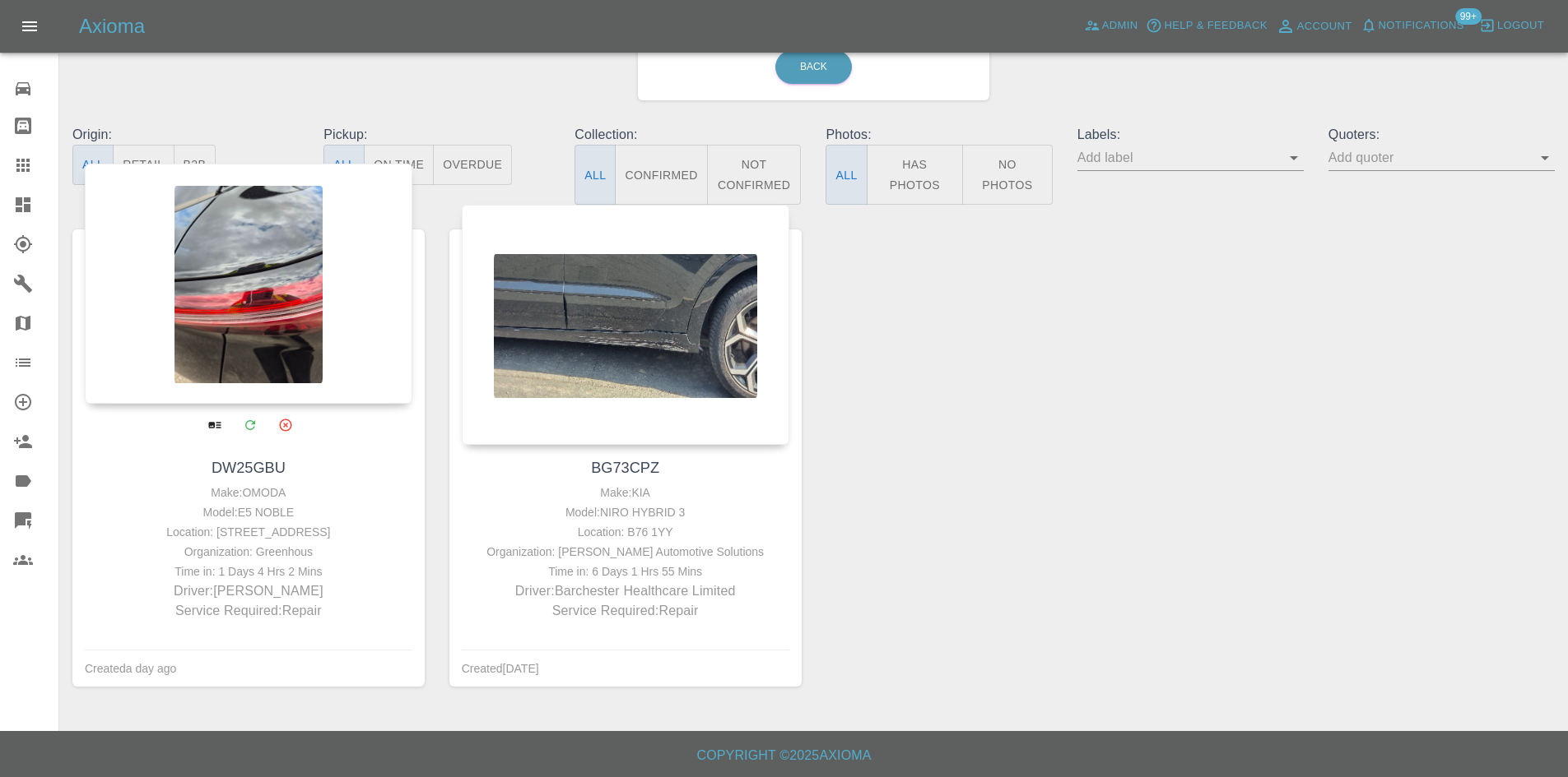
click at [304, 302] on div at bounding box center [248, 284] width 327 height 240
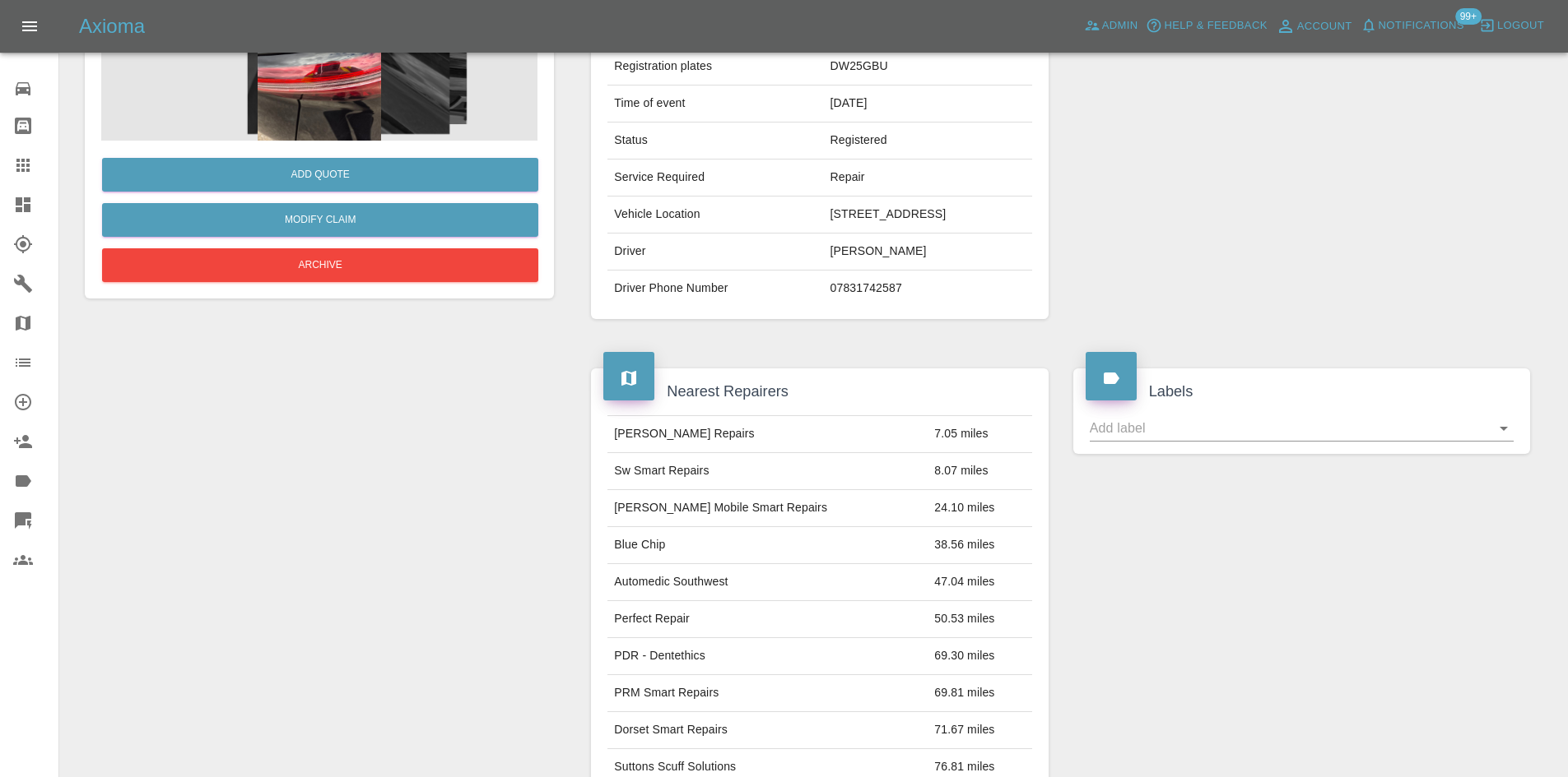
scroll to position [85, 0]
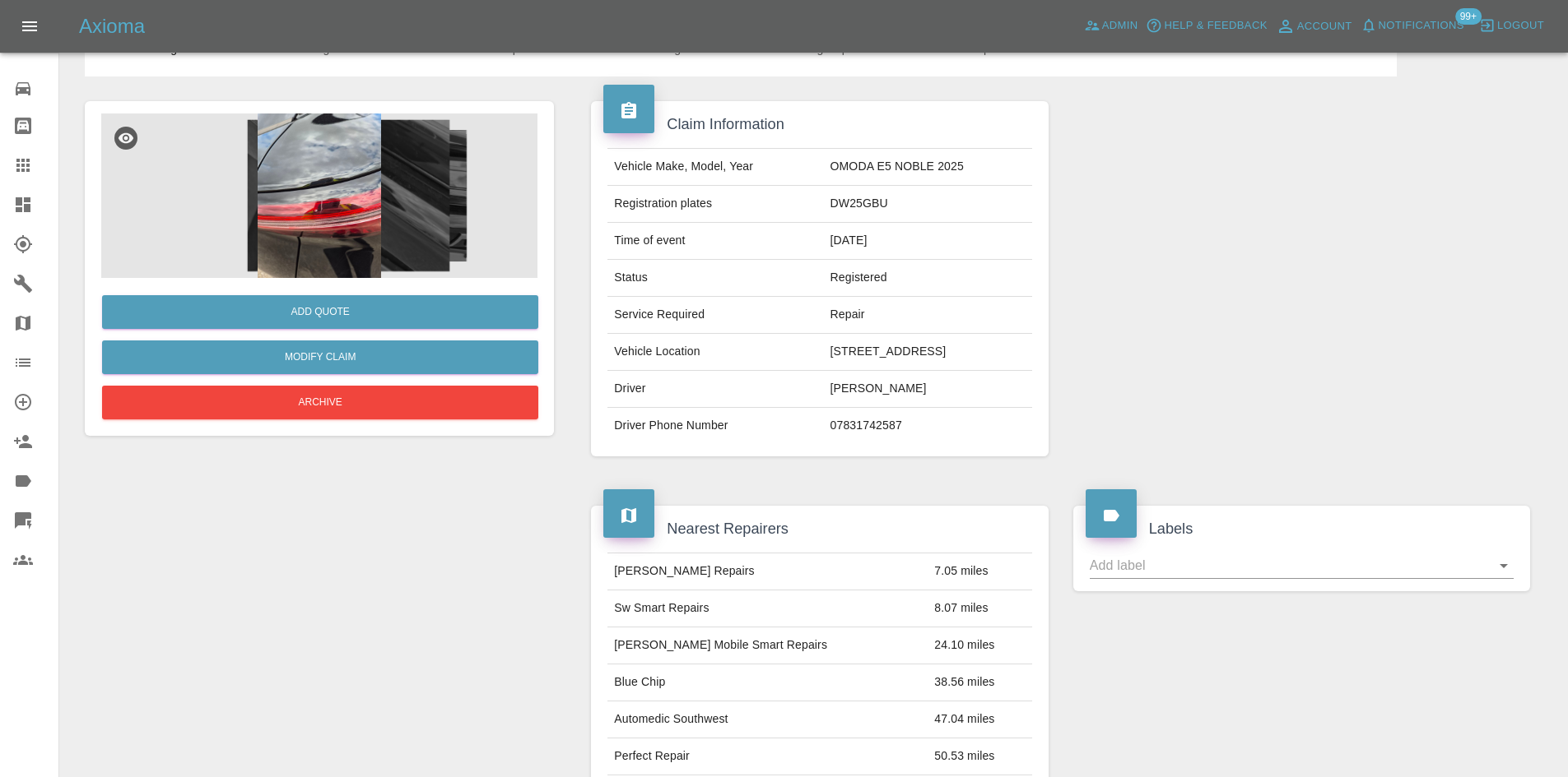
click at [316, 194] on img at bounding box center [319, 196] width 436 height 165
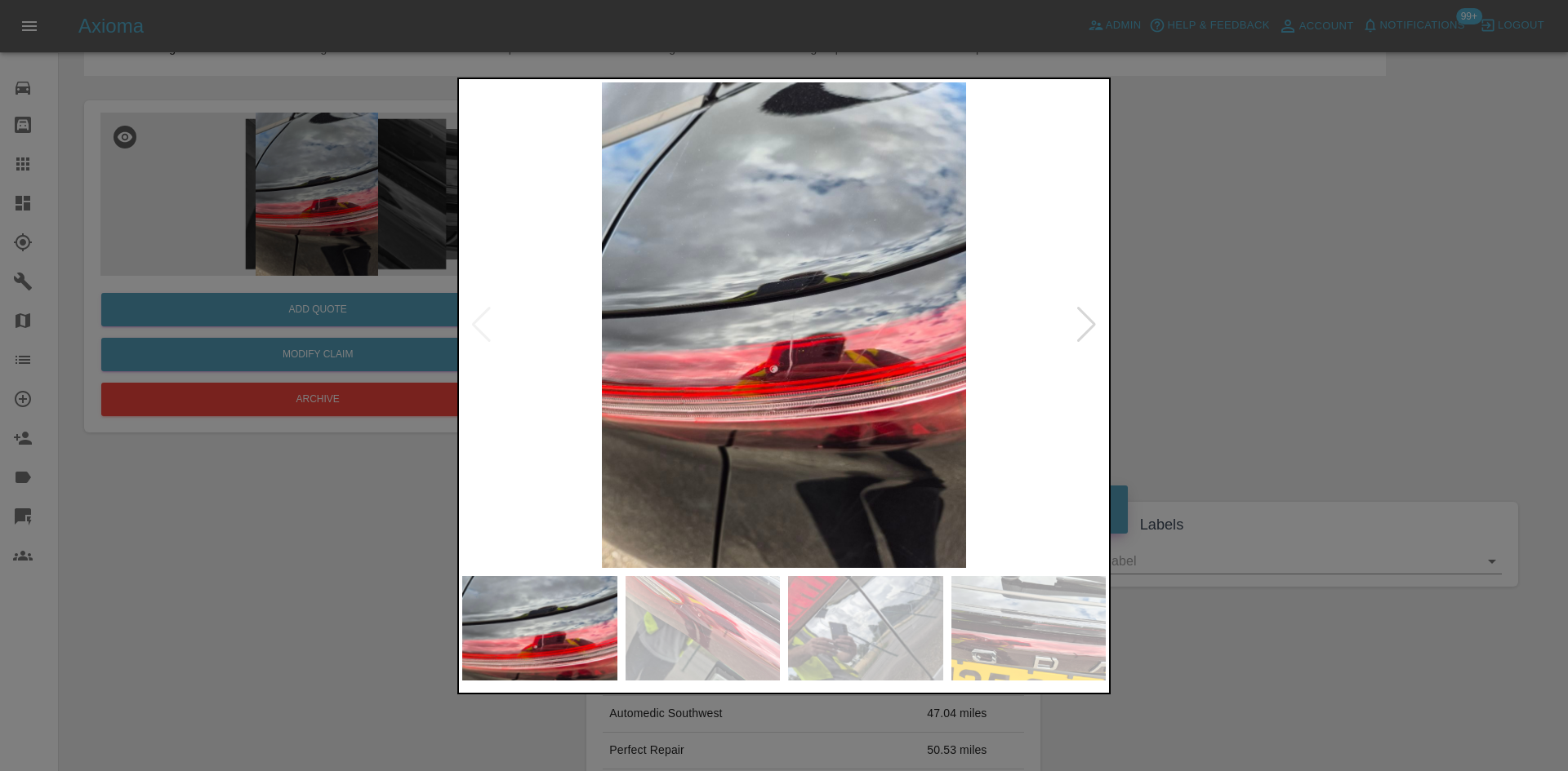
click at [865, 359] on img at bounding box center [784, 325] width 643 height 486
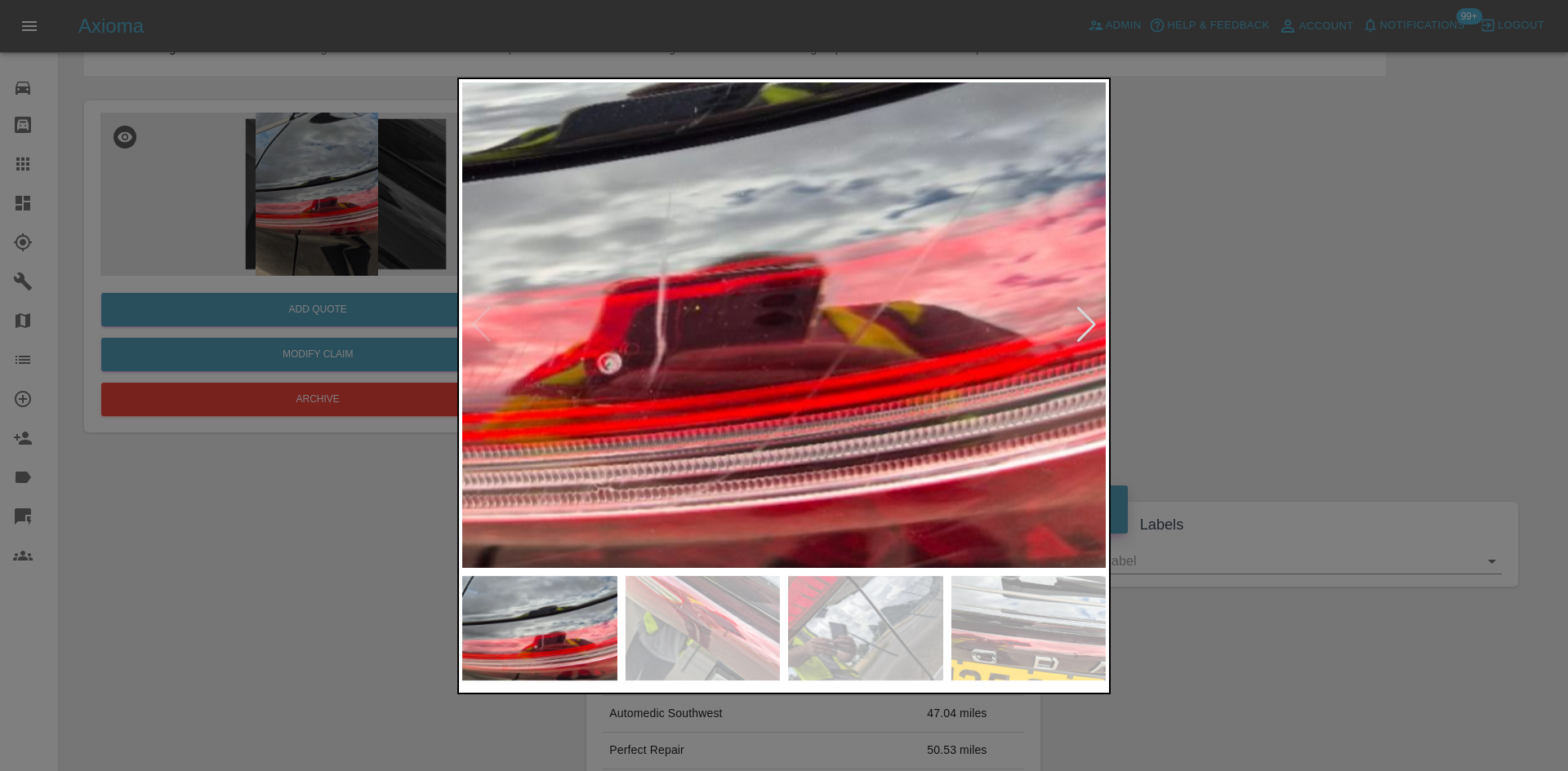
click at [860, 368] on img at bounding box center [640, 231] width 1930 height 1458
click at [1097, 332] on img at bounding box center [641, 231] width 1930 height 1458
click at [1081, 325] on div at bounding box center [1086, 325] width 22 height 36
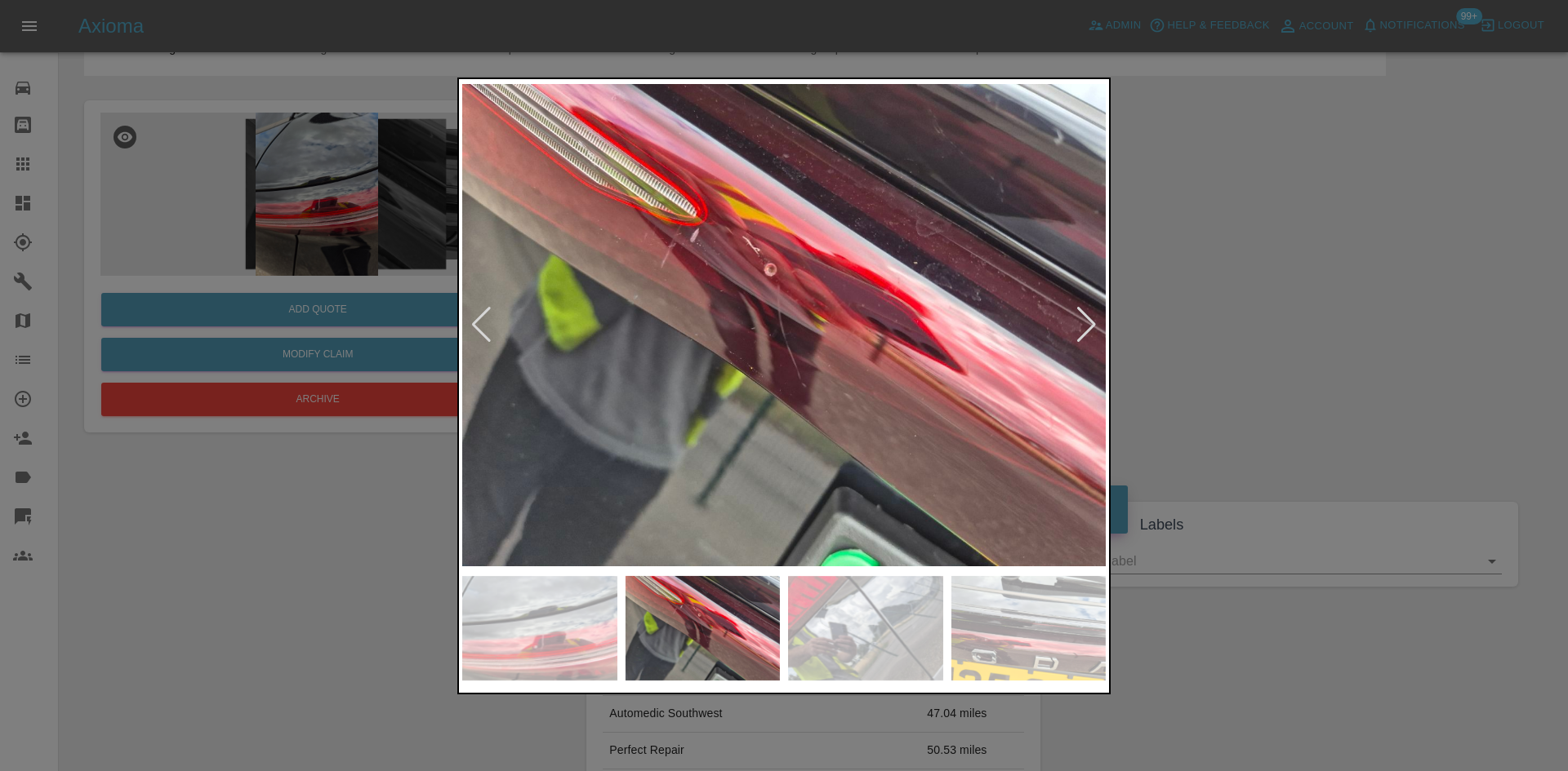
click at [1081, 325] on div at bounding box center [1086, 325] width 22 height 36
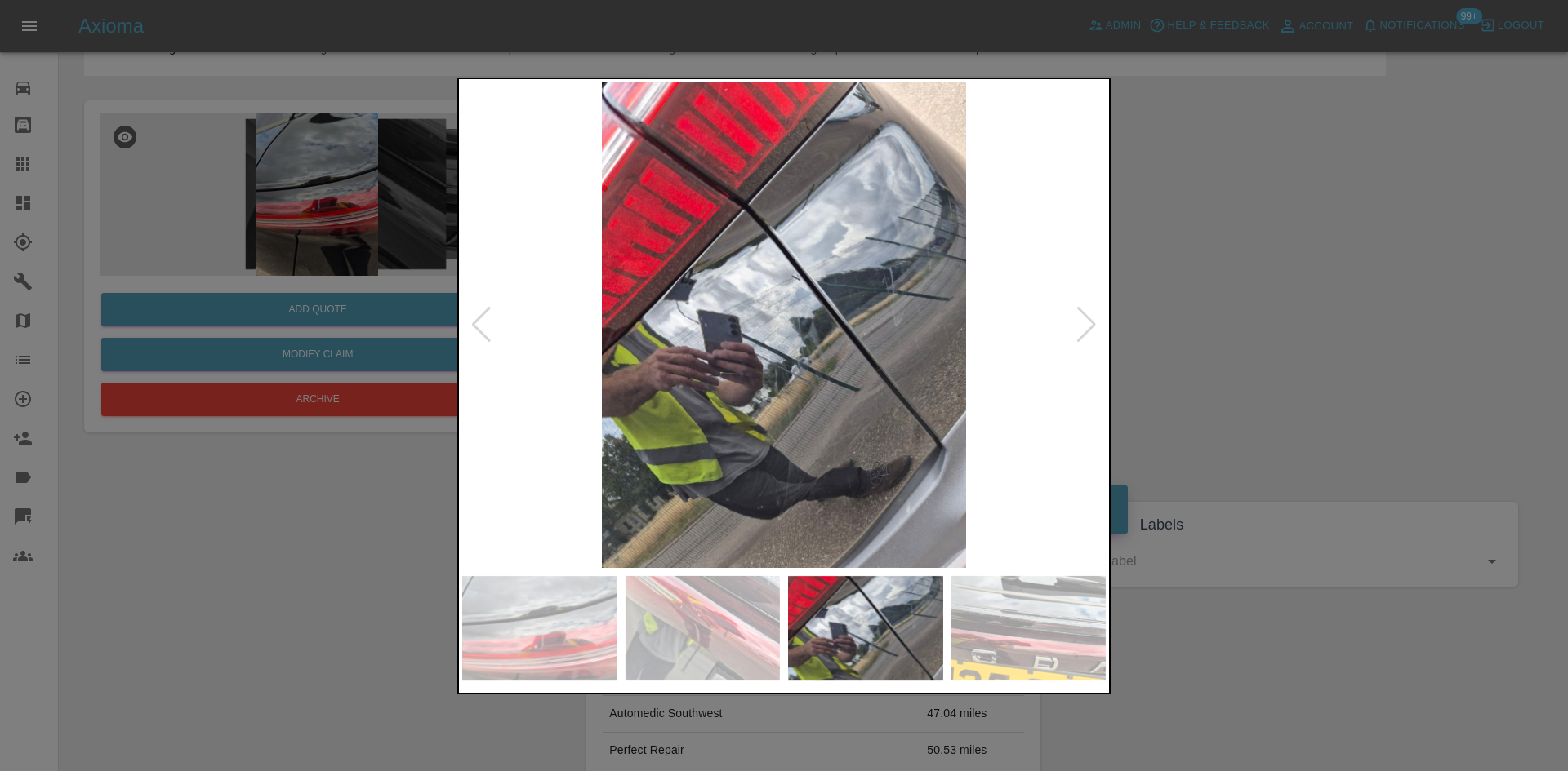
click at [1081, 325] on div at bounding box center [1086, 325] width 22 height 36
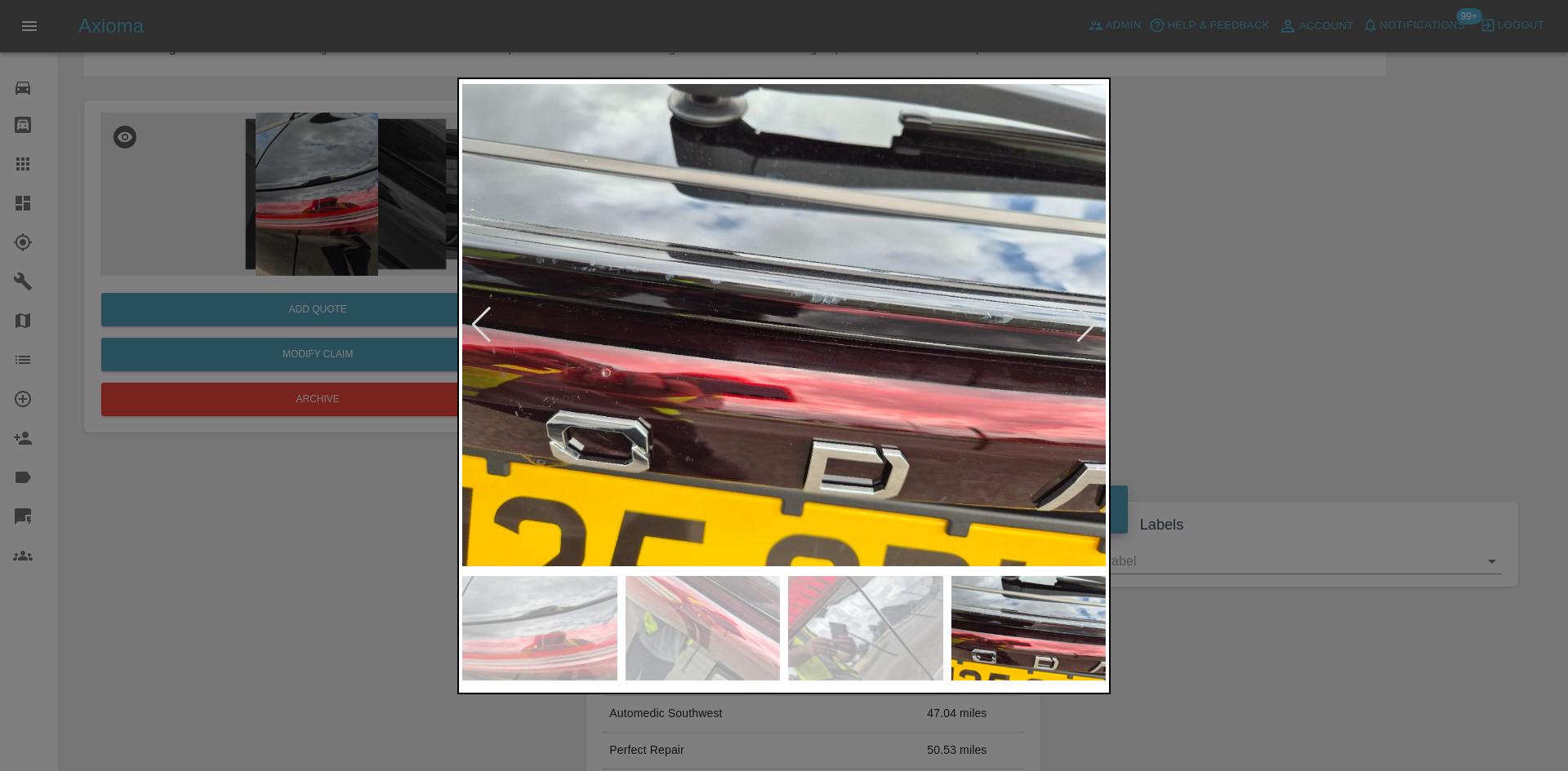
click at [1081, 325] on div at bounding box center [1086, 325] width 22 height 36
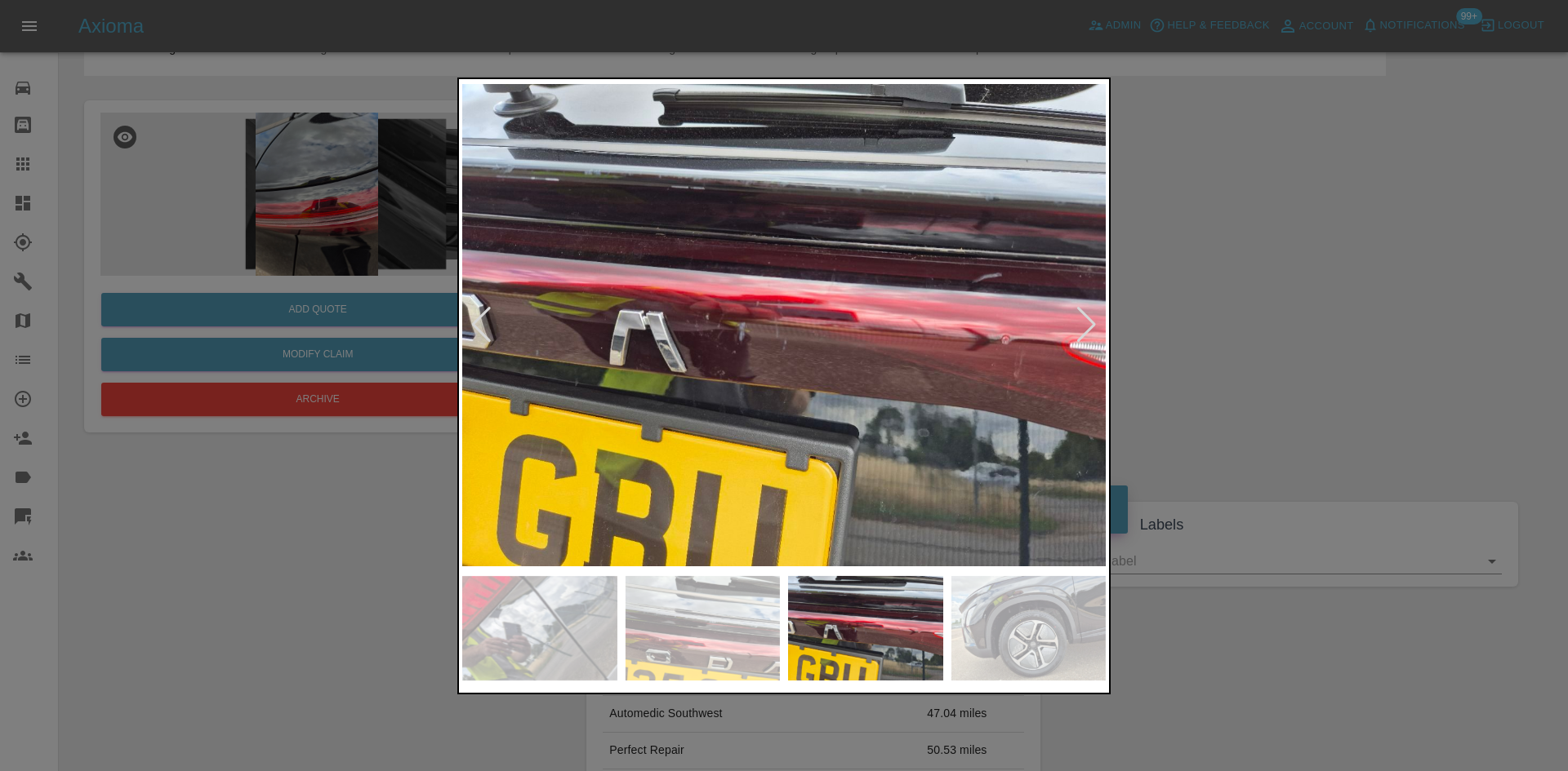
click at [1081, 325] on div at bounding box center [1086, 325] width 22 height 36
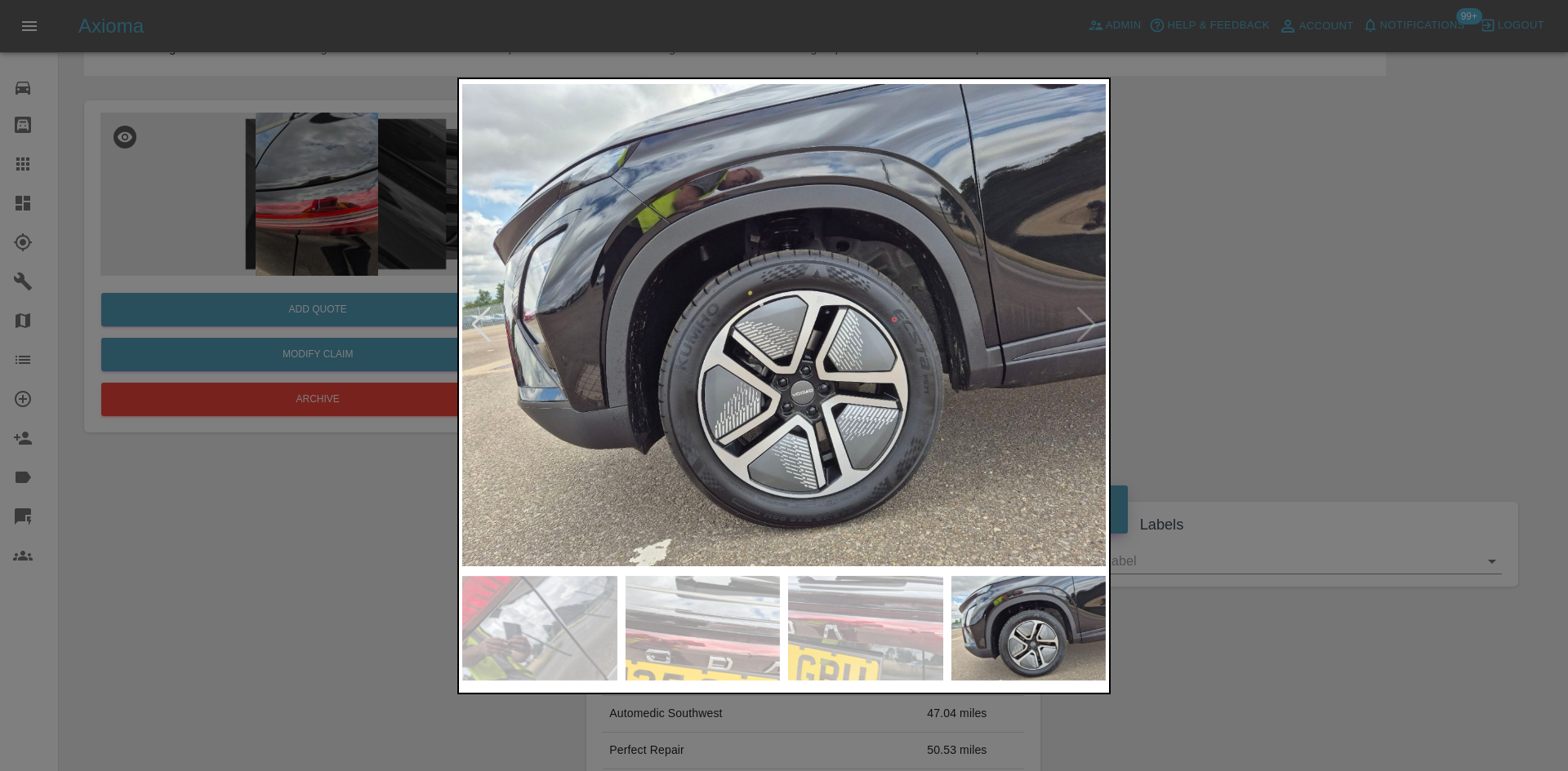
click at [869, 258] on img at bounding box center [784, 325] width 643 height 486
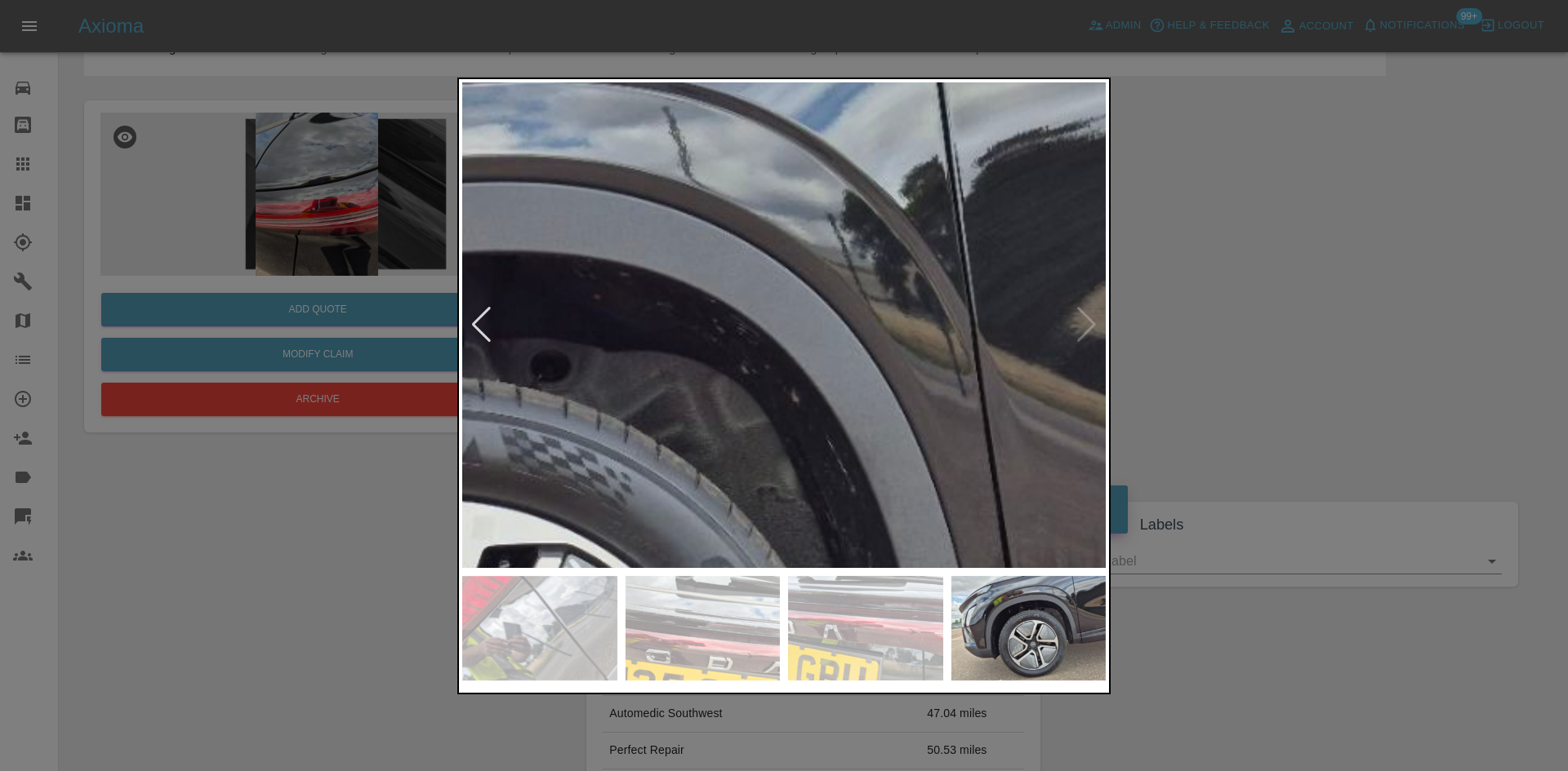
click at [1177, 549] on div at bounding box center [784, 386] width 1568 height 771
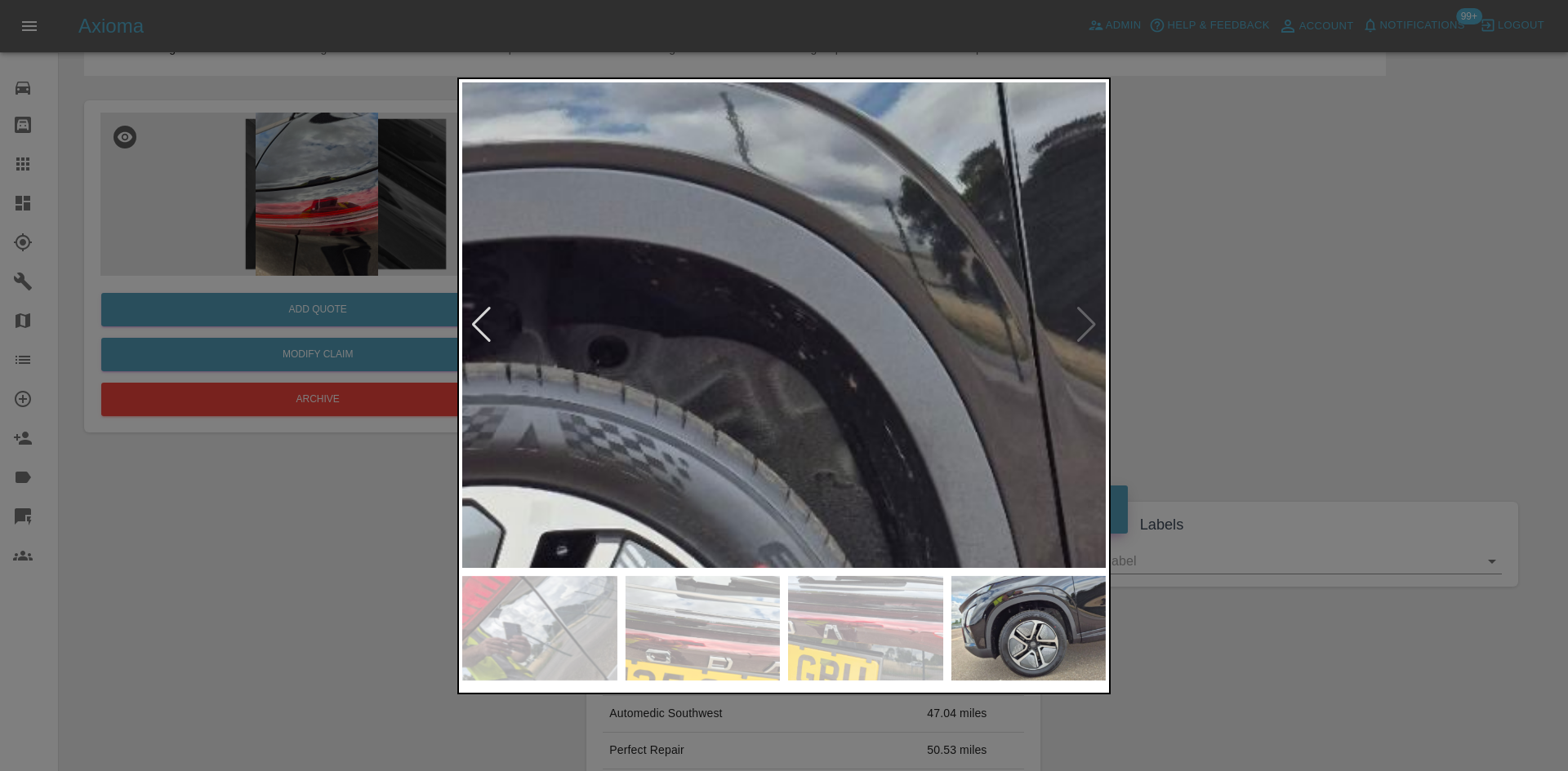
click at [1092, 318] on img at bounding box center [432, 590] width 1930 height 1458
click at [1226, 351] on div at bounding box center [784, 386] width 1568 height 771
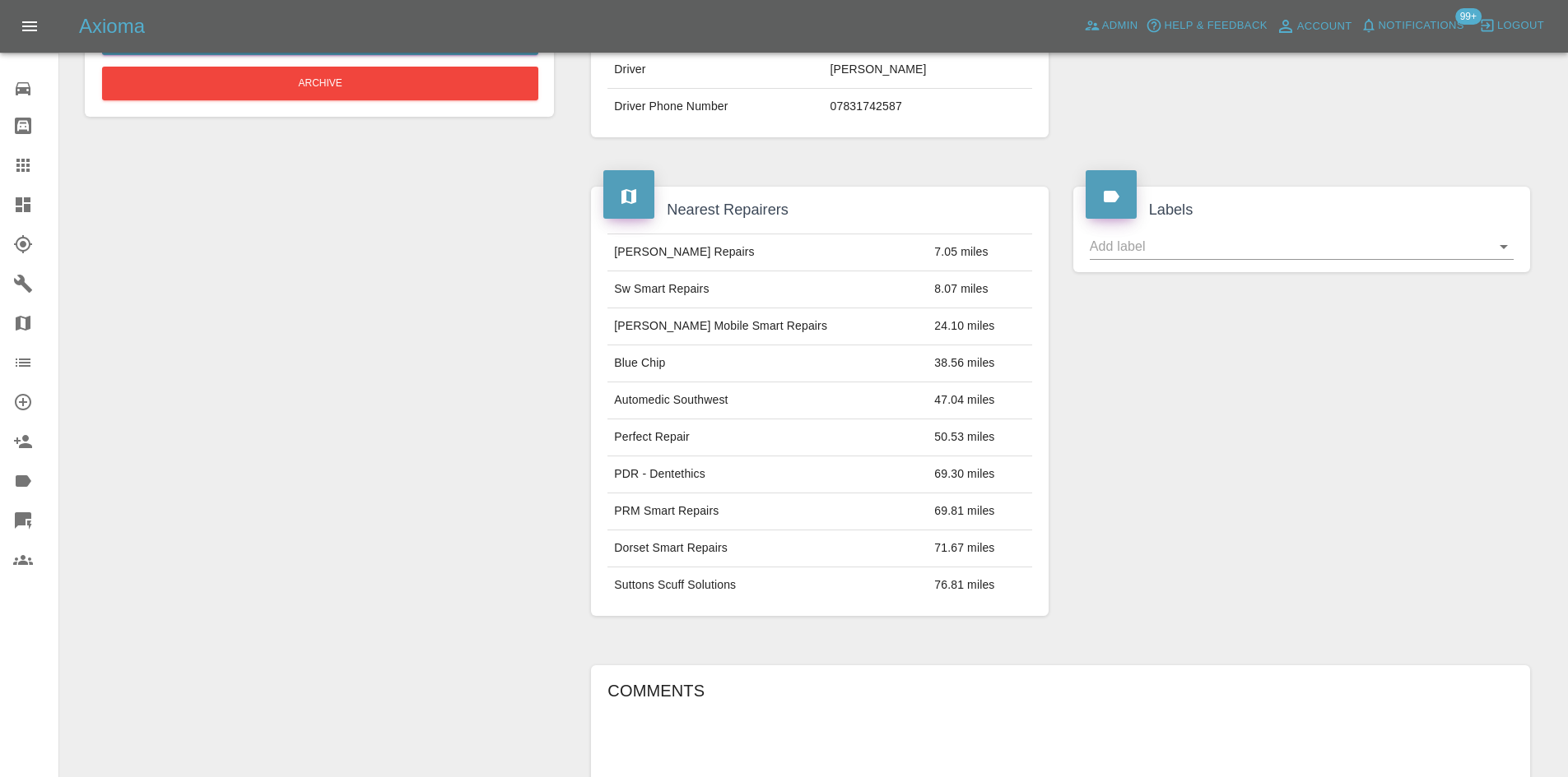
scroll to position [743, 0]
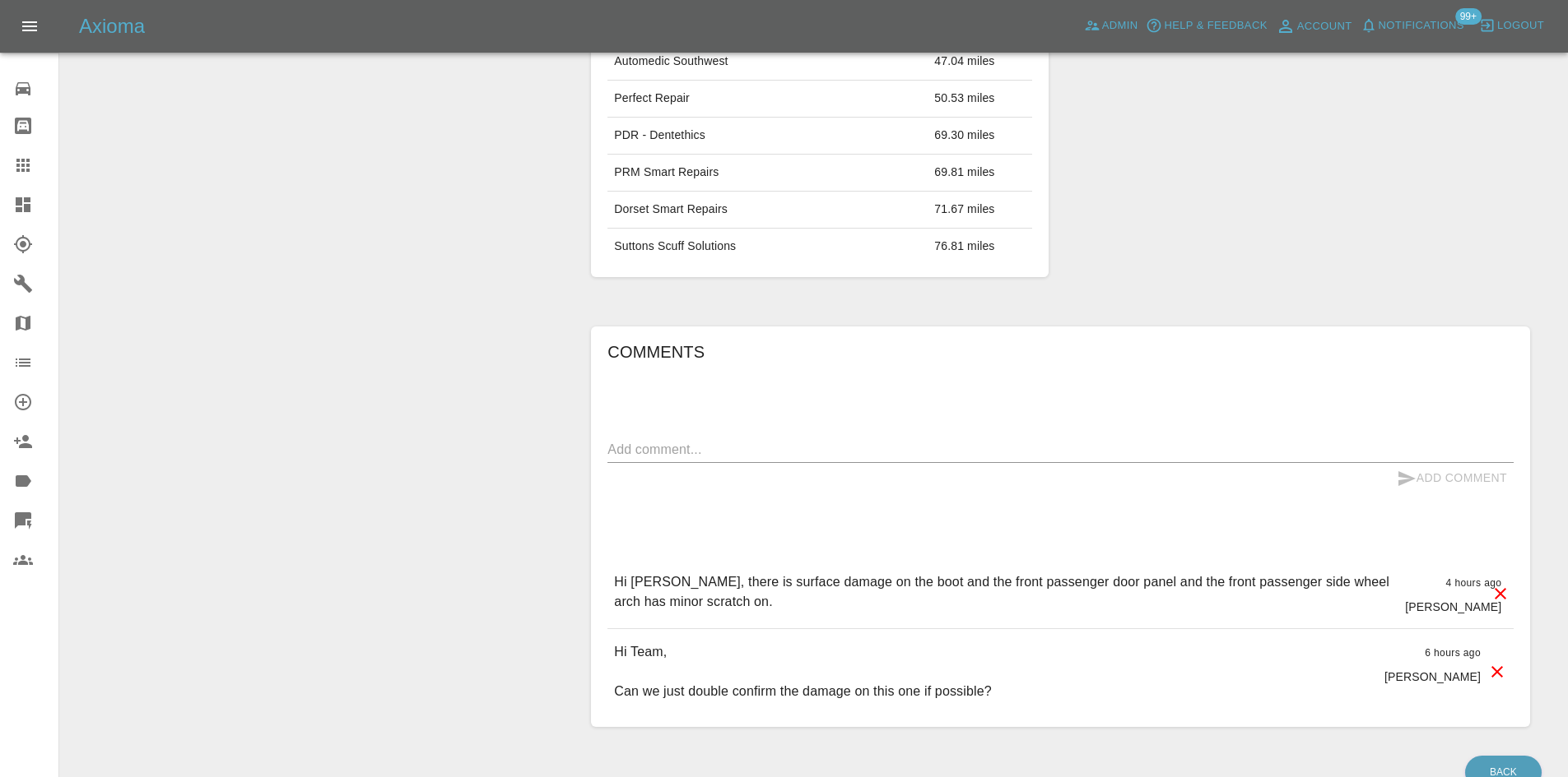
click at [748, 473] on div "Add Comment" at bounding box center [1060, 478] width 906 height 31
click at [756, 444] on textarea at bounding box center [1060, 450] width 906 height 19
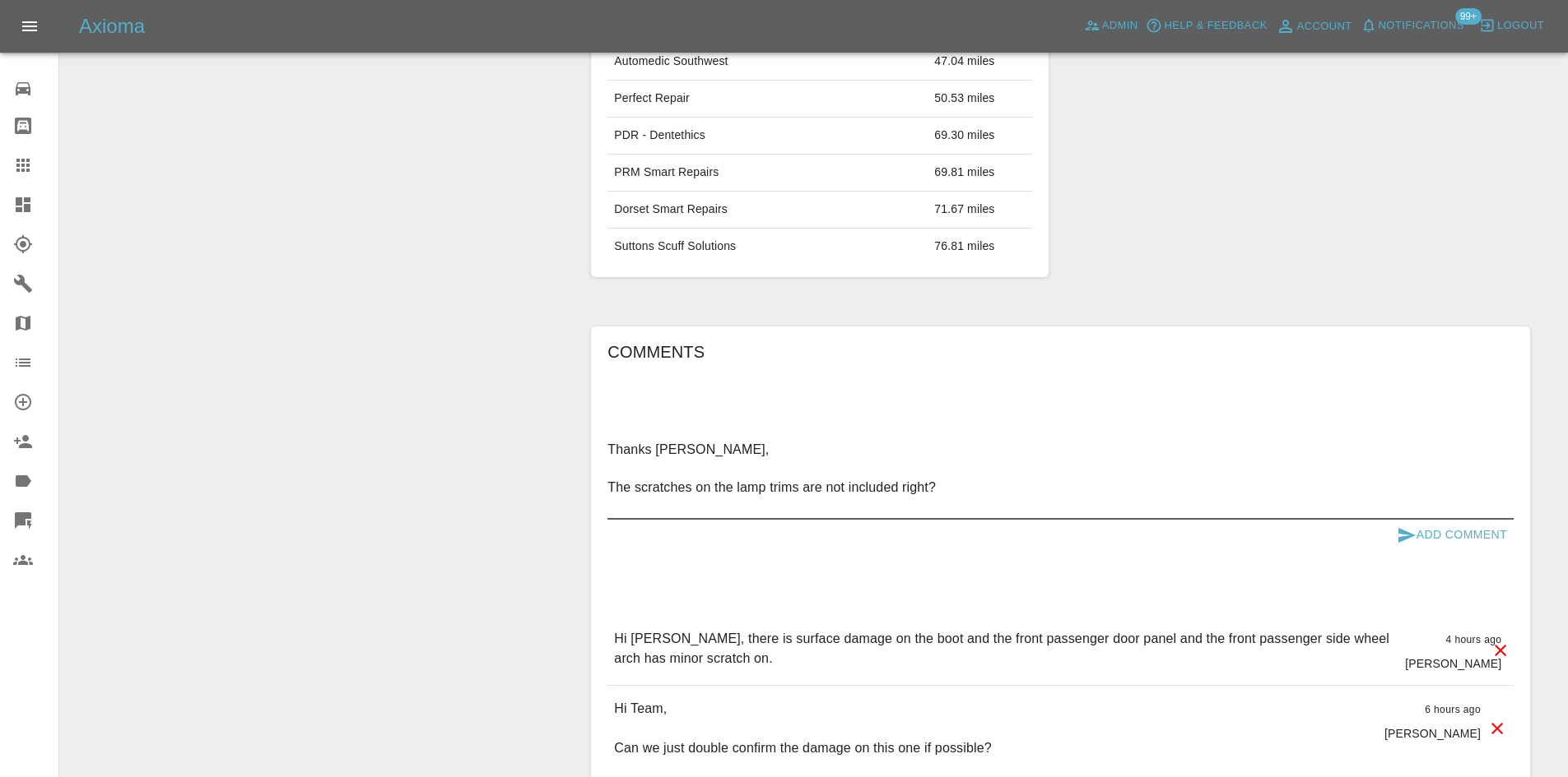
type textarea "Thanks Samantha, The scratches on the lamp trims are not included right?"
drag, startPoint x: 1443, startPoint y: 528, endPoint x: 1440, endPoint y: 546, distance: 18.2
click at [1442, 540] on button "Add Comment" at bounding box center [1451, 535] width 124 height 31
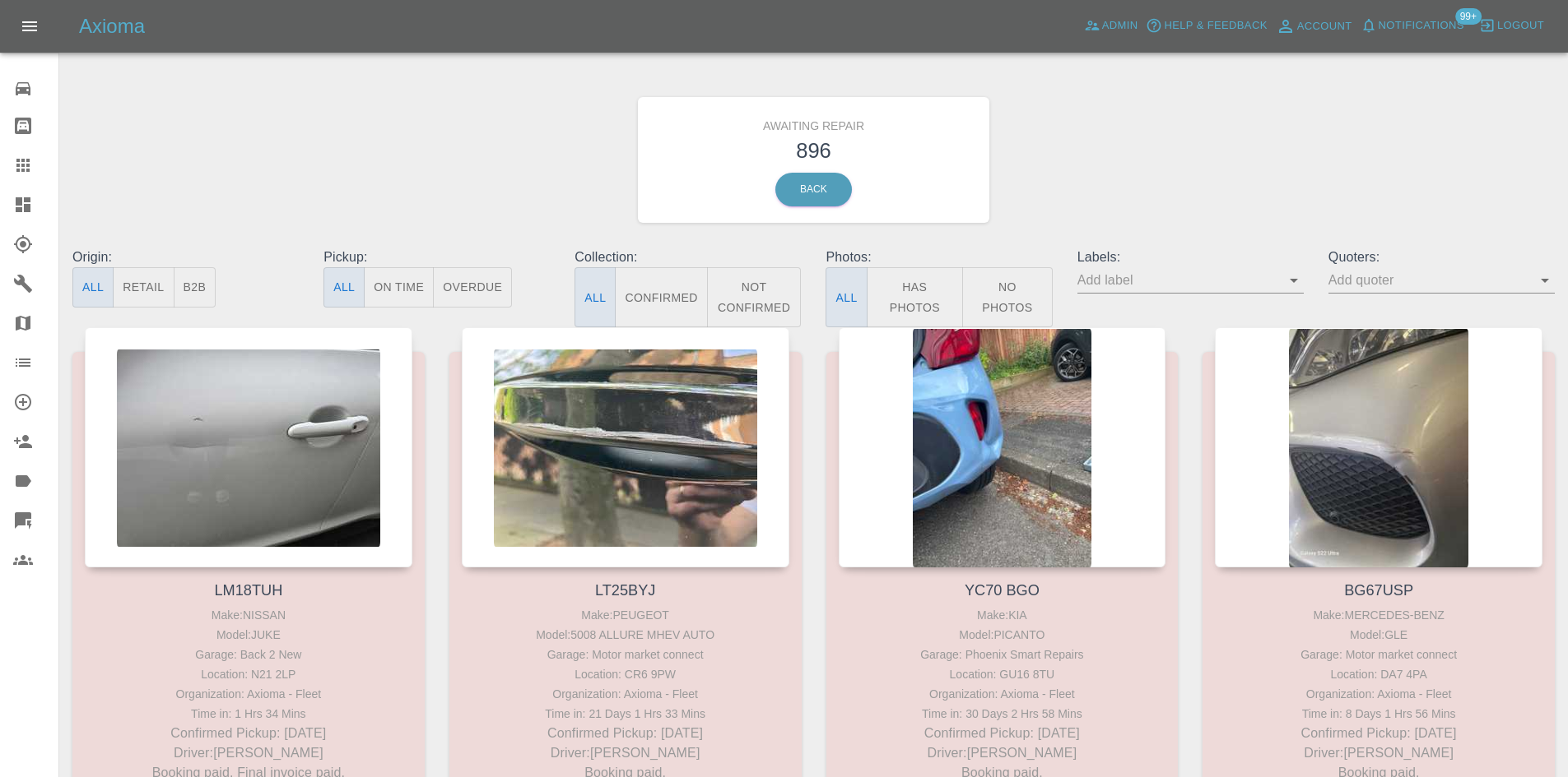
click at [13, 196] on icon at bounding box center [23, 204] width 20 height 20
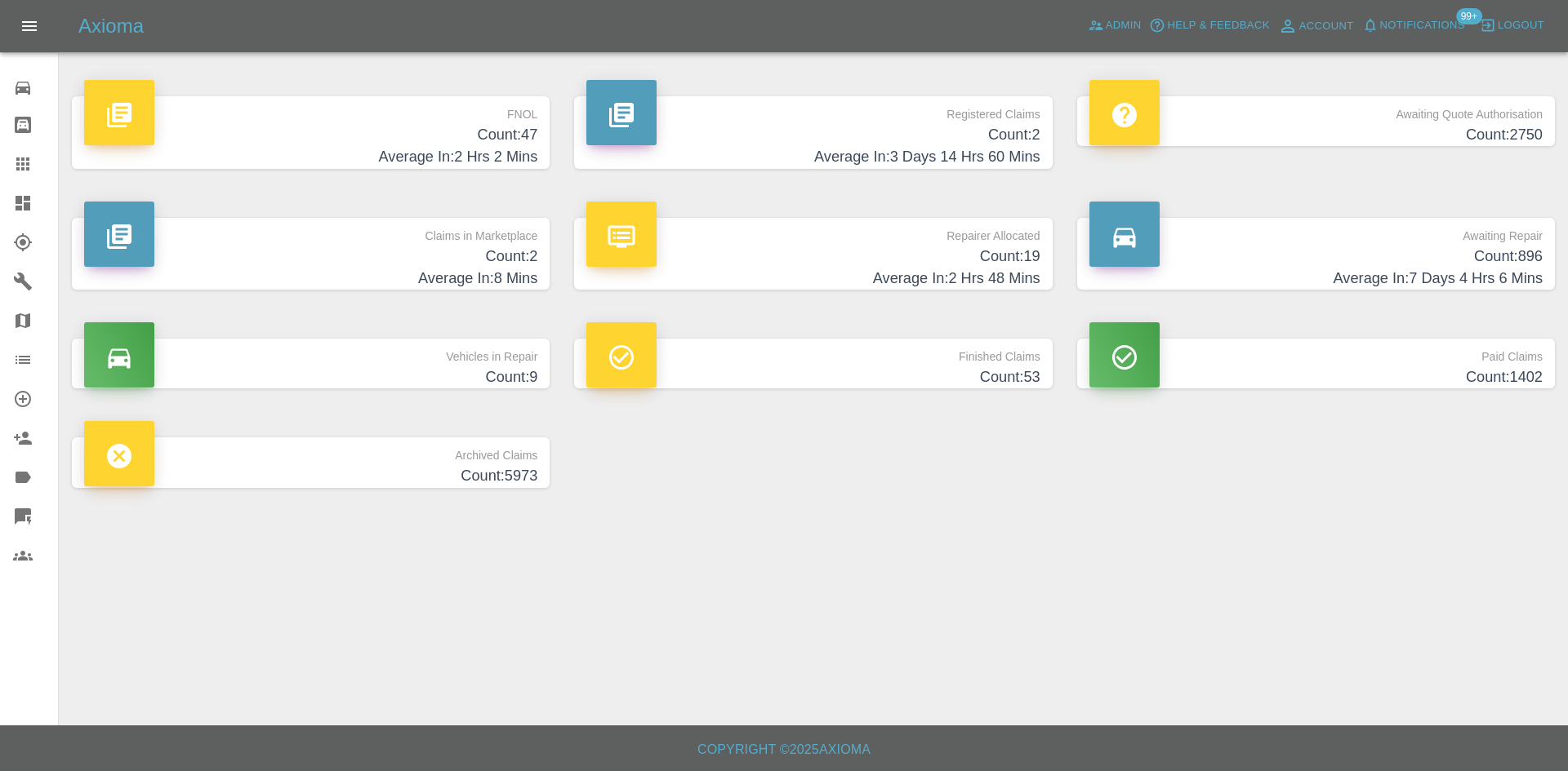
click at [1437, 24] on span "Notifications" at bounding box center [1423, 26] width 85 height 19
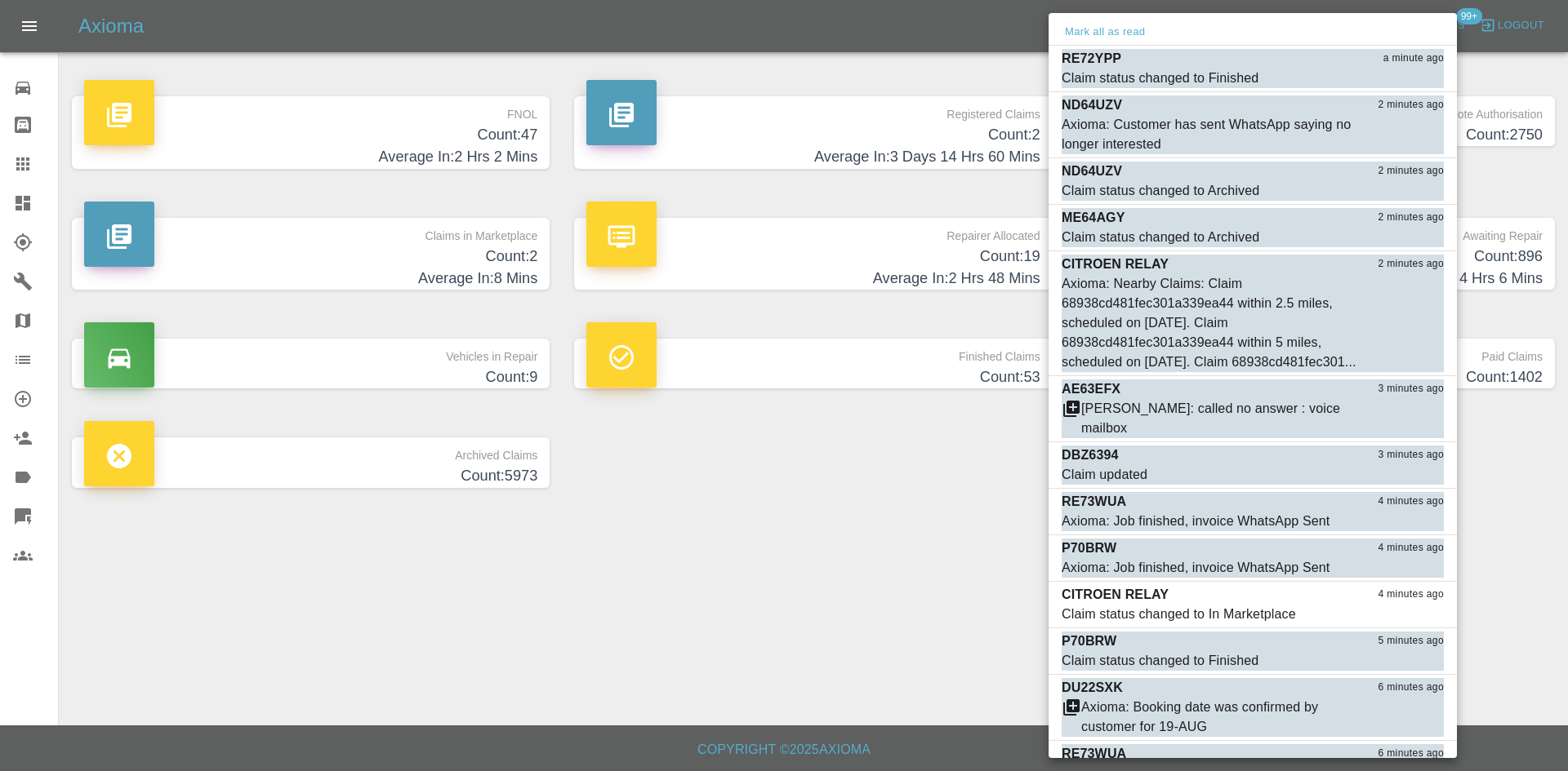
click at [354, 261] on div at bounding box center [784, 386] width 1568 height 771
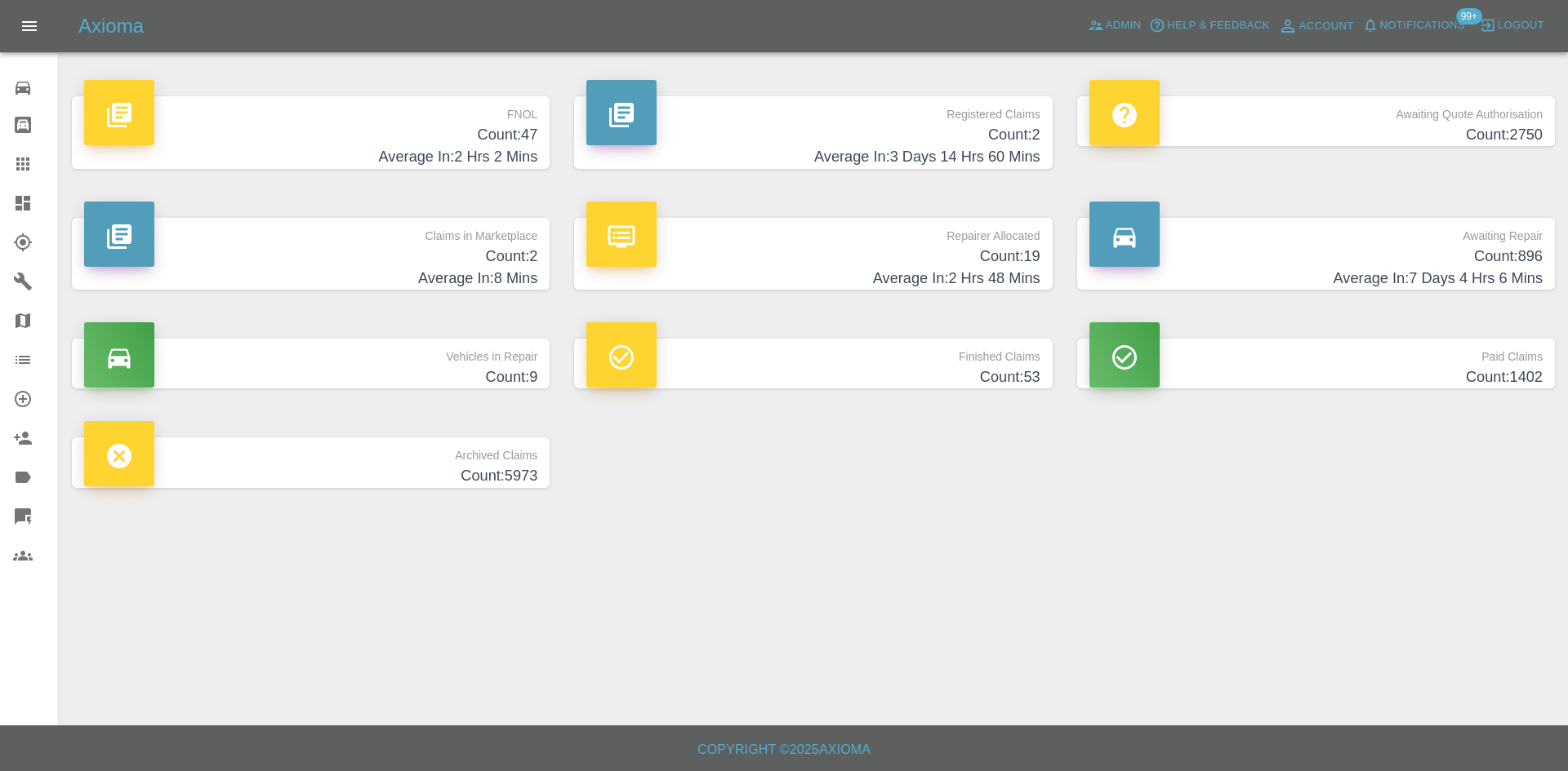
click at [843, 184] on div "Registered Claims Count: 2 Average In: 3 Days 14 Hrs 60 Mins" at bounding box center [812, 133] width 502 height 122
click at [826, 206] on div "Repairer Allocated Count: 19 Average In: 2 Hrs 48 Mins" at bounding box center [812, 254] width 502 height 122
click at [826, 238] on p "Repairer Allocated" at bounding box center [812, 231] width 453 height 28
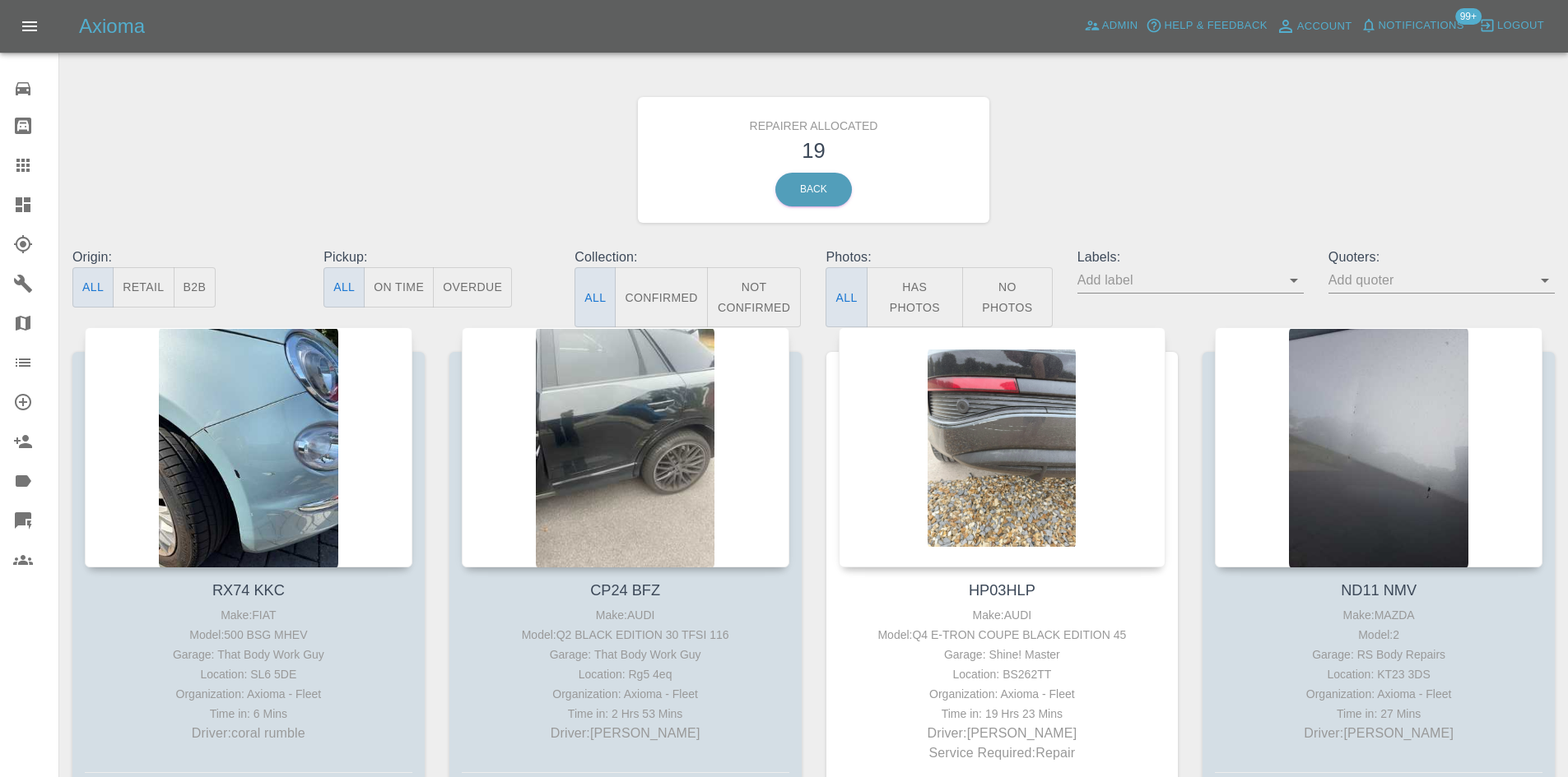
click at [27, 213] on icon at bounding box center [23, 204] width 20 height 20
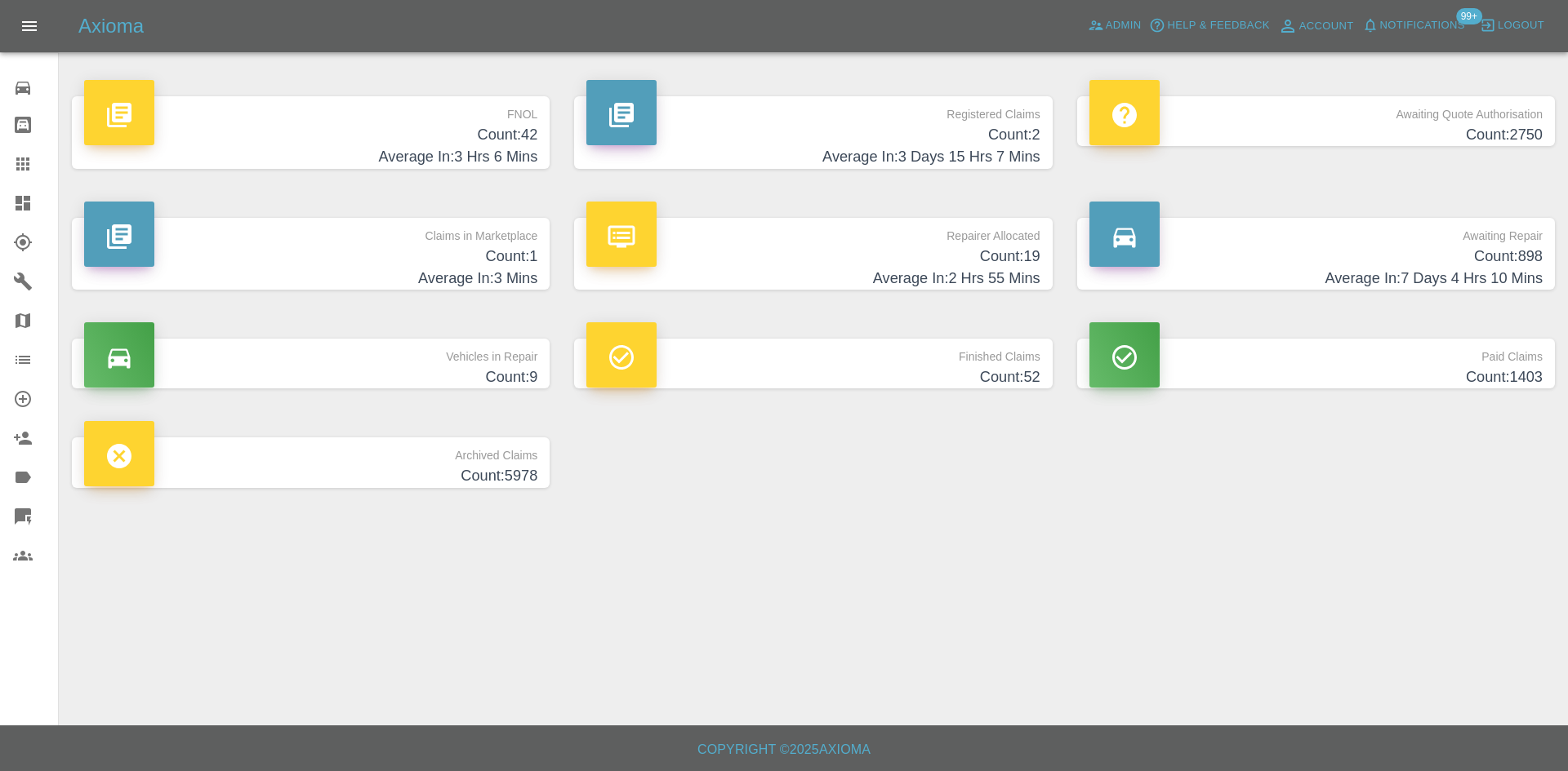
click at [871, 233] on p "Repairer Allocated" at bounding box center [812, 231] width 453 height 28
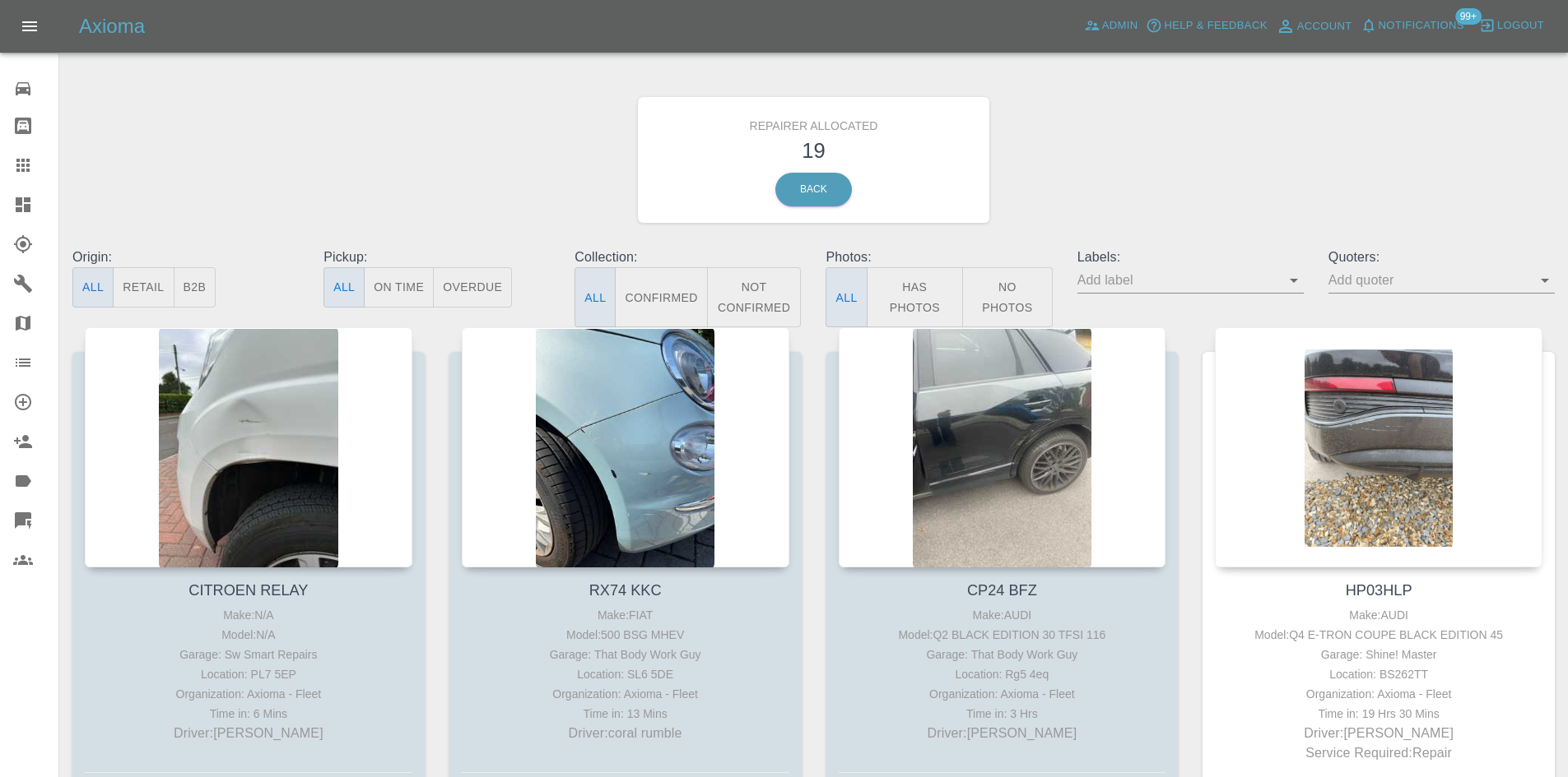
click at [1044, 241] on div "Repairer Allocated 19 Back" at bounding box center [813, 160] width 1507 height 175
click at [205, 289] on button "B2B" at bounding box center [195, 288] width 43 height 40
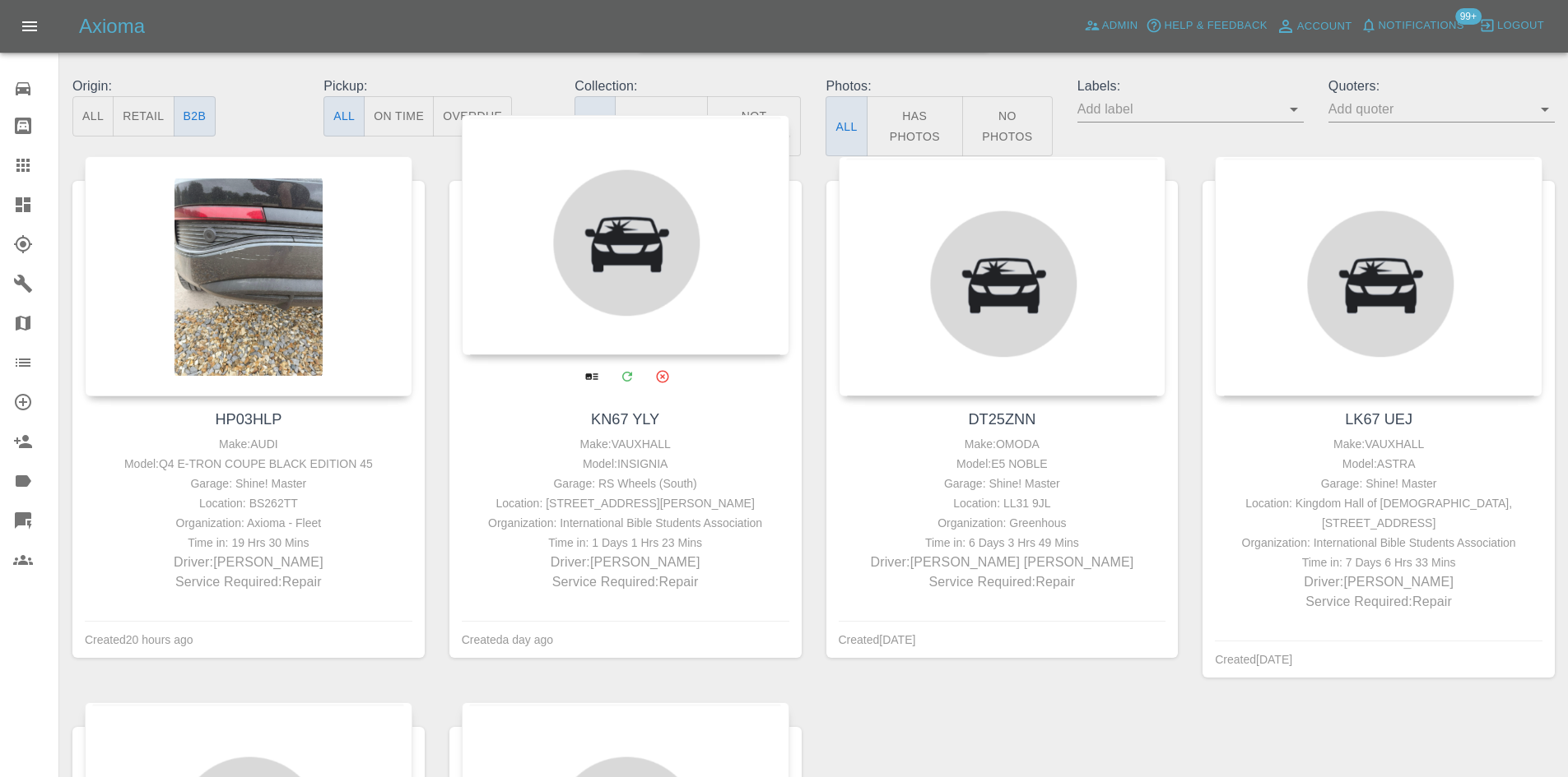
scroll to position [329, 0]
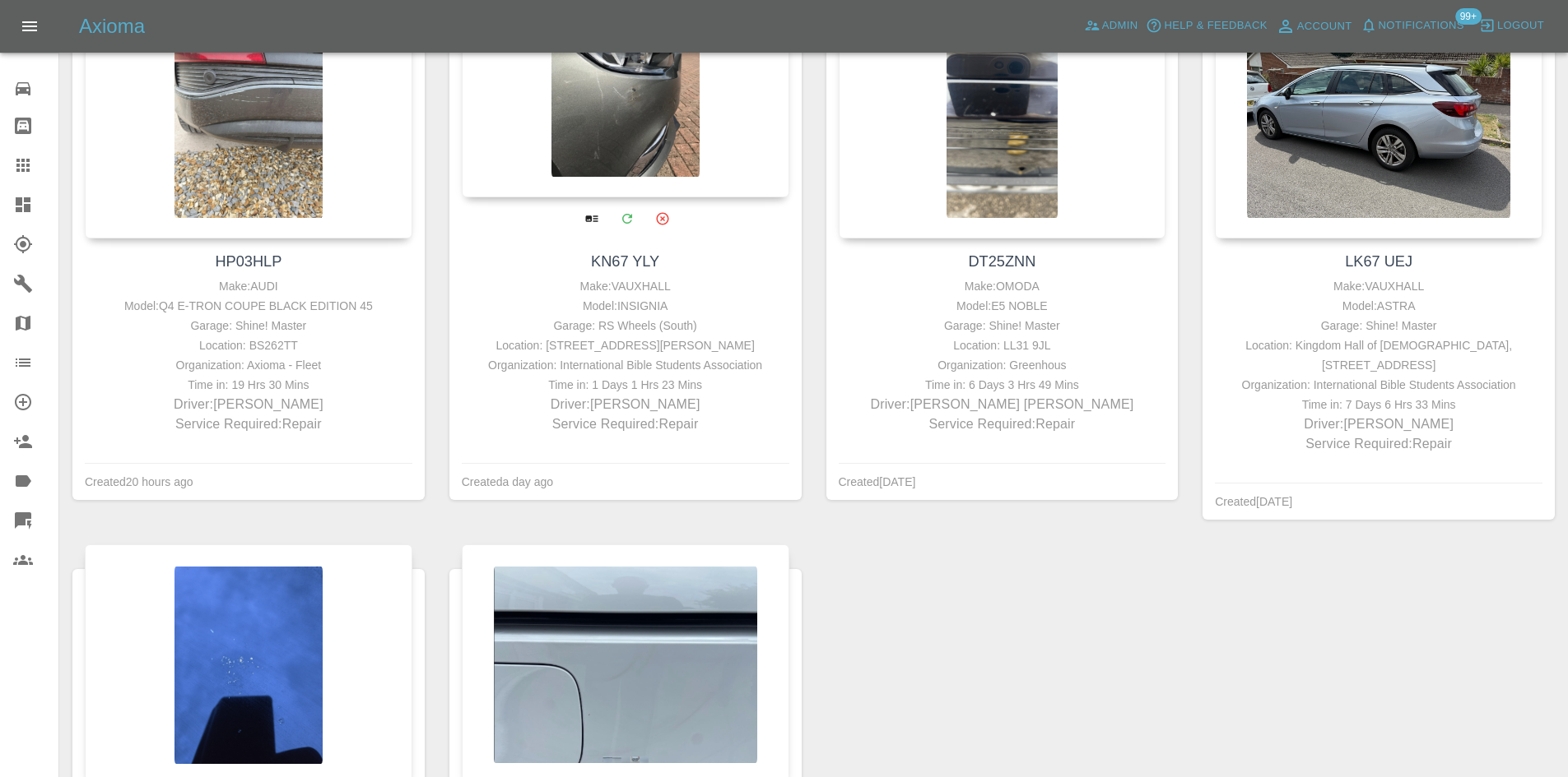
click at [594, 131] on div at bounding box center [625, 77] width 327 height 240
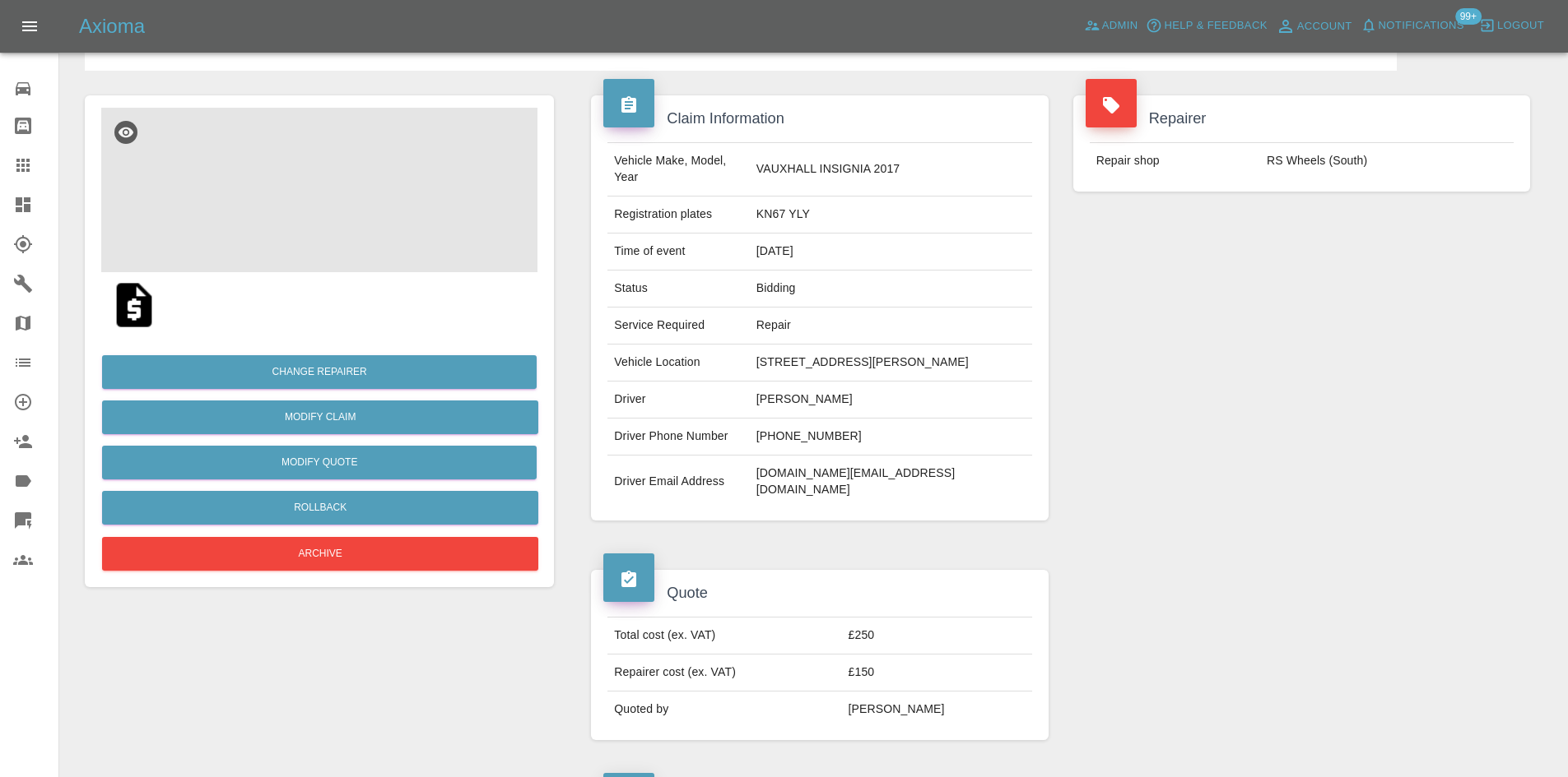
scroll to position [246, 0]
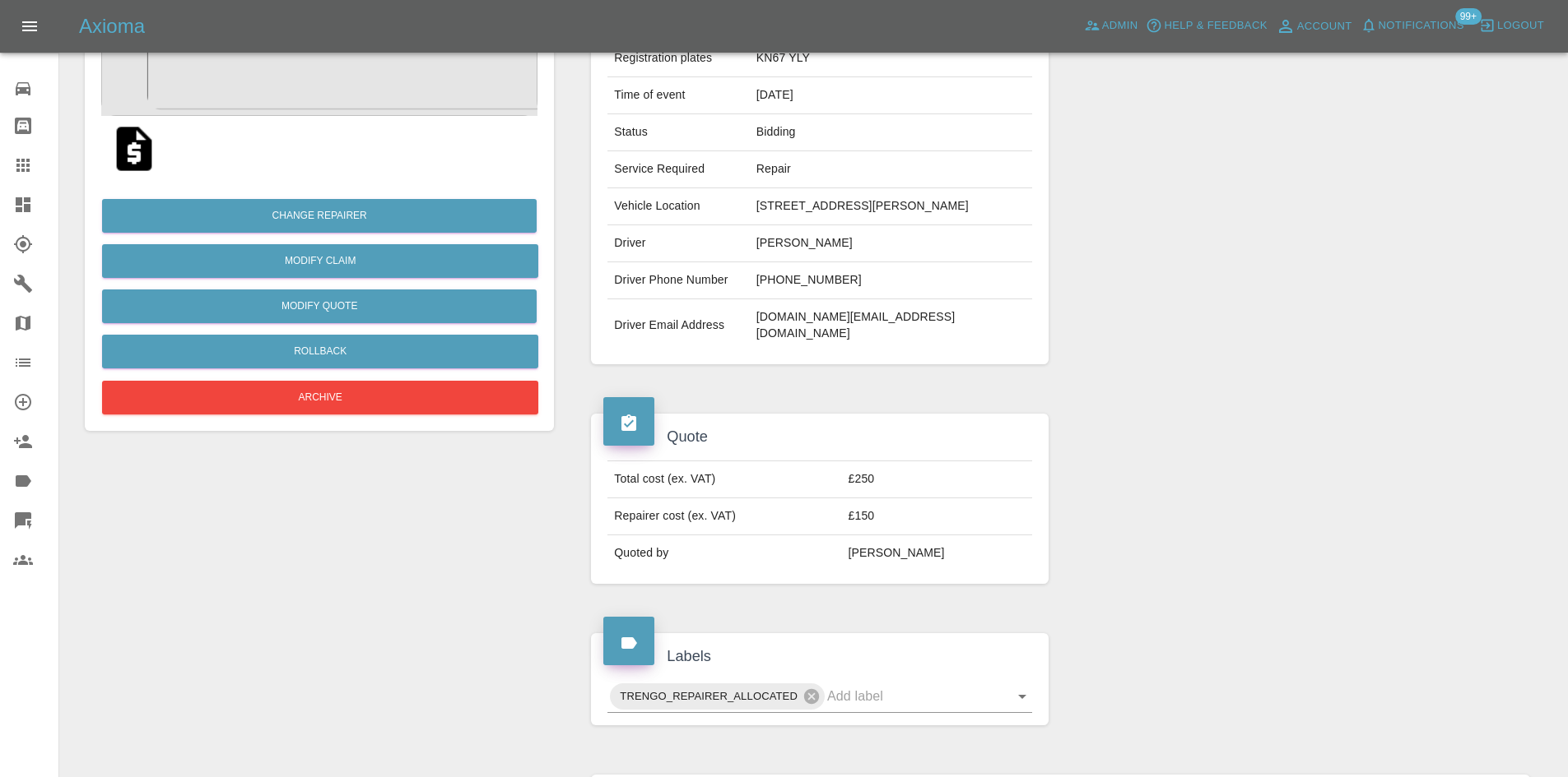
click at [856, 299] on td "[PHONE_NUMBER]" at bounding box center [891, 281] width 283 height 37
click at [794, 299] on td "[PHONE_NUMBER]" at bounding box center [891, 281] width 283 height 37
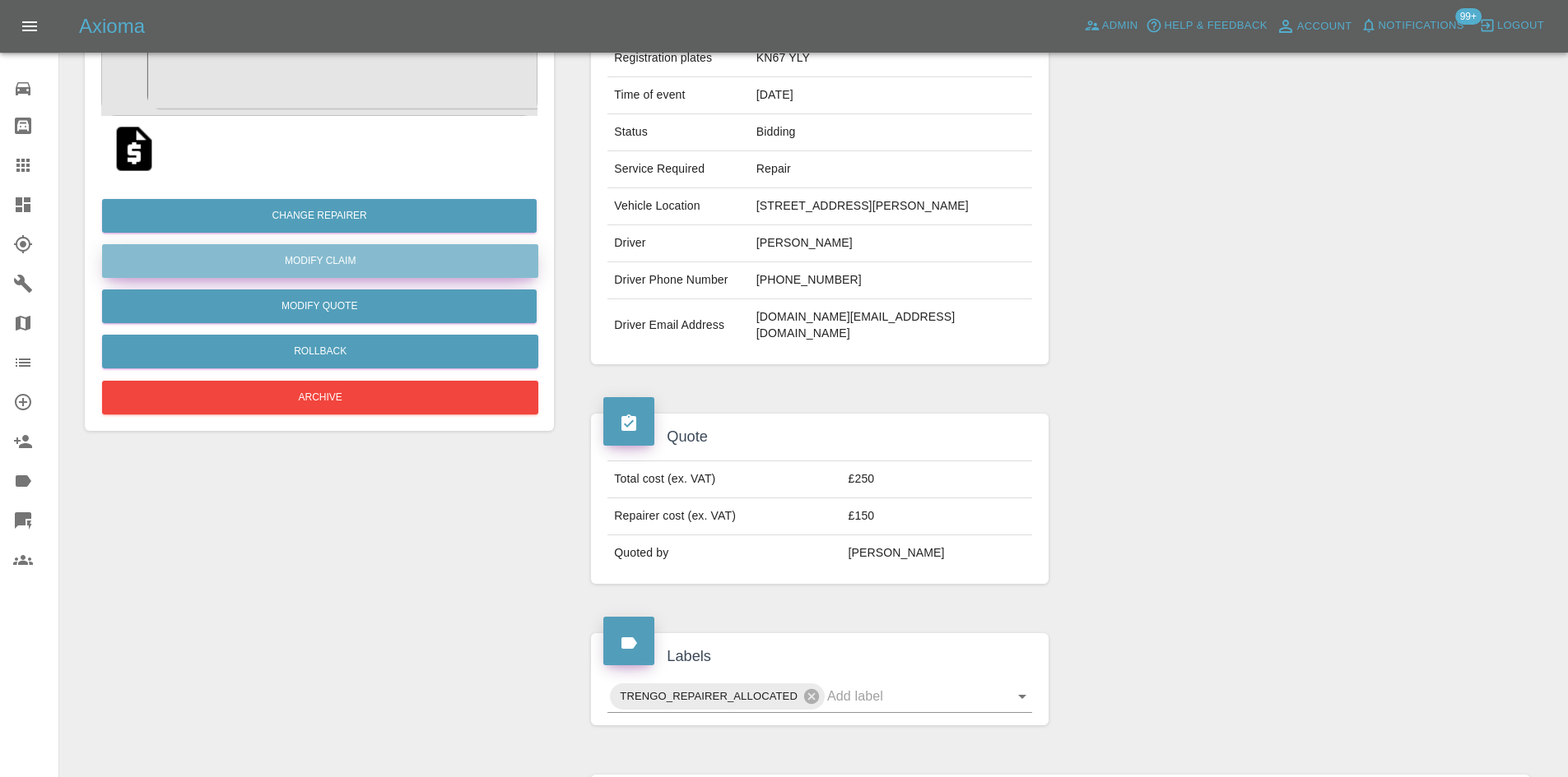
click at [297, 263] on link "Modify Claim" at bounding box center [319, 261] width 436 height 33
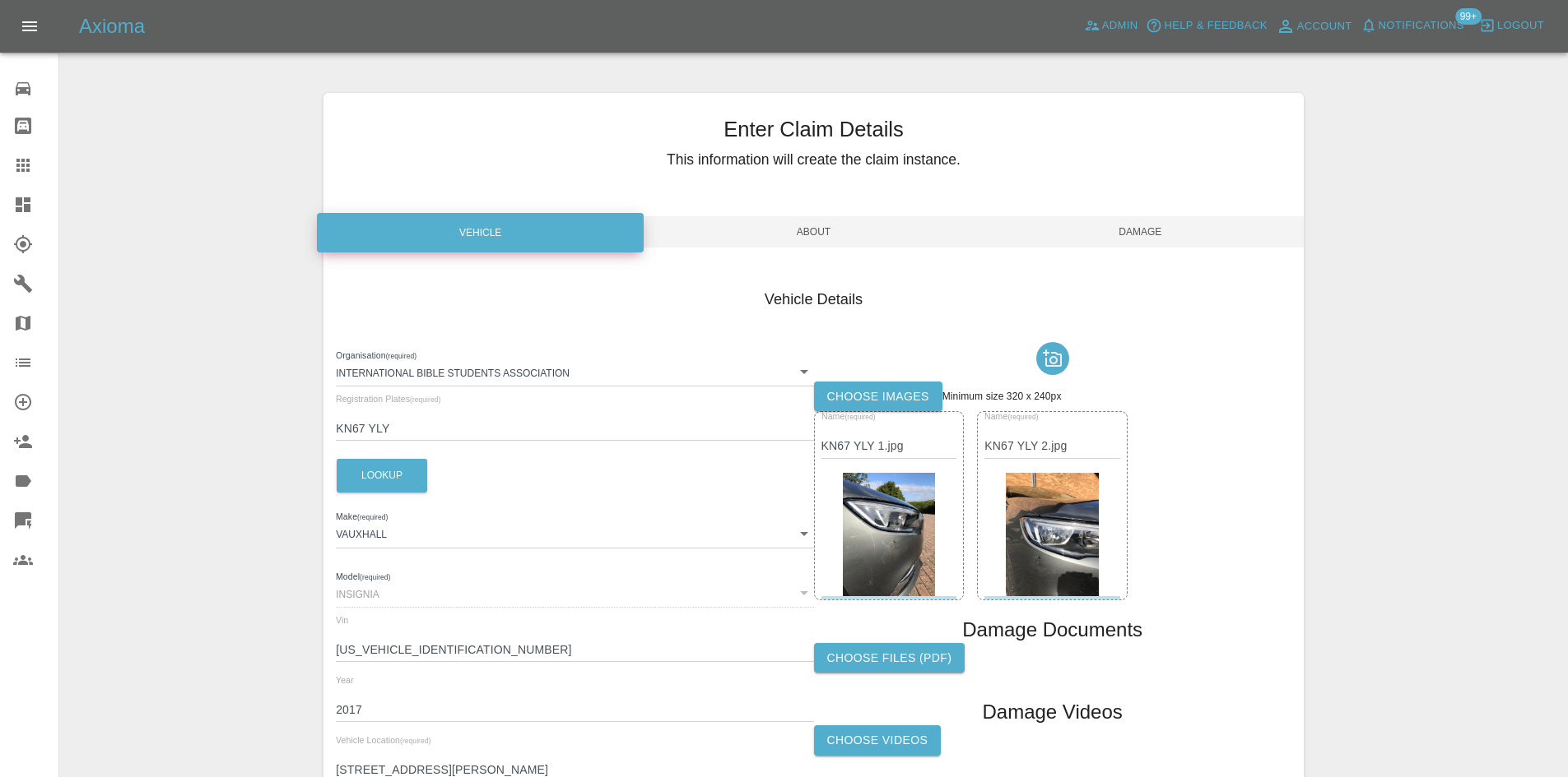
scroll to position [164, 0]
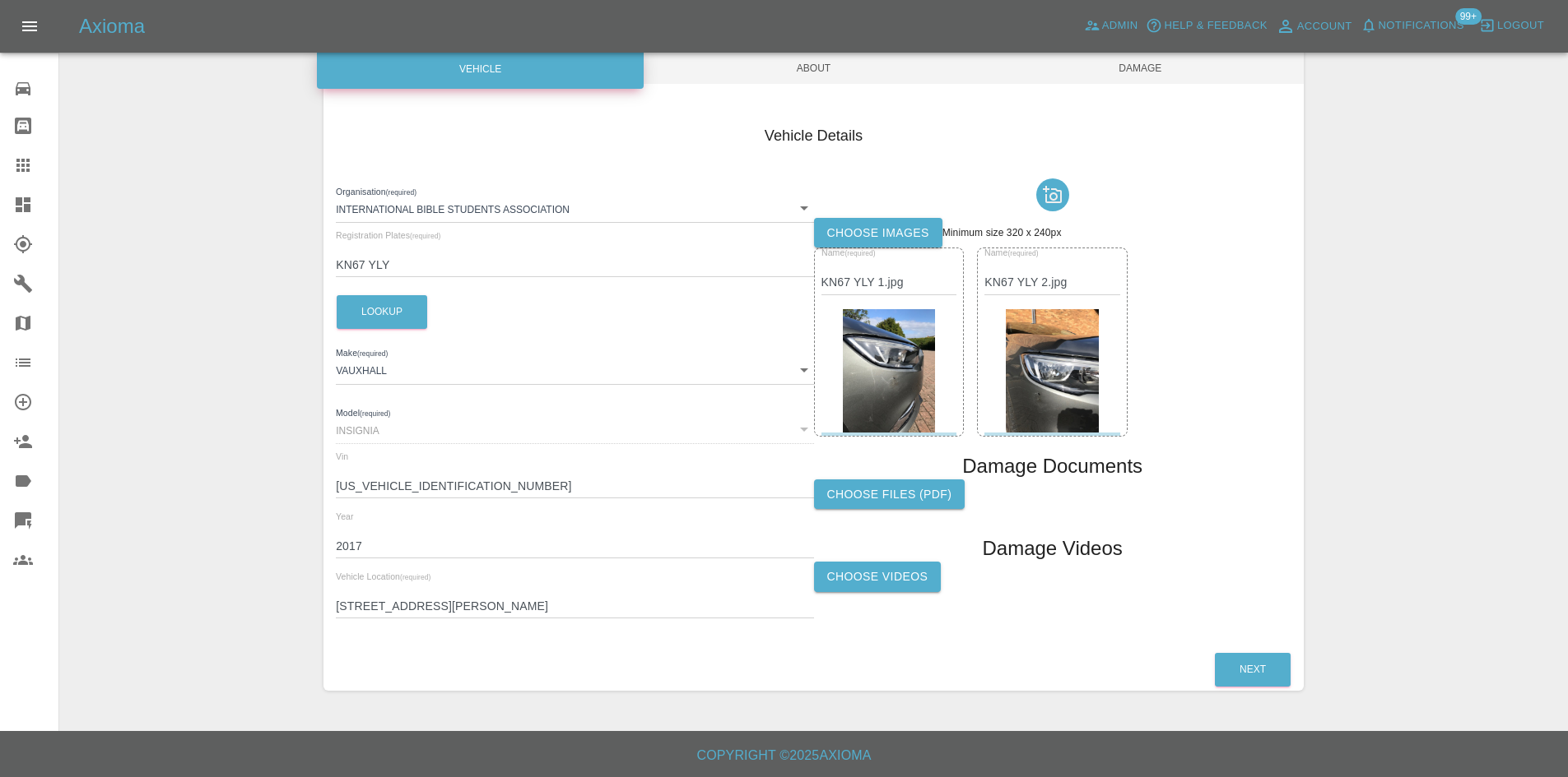
click at [827, 76] on span "About" at bounding box center [813, 68] width 326 height 32
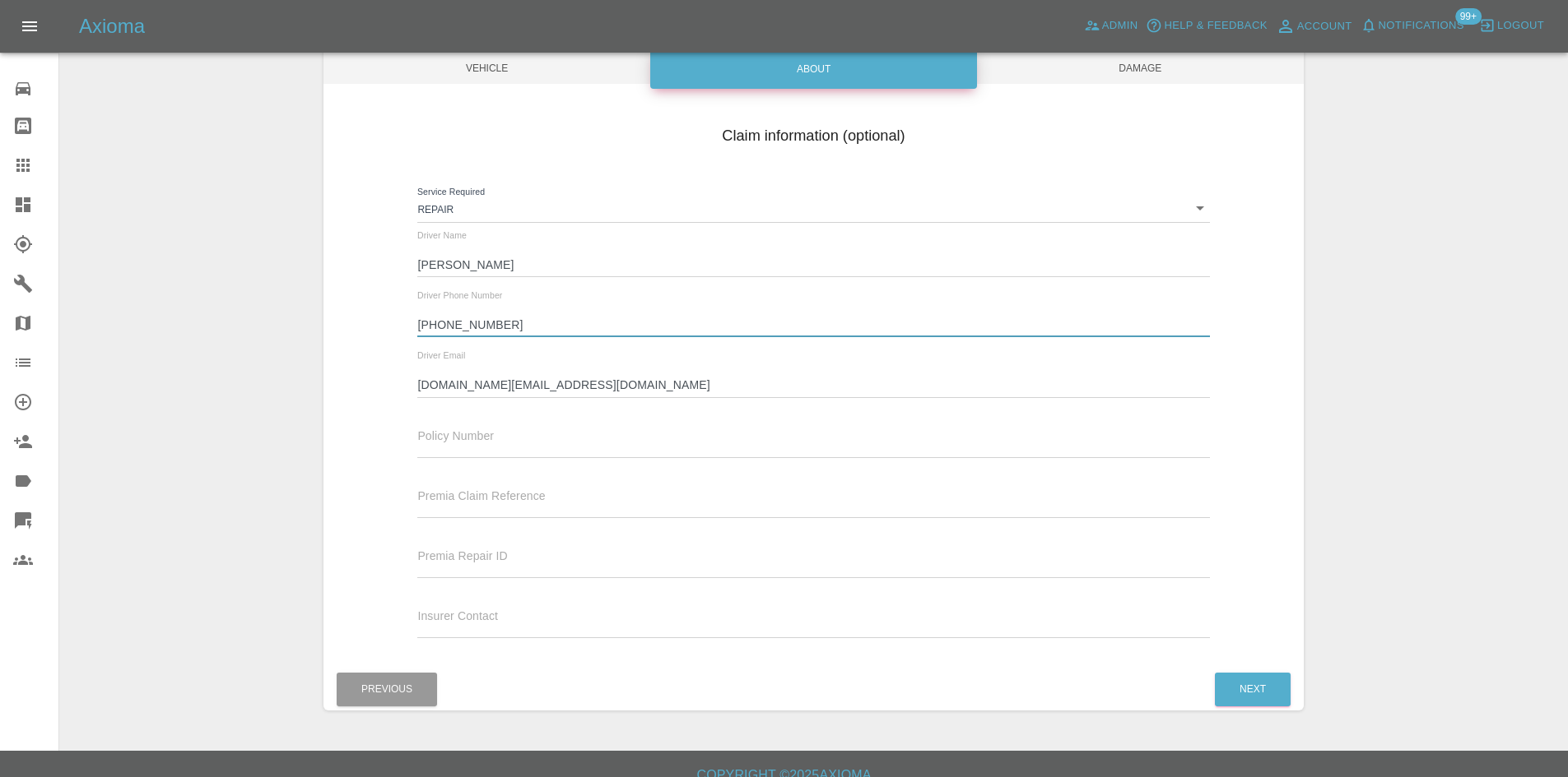
drag, startPoint x: 441, startPoint y: 333, endPoint x: 364, endPoint y: 324, distance: 77.5
click at [367, 324] on div "Claim information (optional) Service Required Repair repair Driver Name [PERSON…" at bounding box center [813, 384] width 980 height 536
type input "07879614396"
click at [1110, 89] on div "Enter Claim Details This information will create the claim instance. Vehicle Ab…" at bounding box center [813, 319] width 980 height 781
click at [1113, 75] on span "Damage" at bounding box center [1140, 68] width 326 height 32
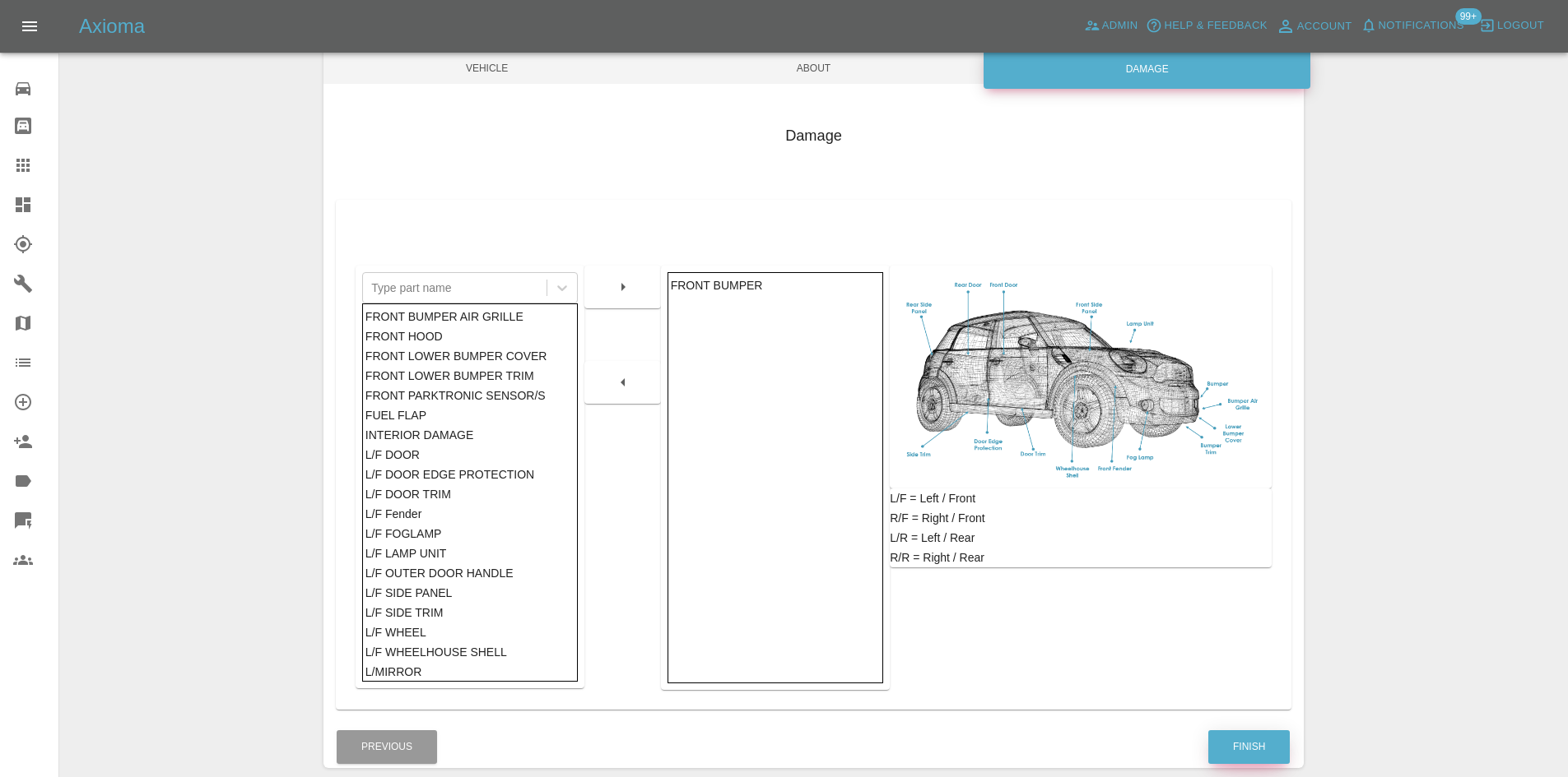
click at [1252, 750] on button "Finish" at bounding box center [1249, 747] width 82 height 33
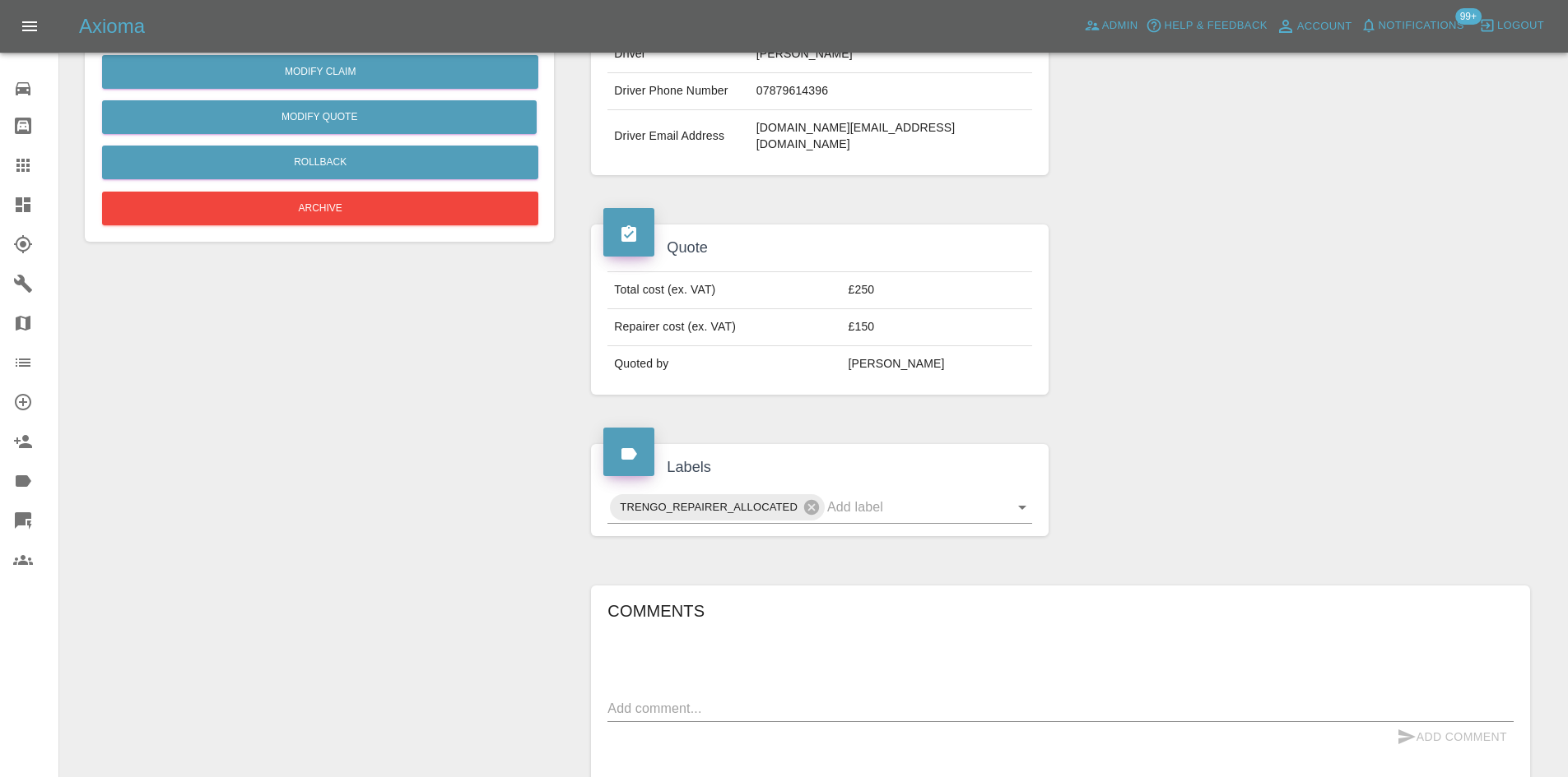
scroll to position [25, 0]
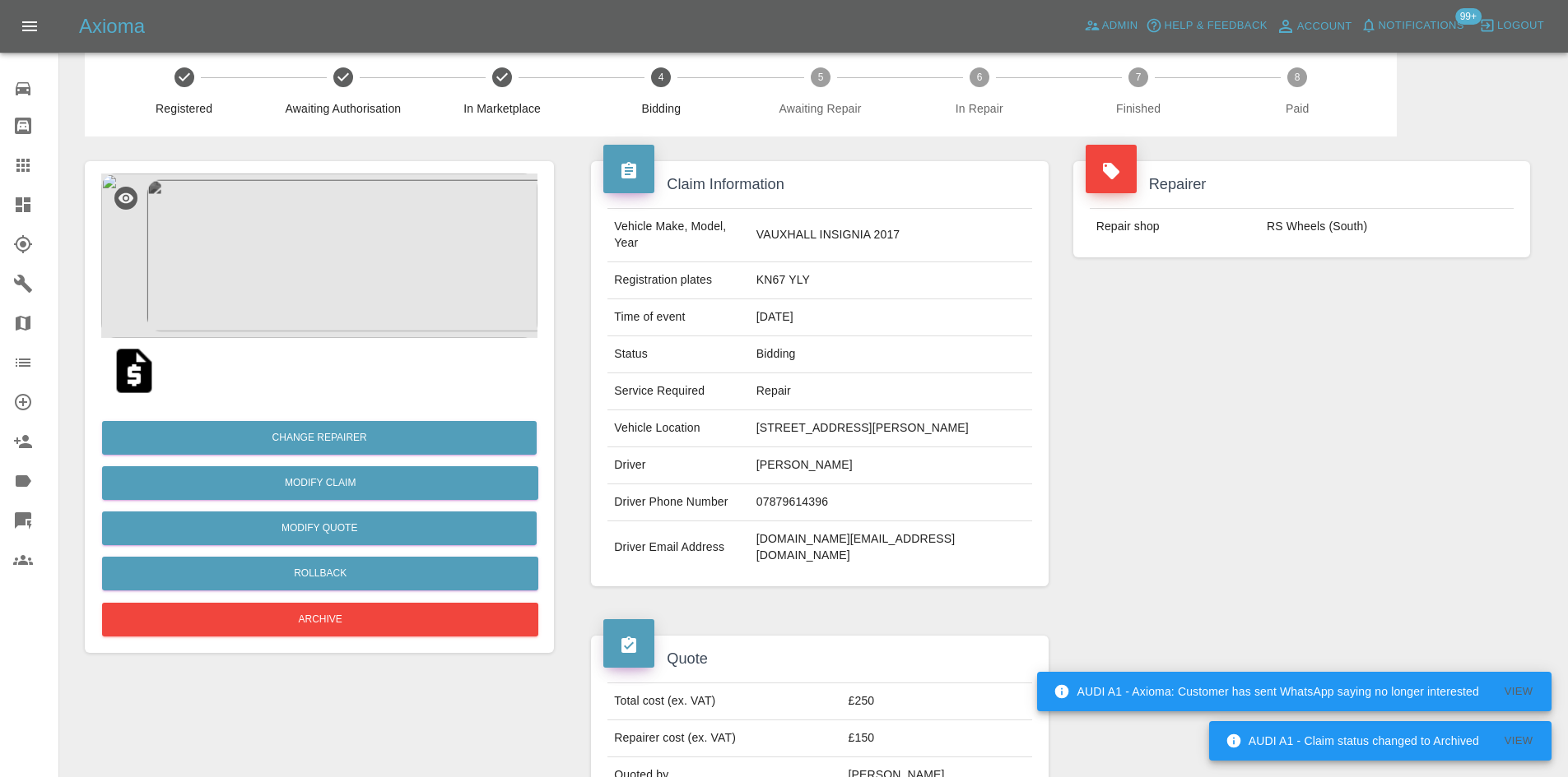
click at [20, 201] on icon at bounding box center [23, 204] width 15 height 15
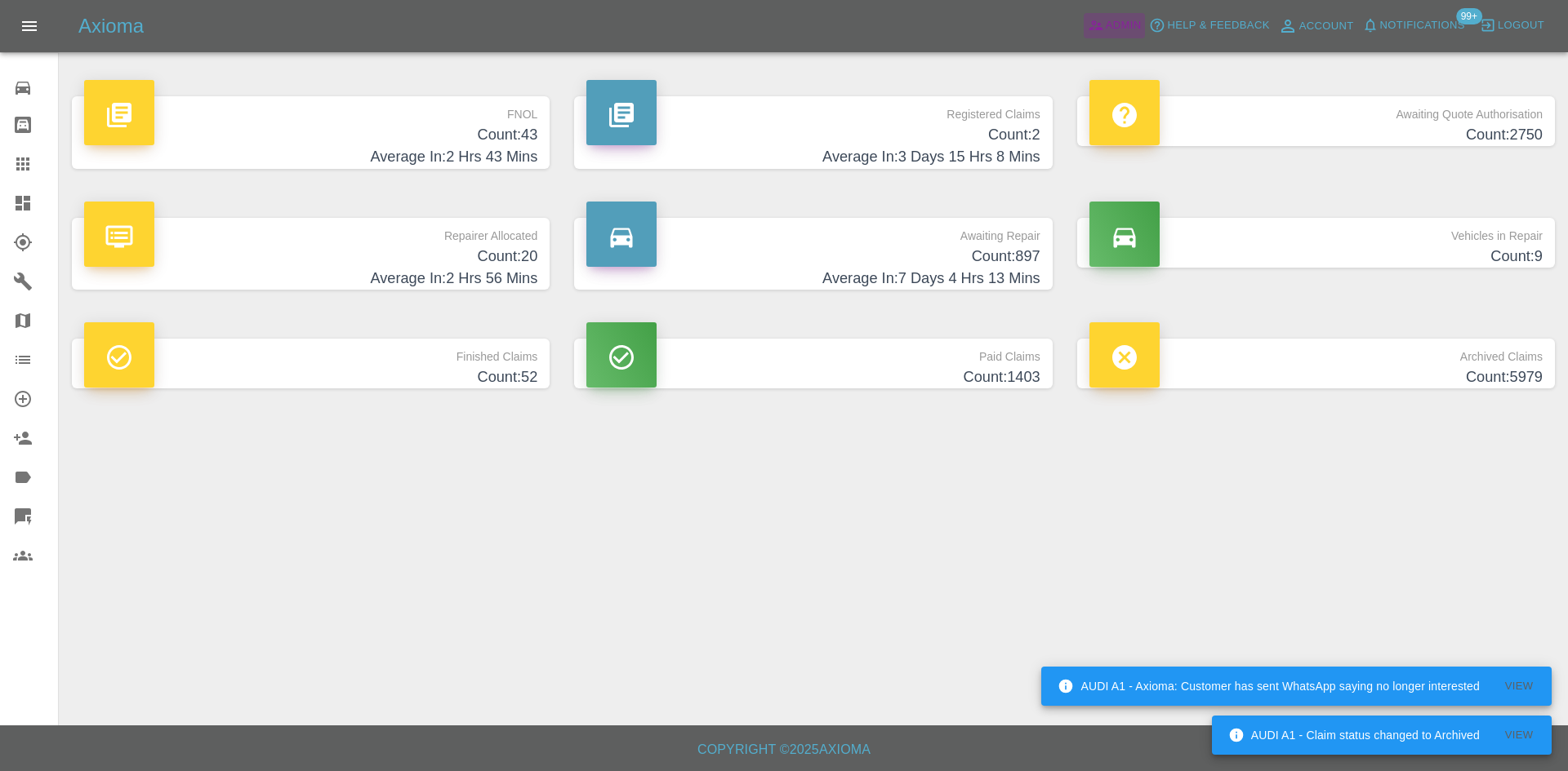
click at [1136, 23] on span "Admin" at bounding box center [1123, 26] width 36 height 19
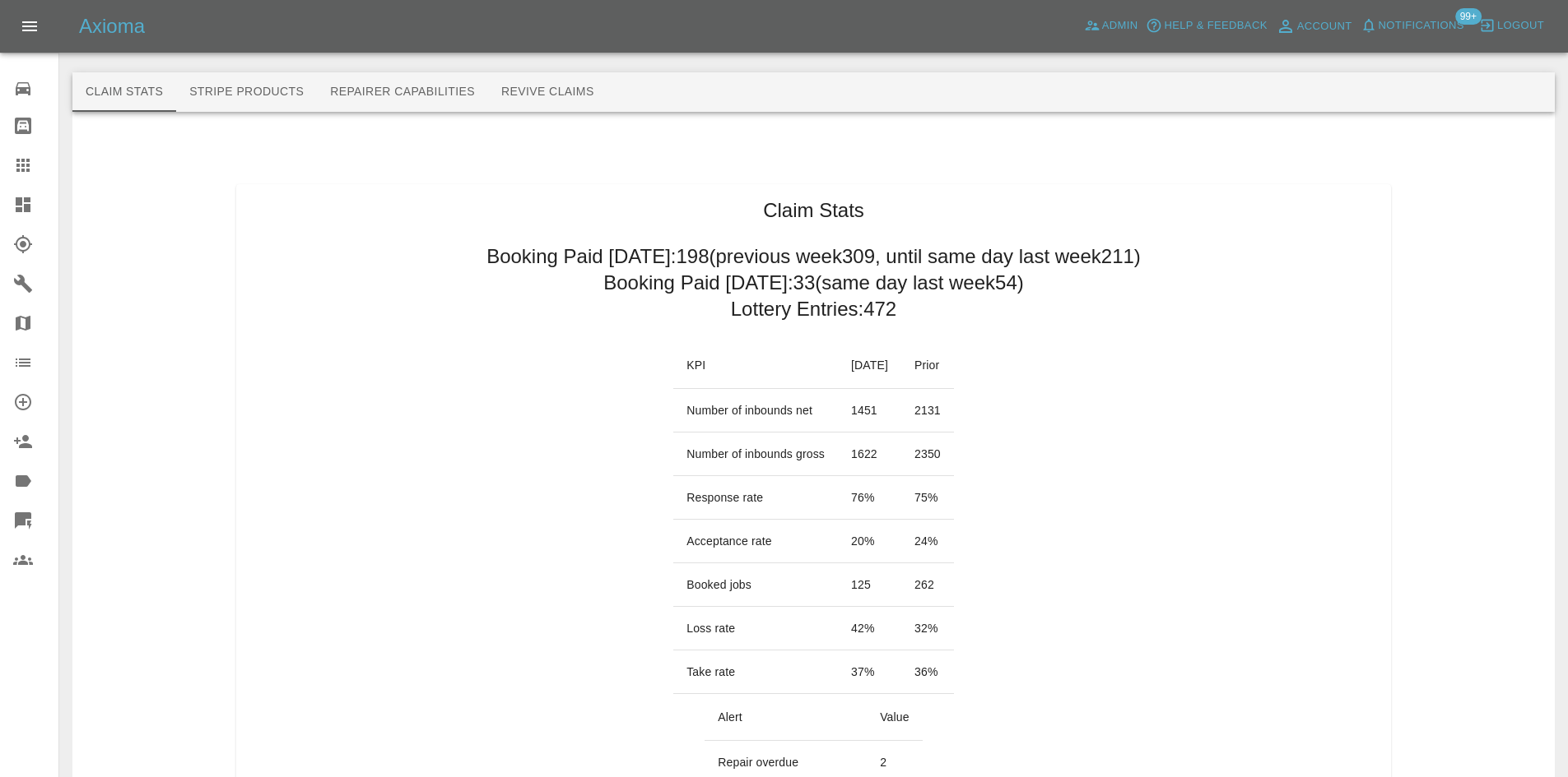
click at [7, 179] on link "Claims" at bounding box center [29, 165] width 59 height 39
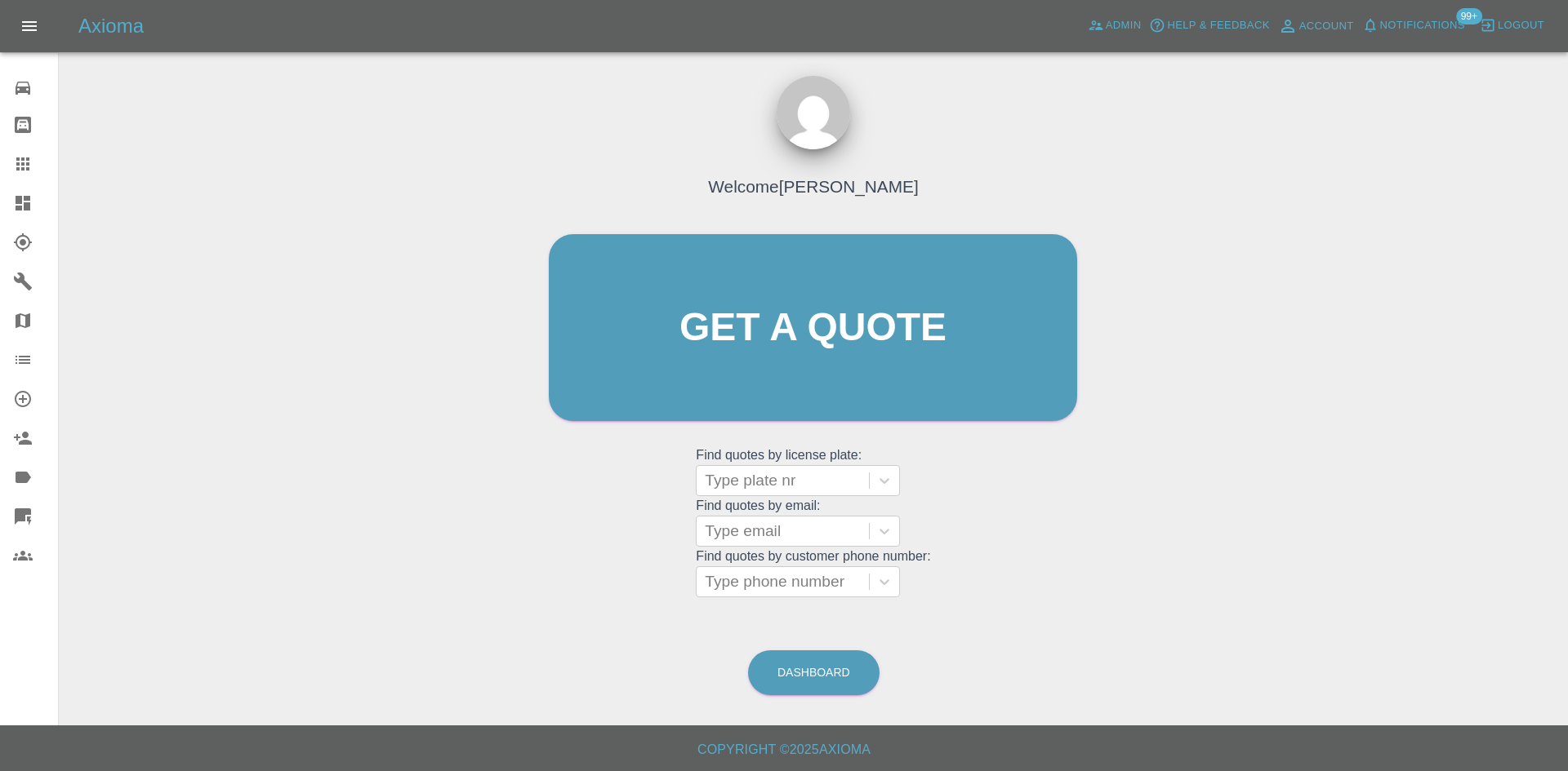
click at [7, 192] on link "Dashboard" at bounding box center [29, 203] width 58 height 39
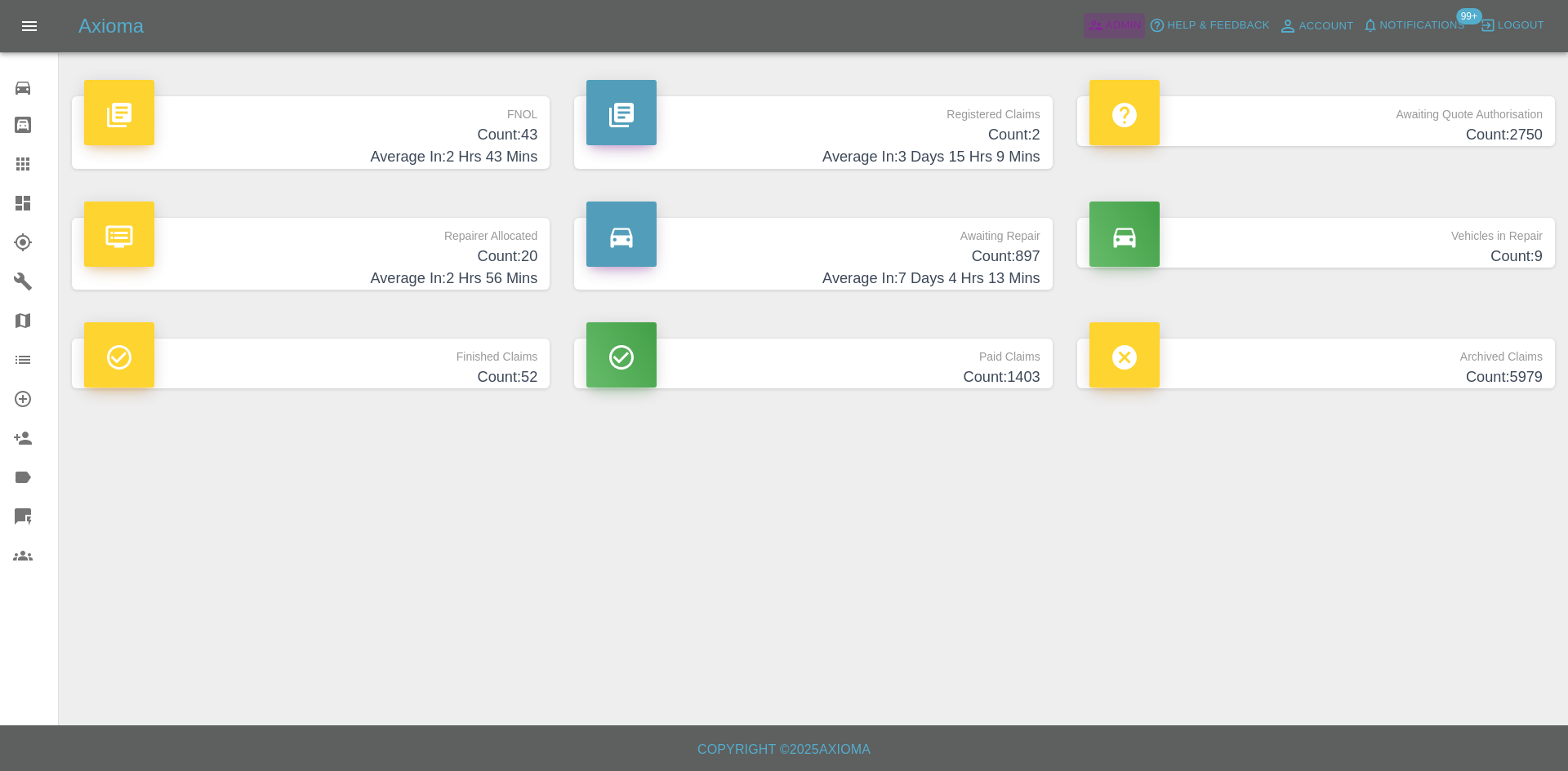
click at [1083, 33] on link "Admin" at bounding box center [1114, 25] width 62 height 25
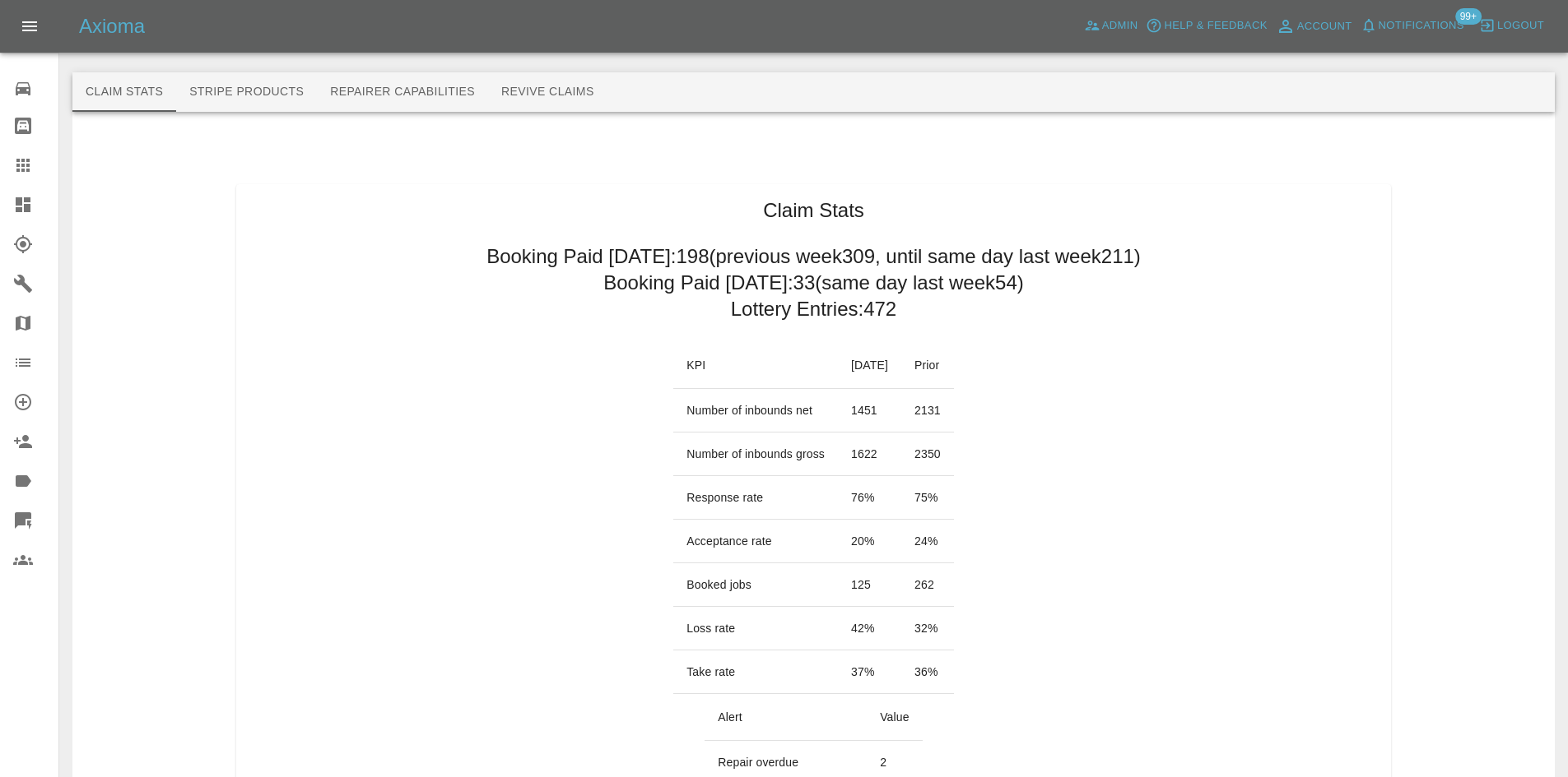
click at [33, 216] on link "Dashboard" at bounding box center [29, 204] width 59 height 39
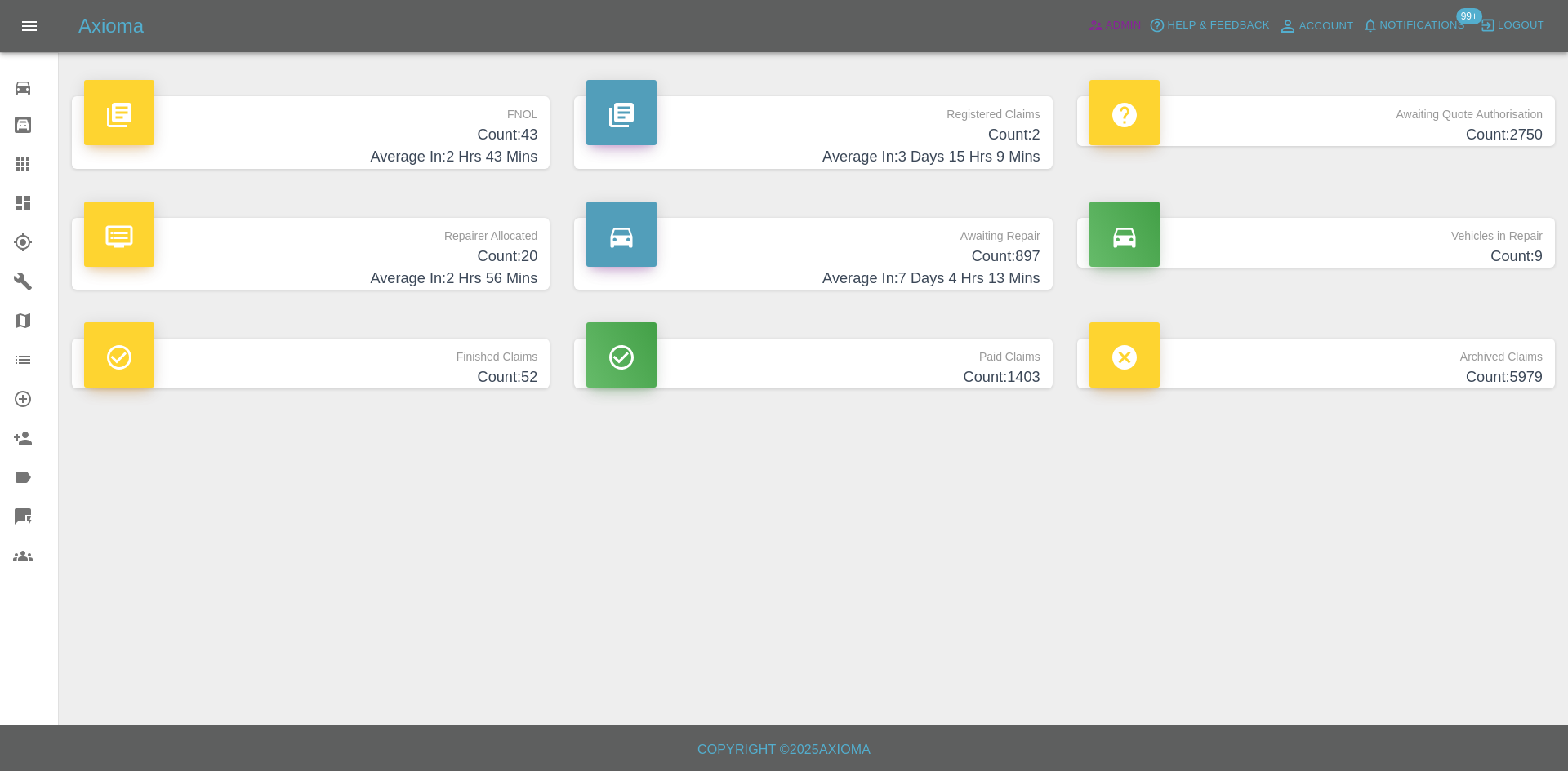
click at [1101, 33] on icon at bounding box center [1095, 25] width 17 height 17
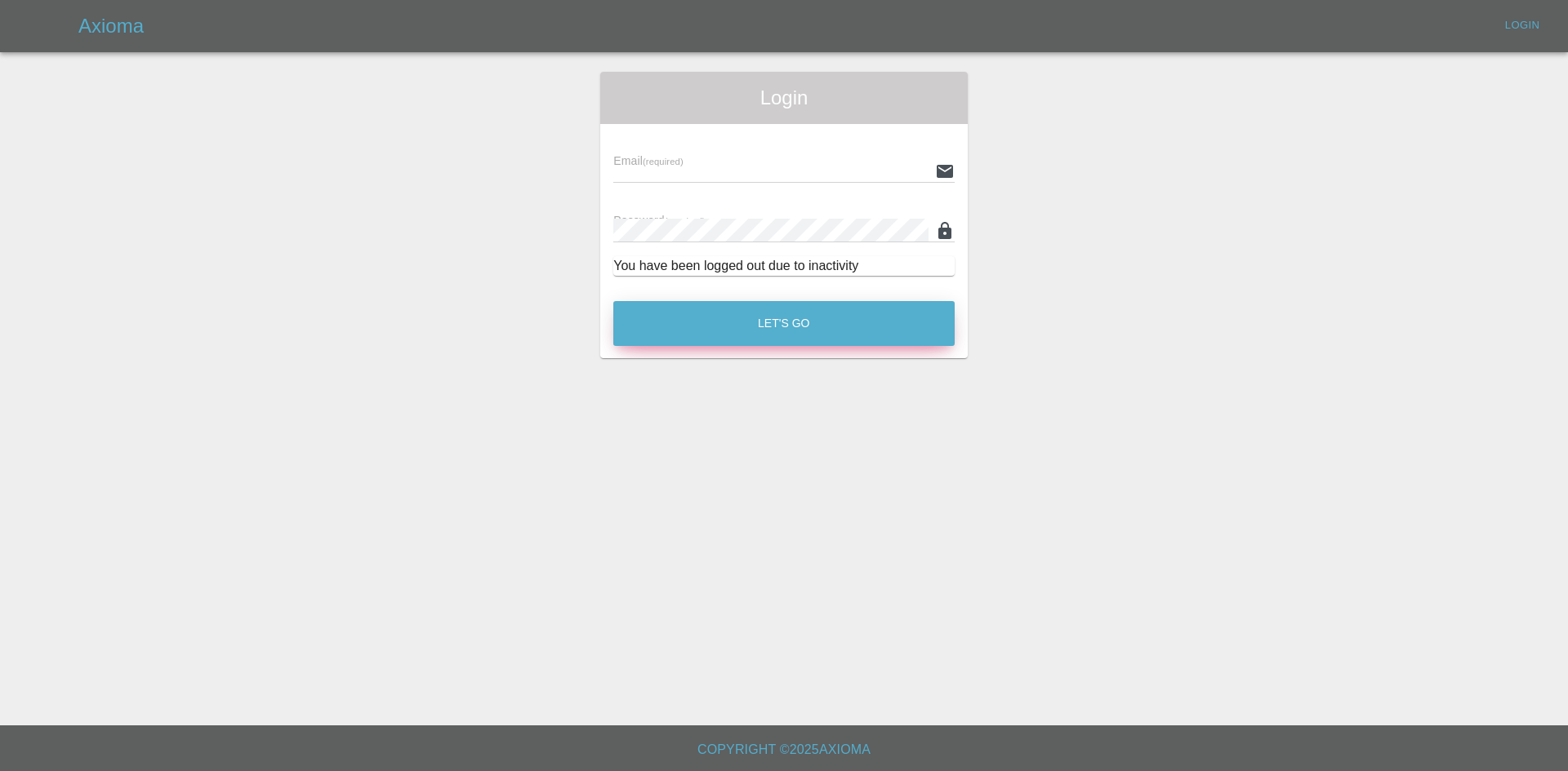
type input "[PERSON_NAME][EMAIL_ADDRESS][PERSON_NAME][DOMAIN_NAME]"
click at [838, 323] on button "Let's Go" at bounding box center [784, 324] width 341 height 45
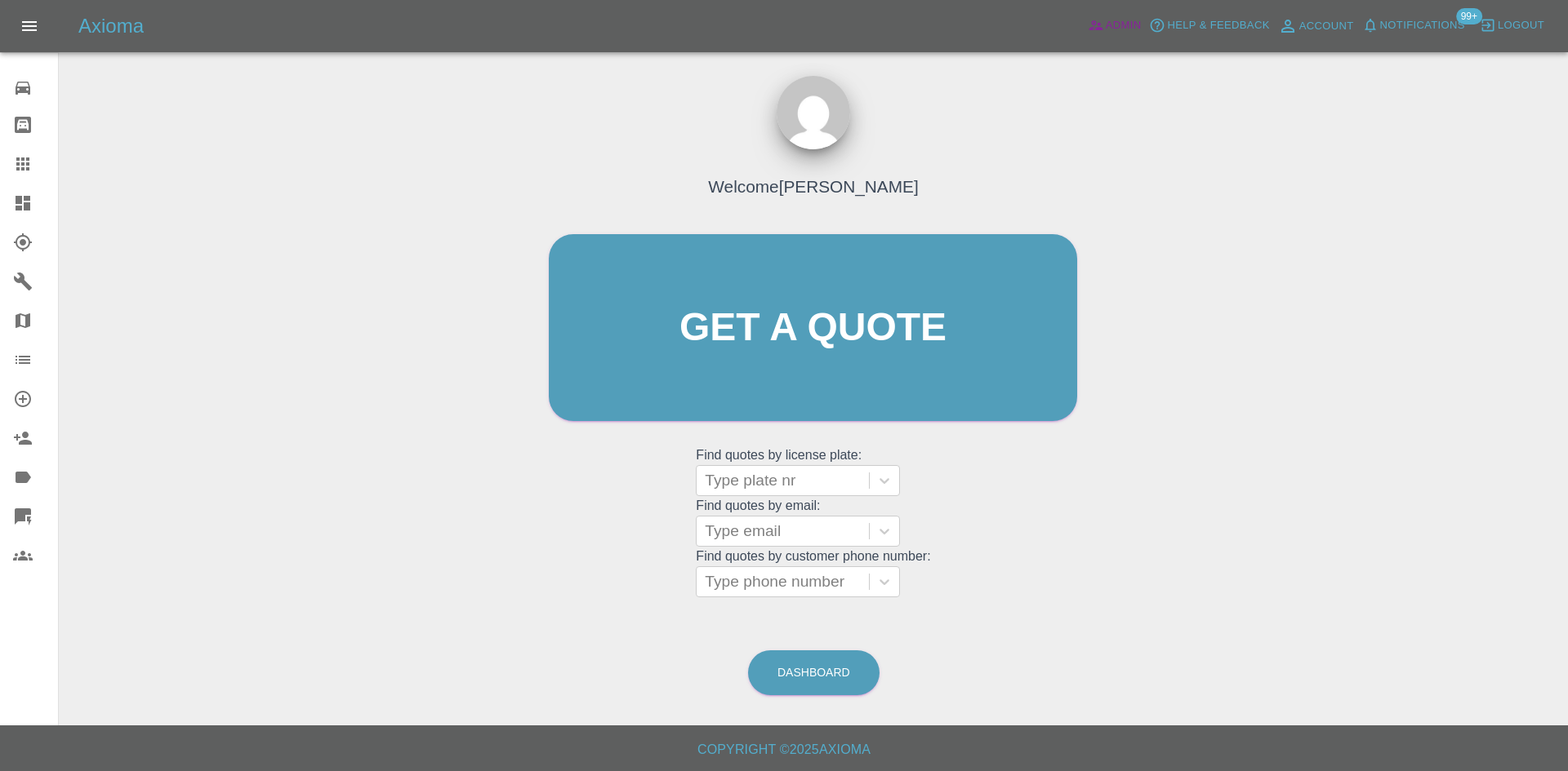
click at [1111, 19] on span "Admin" at bounding box center [1123, 26] width 36 height 19
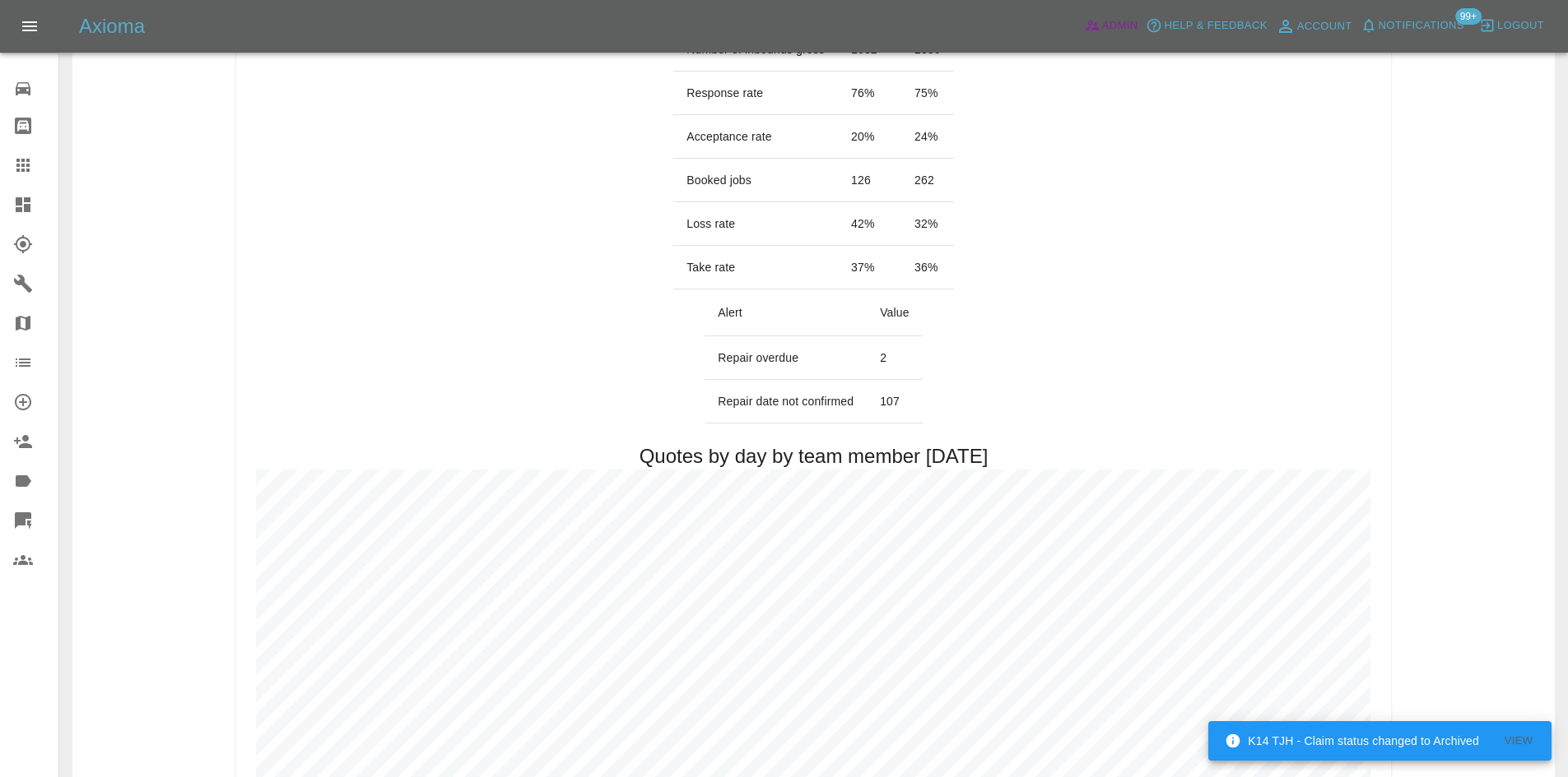
scroll to position [246, 0]
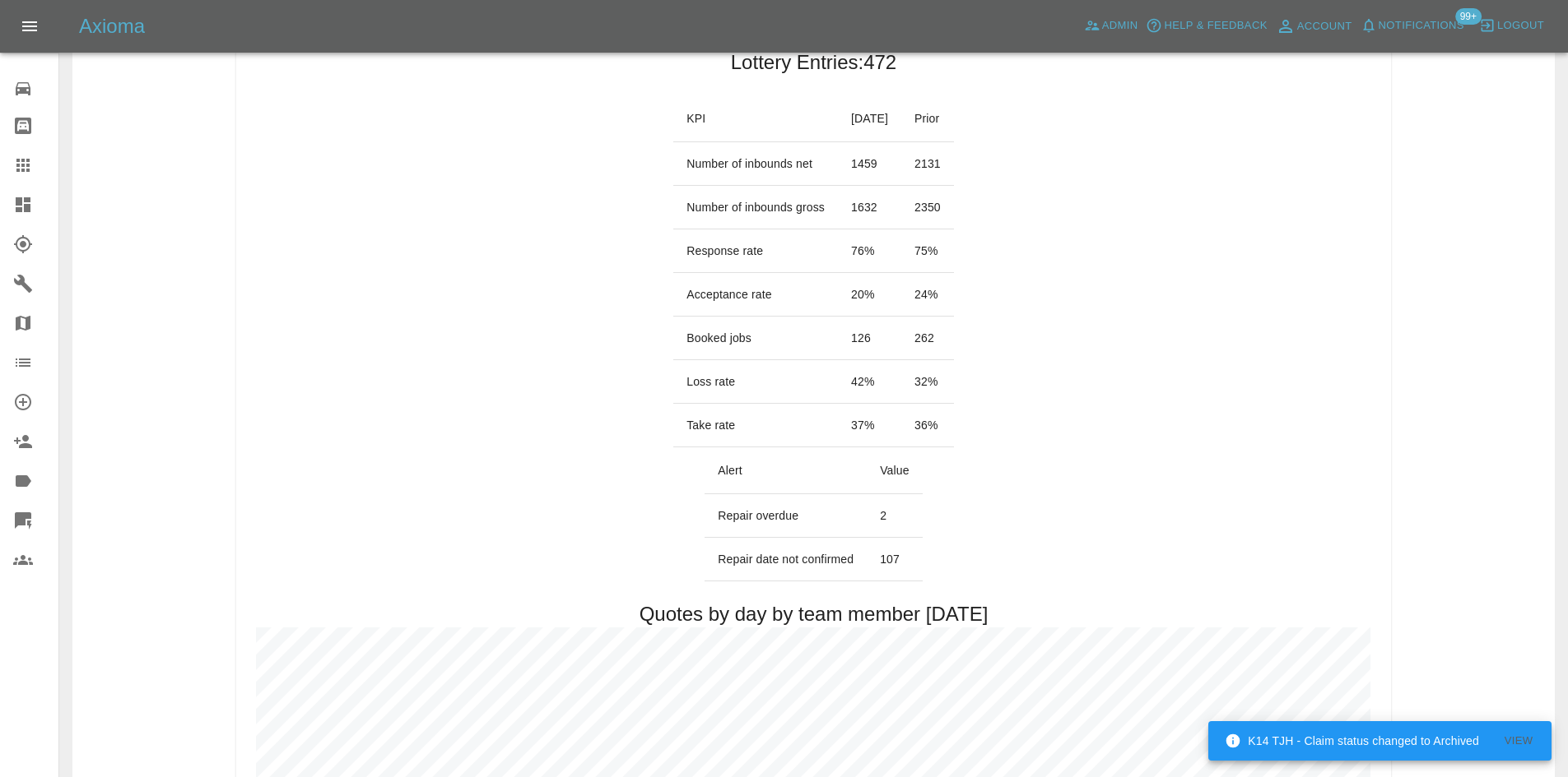
click at [16, 209] on icon at bounding box center [23, 204] width 15 height 15
